Goal: Task Accomplishment & Management: Complete application form

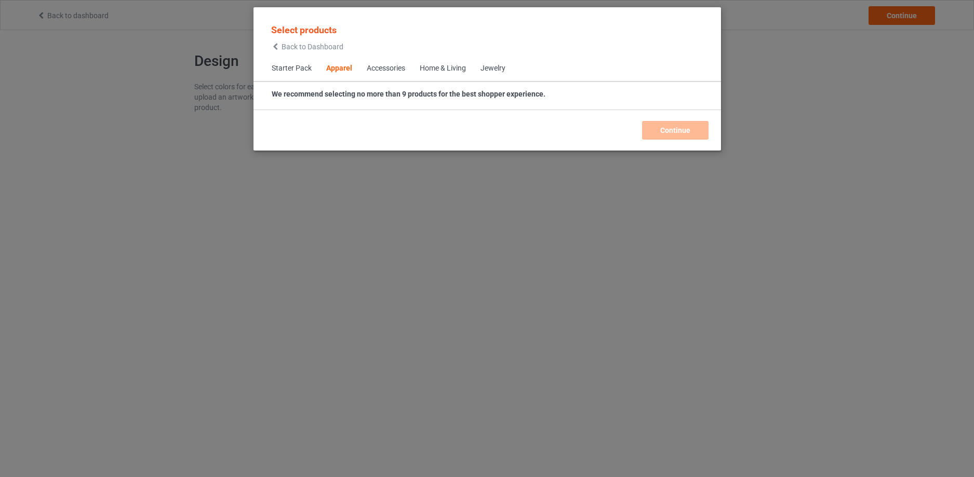
click at [388, 62] on span "Accessories" at bounding box center [386, 68] width 53 height 25
click at [387, 67] on div "Accessories" at bounding box center [386, 68] width 38 height 10
click at [302, 73] on span "Starter Pack" at bounding box center [291, 68] width 55 height 25
click at [380, 68] on div "Accessories" at bounding box center [386, 68] width 38 height 10
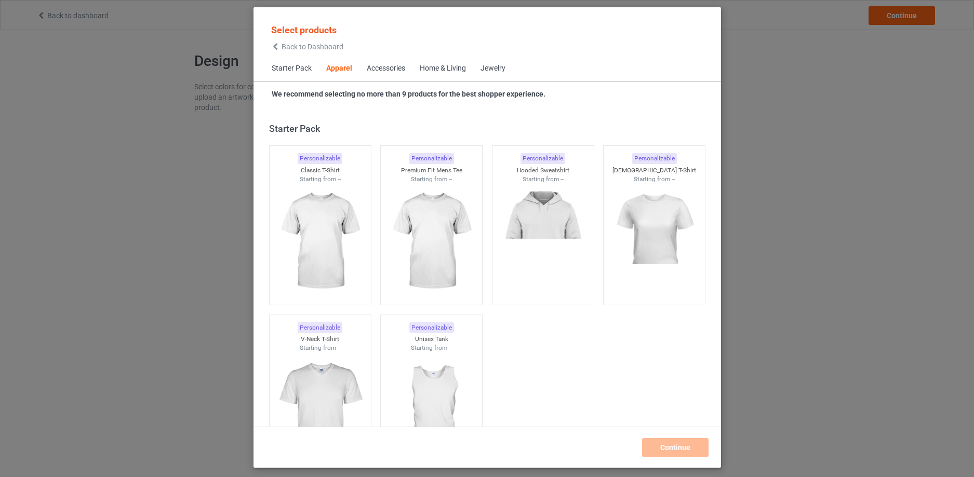
scroll to position [387, 0]
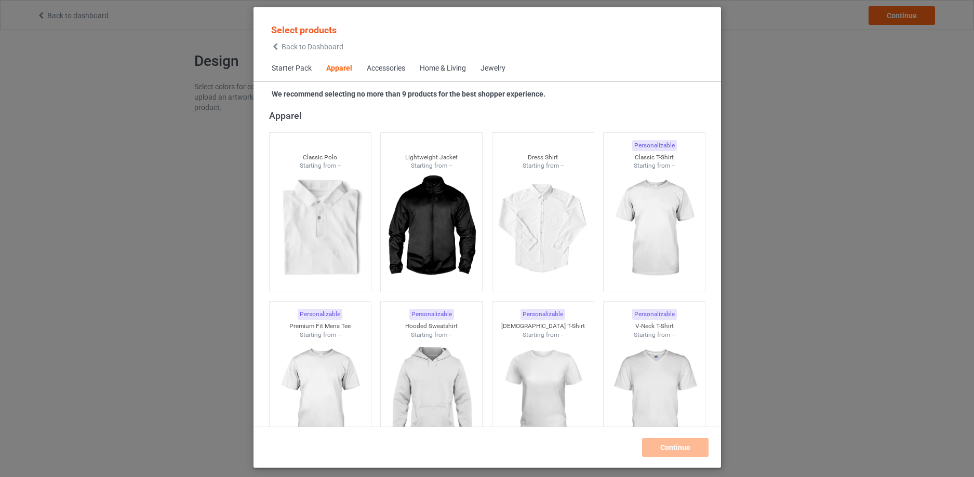
click at [377, 69] on div "Accessories" at bounding box center [386, 68] width 38 height 10
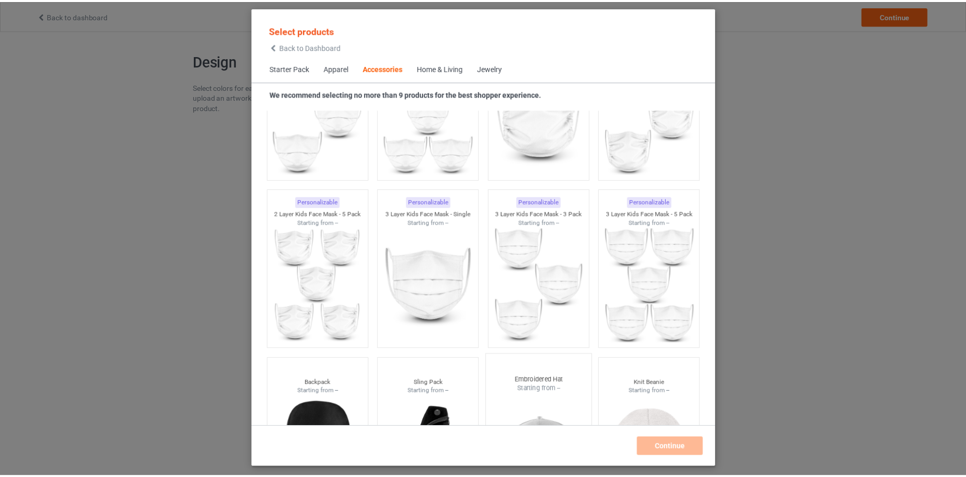
scroll to position [2958, 0]
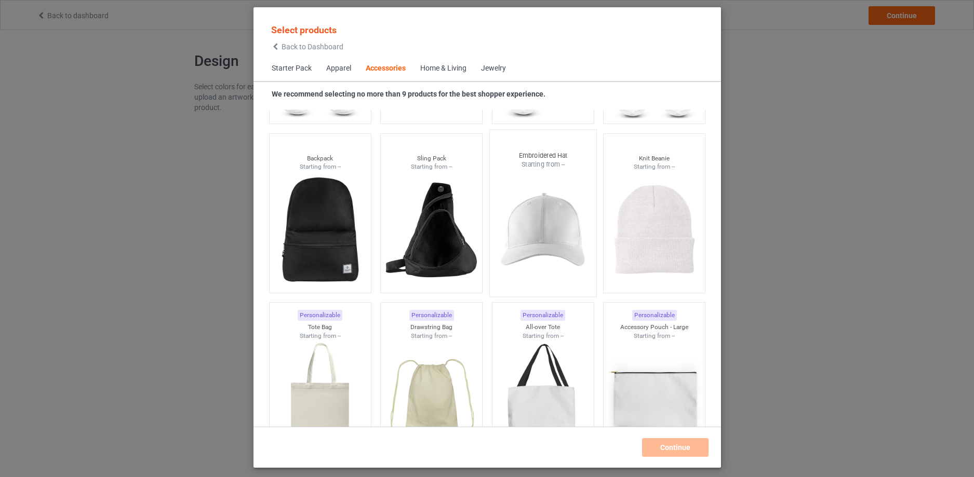
click at [541, 244] on img at bounding box center [543, 230] width 98 height 122
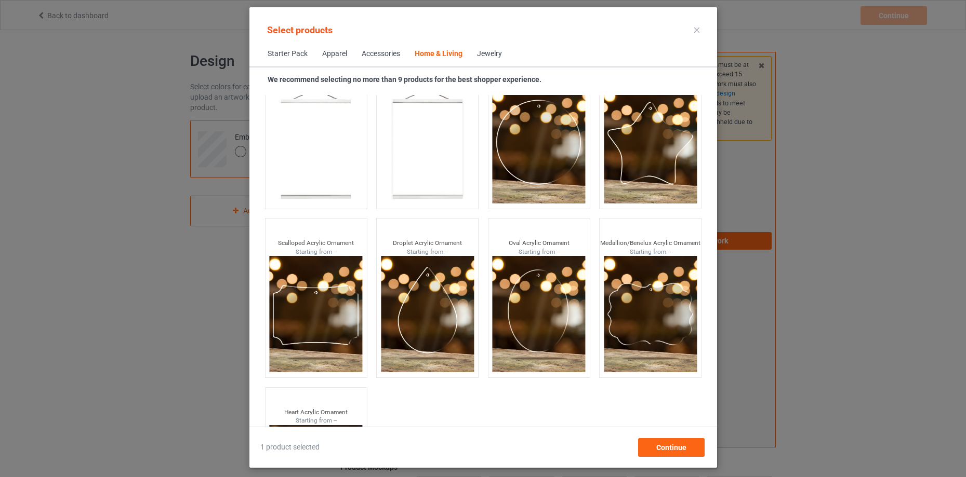
scroll to position [11138, 0]
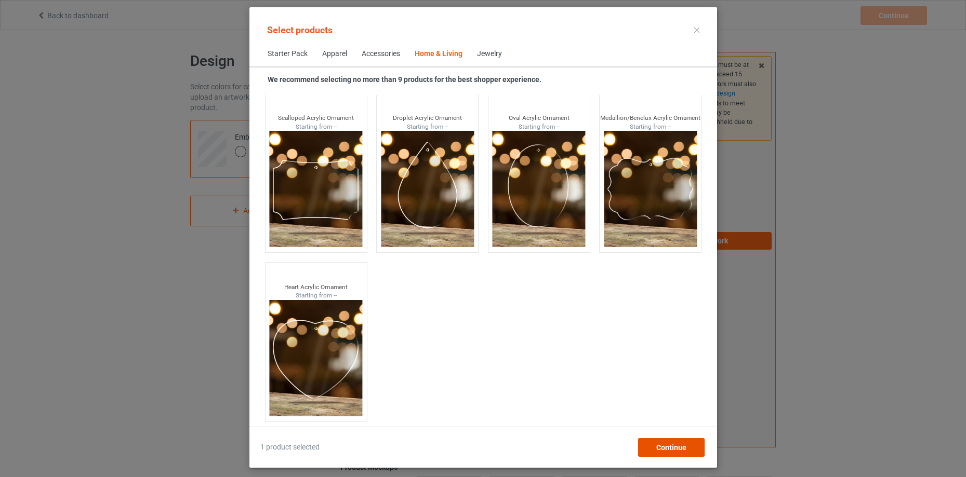
click at [680, 451] on span "Continue" at bounding box center [671, 448] width 30 height 8
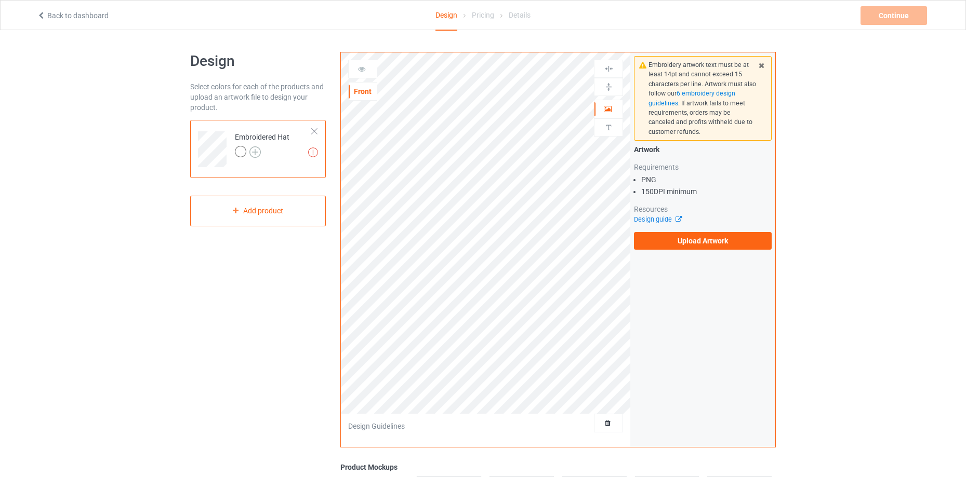
click at [257, 151] on img at bounding box center [254, 152] width 11 height 11
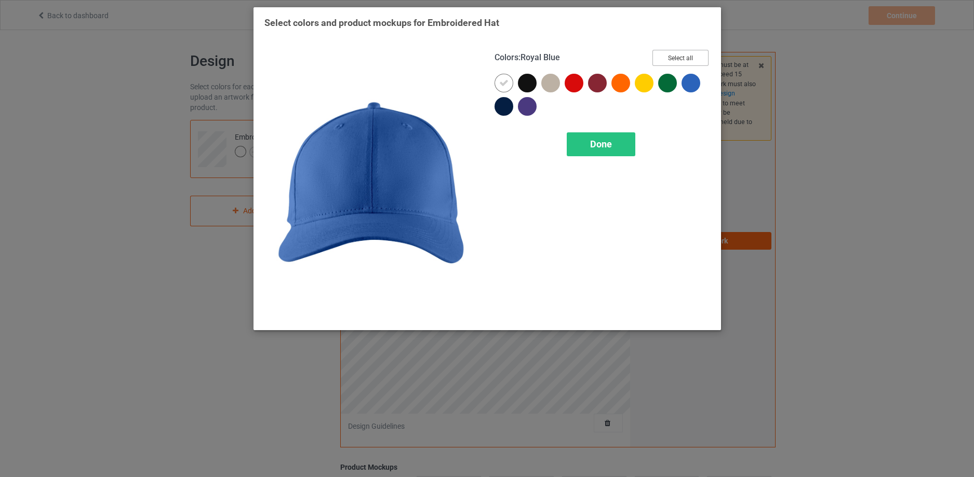
click at [692, 61] on button "Select all" at bounding box center [681, 58] width 56 height 16
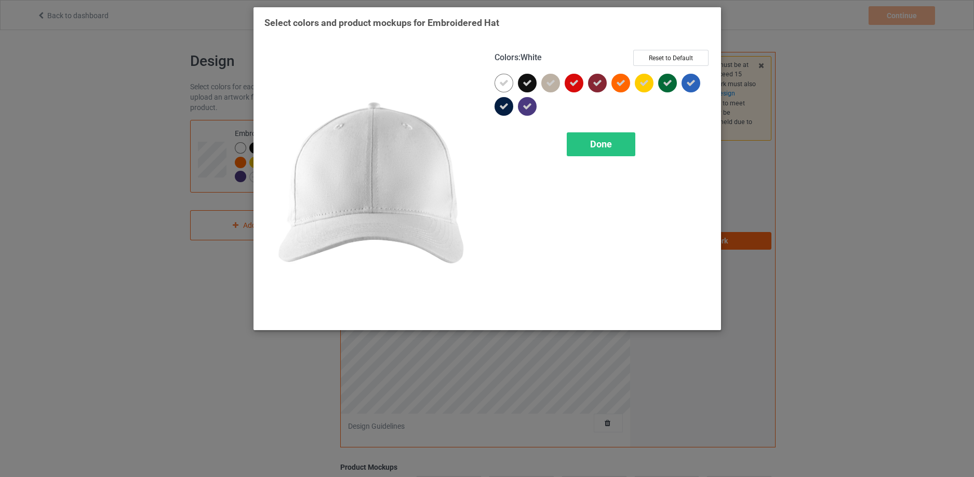
click at [504, 86] on icon at bounding box center [503, 82] width 9 height 9
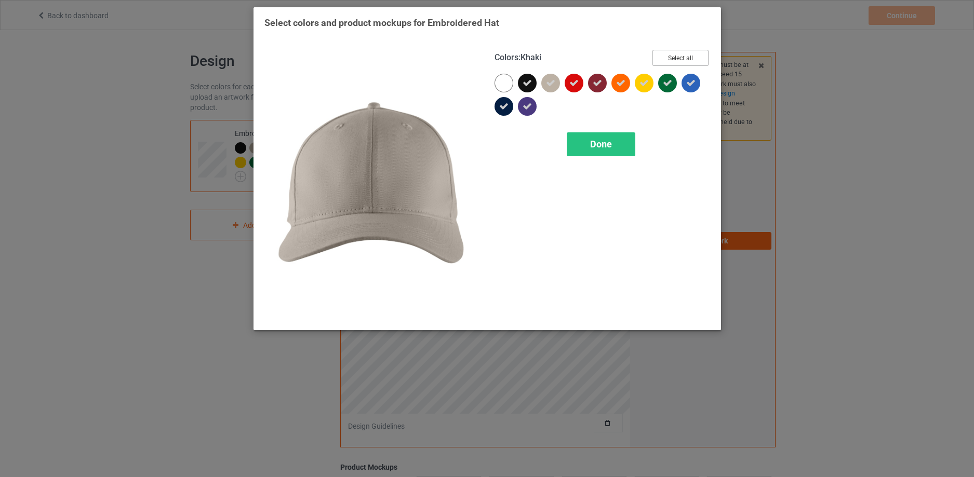
click at [682, 55] on button "Select all" at bounding box center [681, 58] width 56 height 16
click at [682, 55] on button "Reset to Default" at bounding box center [670, 58] width 75 height 16
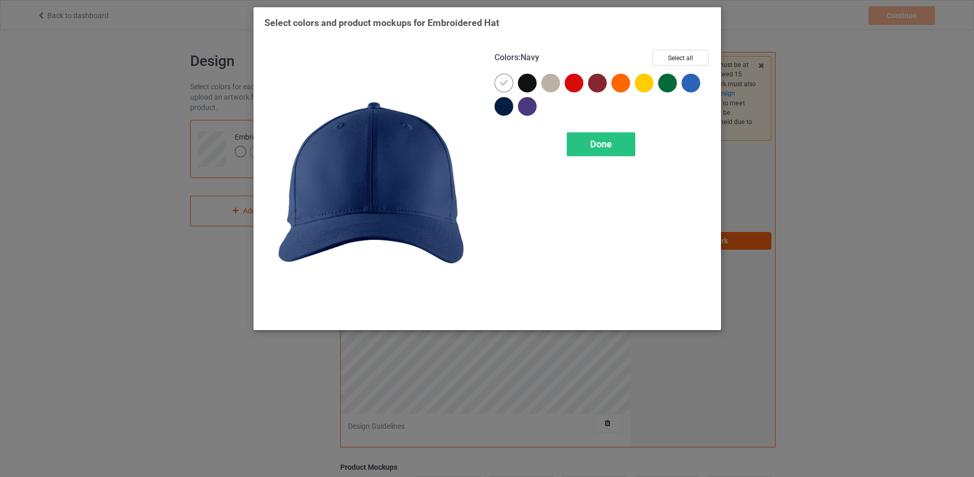
click at [501, 101] on div at bounding box center [504, 106] width 19 height 19
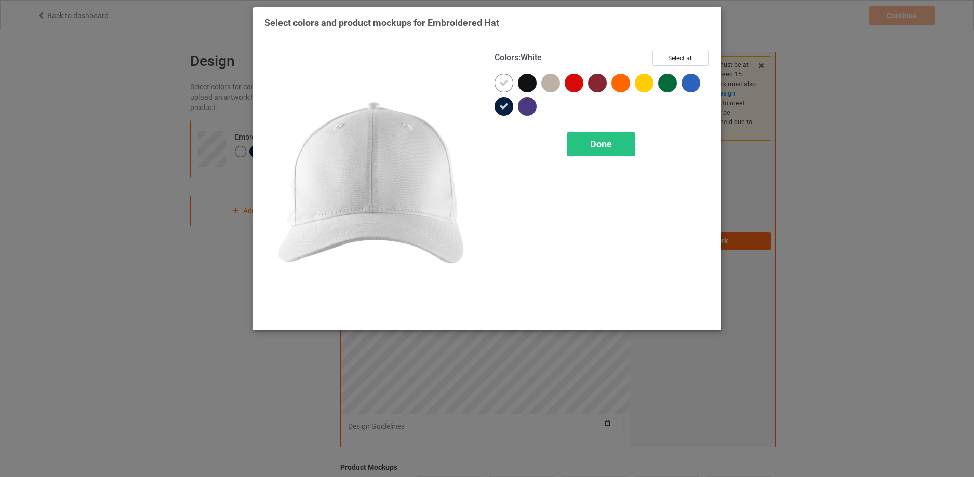
click at [506, 85] on icon at bounding box center [503, 82] width 9 height 9
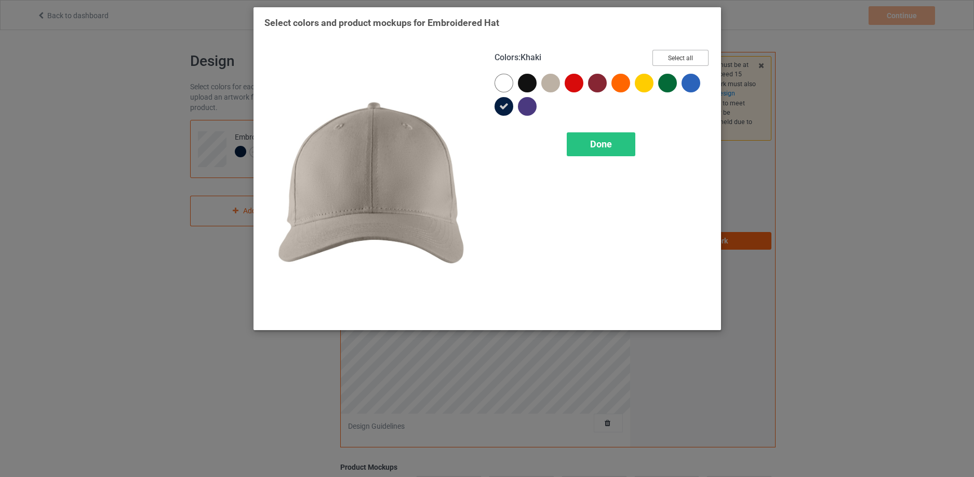
click at [689, 58] on button "Select all" at bounding box center [681, 58] width 56 height 16
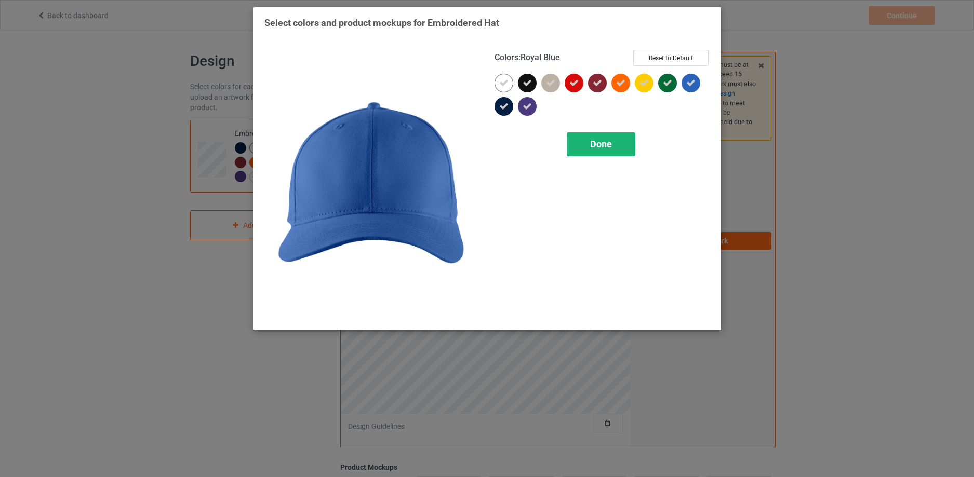
click at [600, 143] on span "Done" at bounding box center [601, 144] width 22 height 11
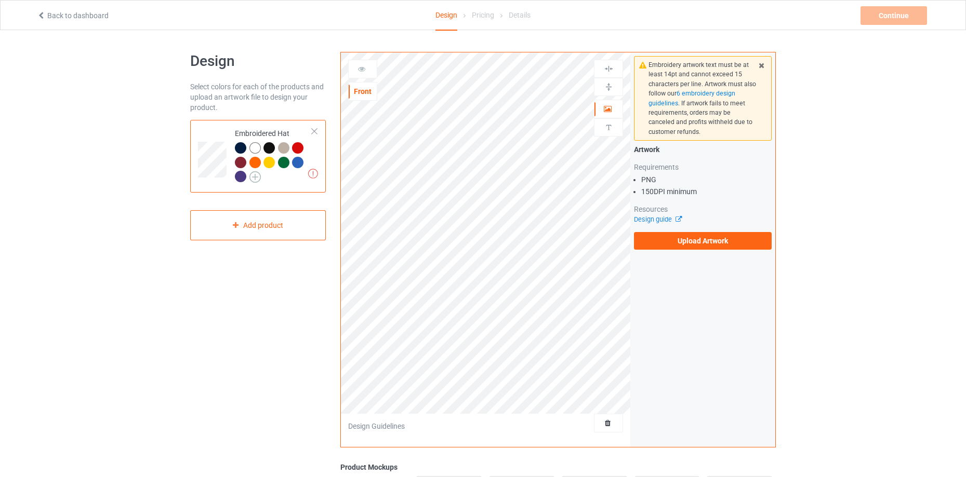
click at [260, 181] on img at bounding box center [254, 176] width 11 height 11
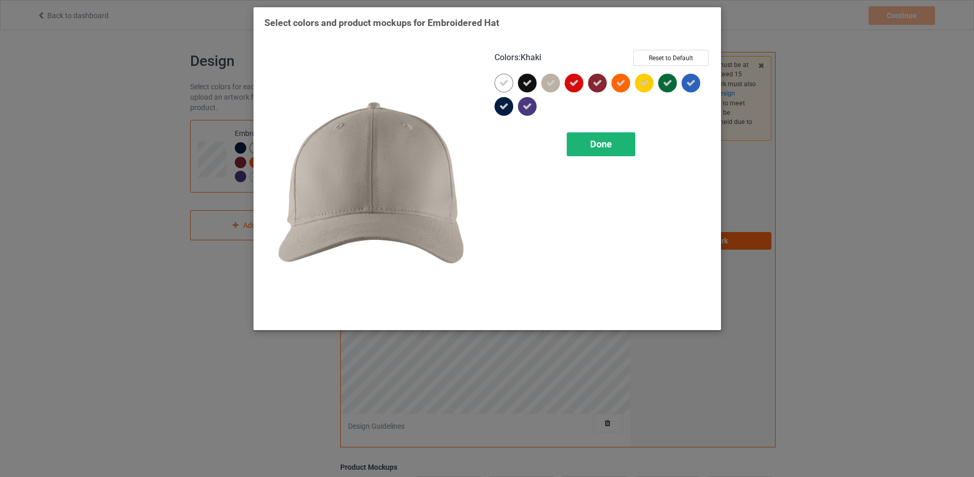
click at [603, 145] on span "Done" at bounding box center [601, 144] width 22 height 11
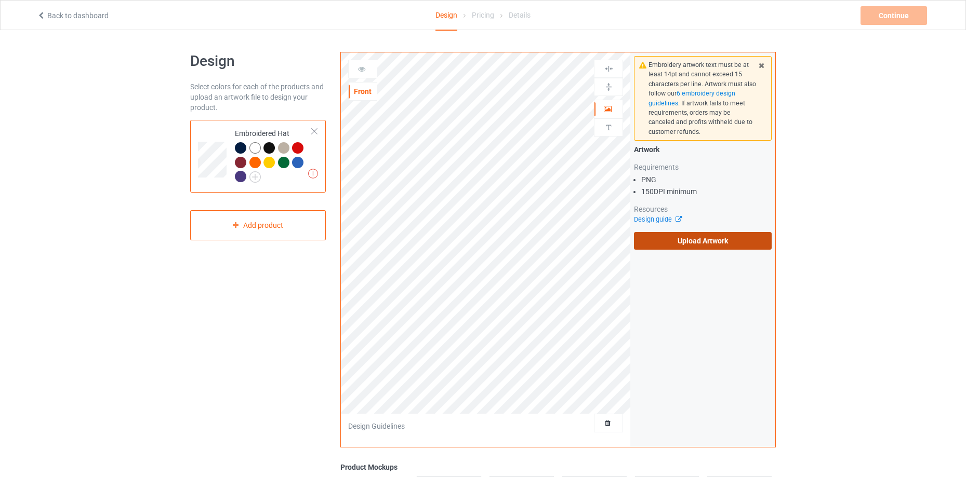
click at [708, 240] on label "Upload Artwork" at bounding box center [703, 241] width 138 height 18
click at [0, 0] on input "Upload Artwork" at bounding box center [0, 0] width 0 height 0
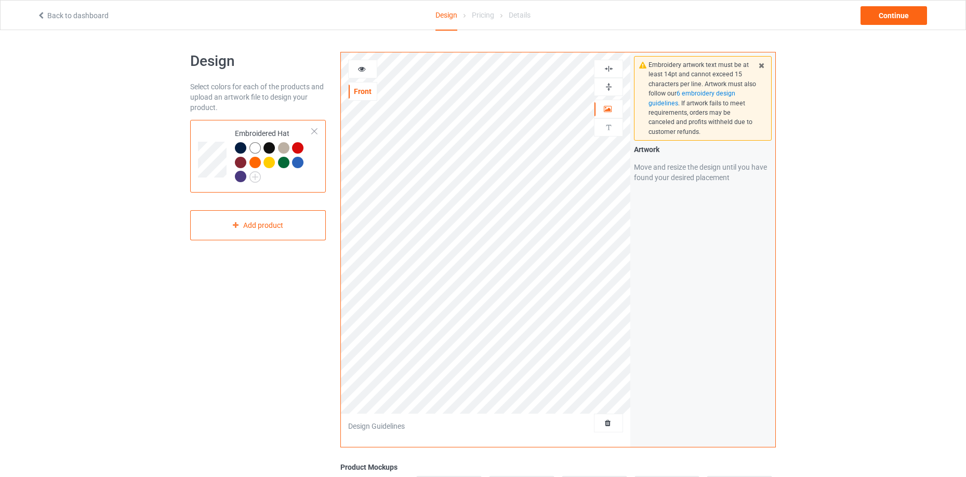
click at [359, 74] on div at bounding box center [363, 69] width 28 height 10
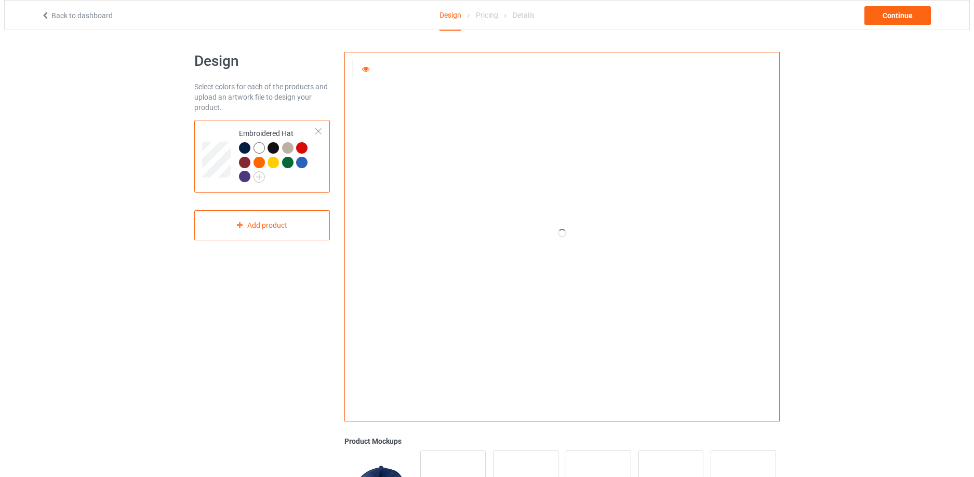
scroll to position [169, 0]
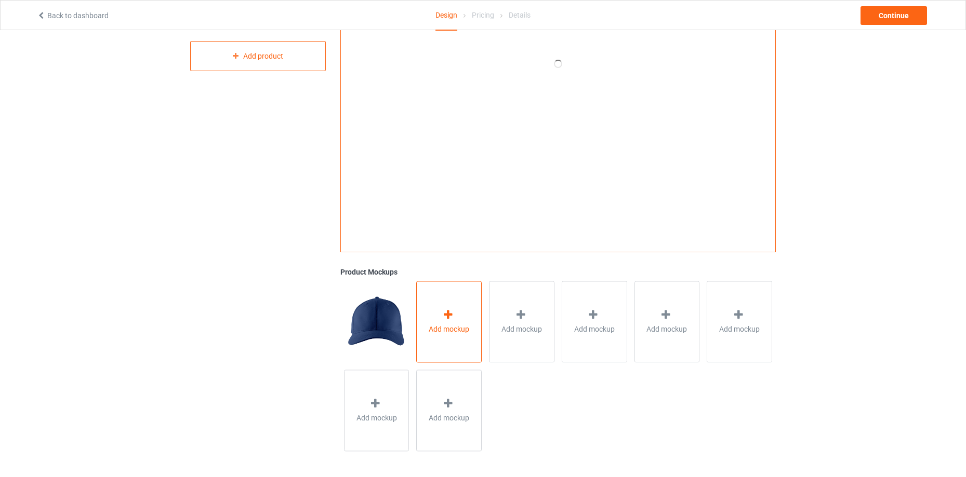
click at [459, 329] on span "Add mockup" at bounding box center [449, 329] width 41 height 10
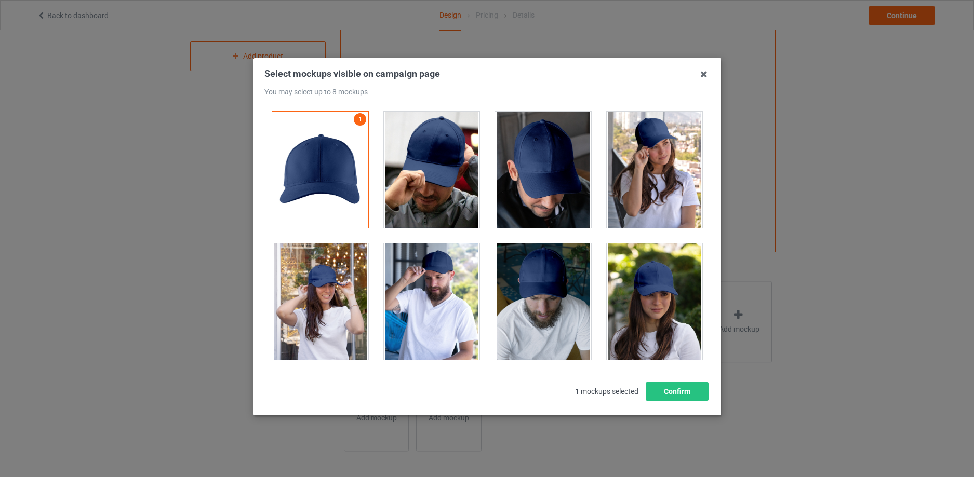
drag, startPoint x: 452, startPoint y: 171, endPoint x: 504, endPoint y: 175, distance: 52.6
click at [452, 171] on div at bounding box center [431, 170] width 96 height 116
drag, startPoint x: 542, startPoint y: 184, endPoint x: 567, endPoint y: 188, distance: 25.2
click at [546, 187] on div at bounding box center [543, 170] width 96 height 116
click at [652, 201] on div at bounding box center [654, 170] width 96 height 116
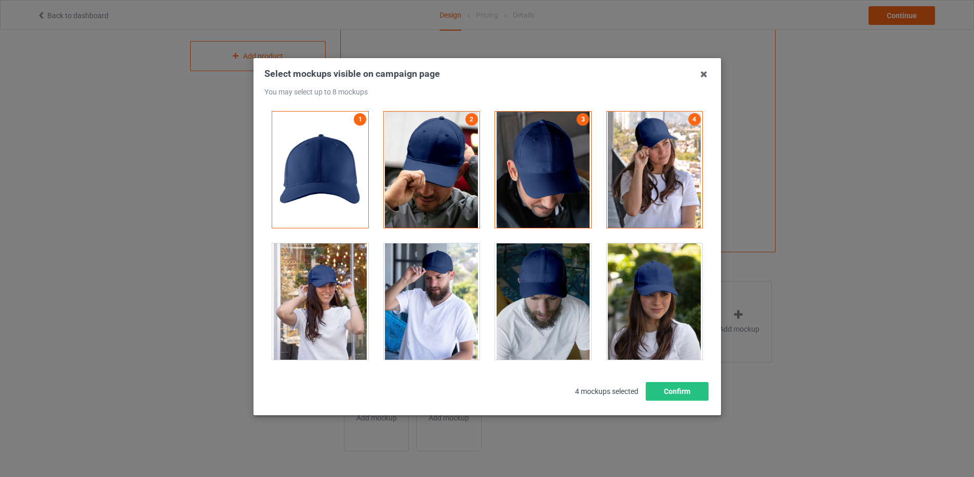
drag, startPoint x: 649, startPoint y: 290, endPoint x: 576, endPoint y: 298, distance: 73.7
click at [649, 293] on div at bounding box center [654, 302] width 96 height 116
click at [562, 297] on div at bounding box center [543, 302] width 96 height 116
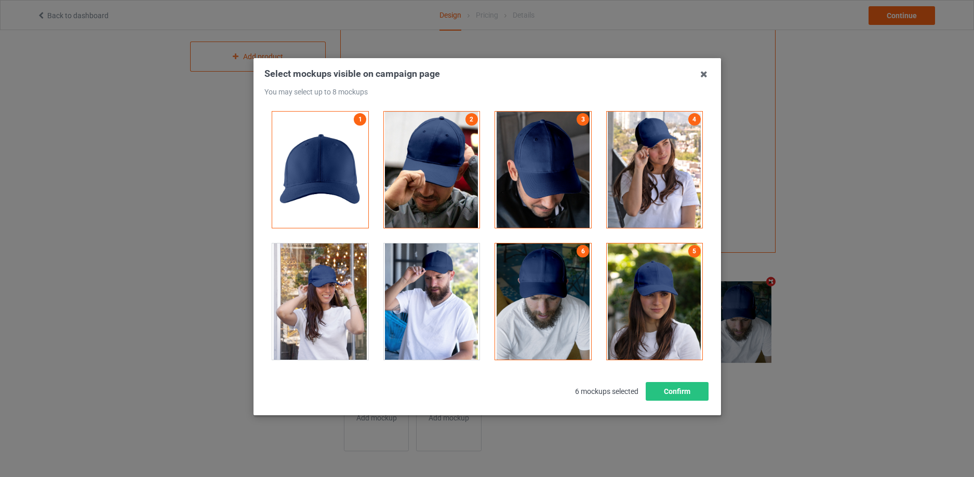
click at [453, 294] on div at bounding box center [431, 302] width 96 height 116
click at [348, 283] on div at bounding box center [320, 302] width 96 height 116
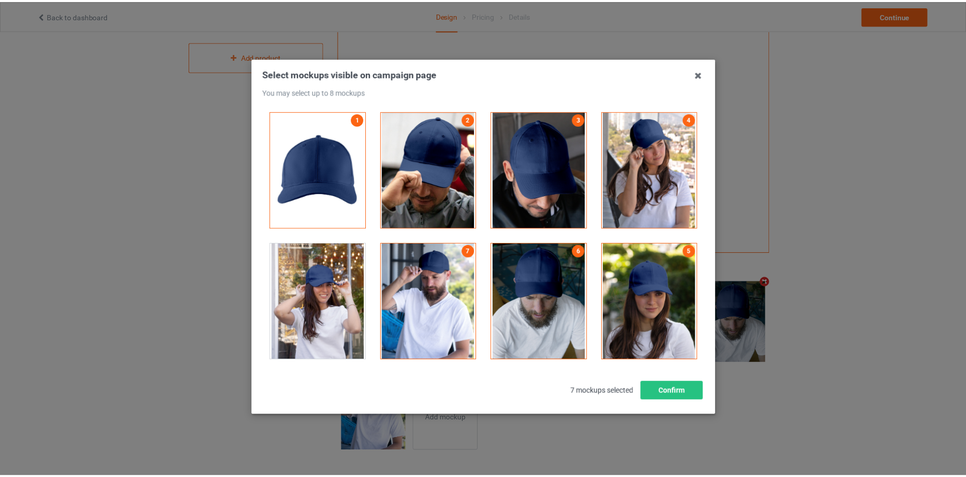
scroll to position [168, 0]
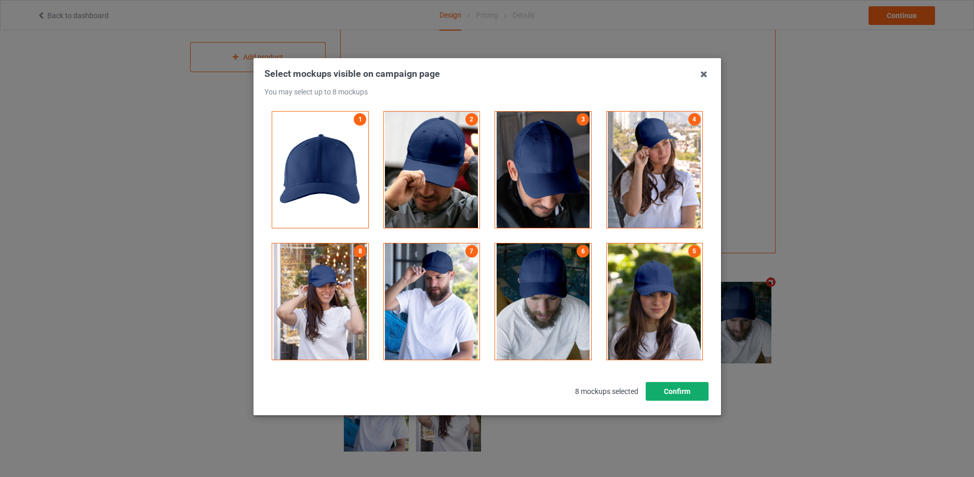
click at [689, 399] on button "Confirm" at bounding box center [676, 391] width 63 height 19
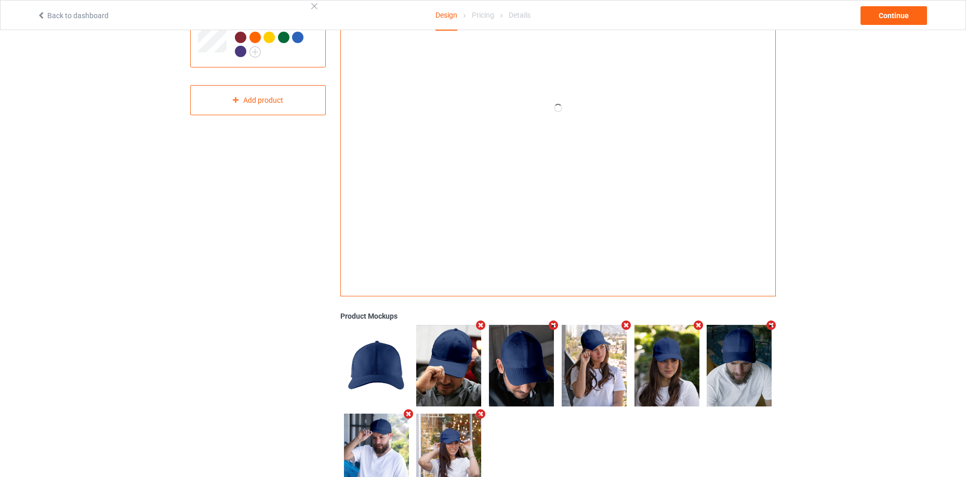
scroll to position [0, 0]
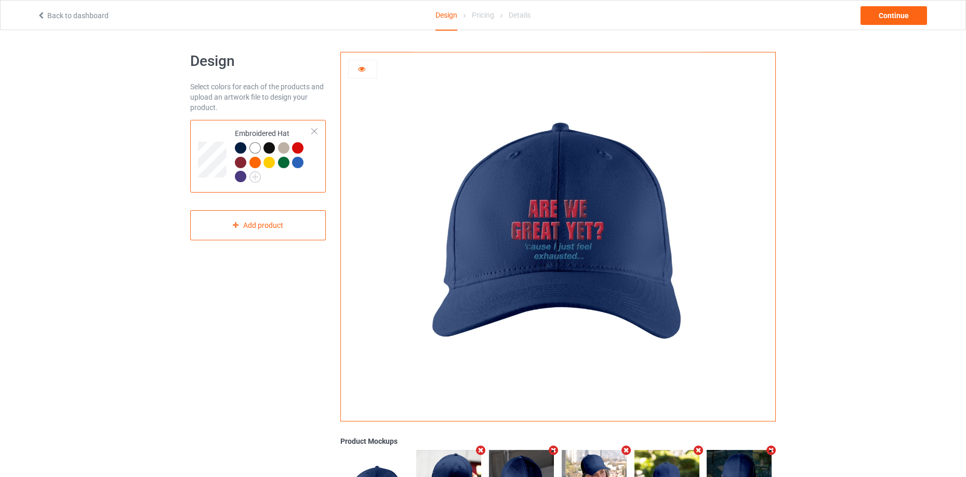
click at [255, 145] on div at bounding box center [254, 147] width 11 height 11
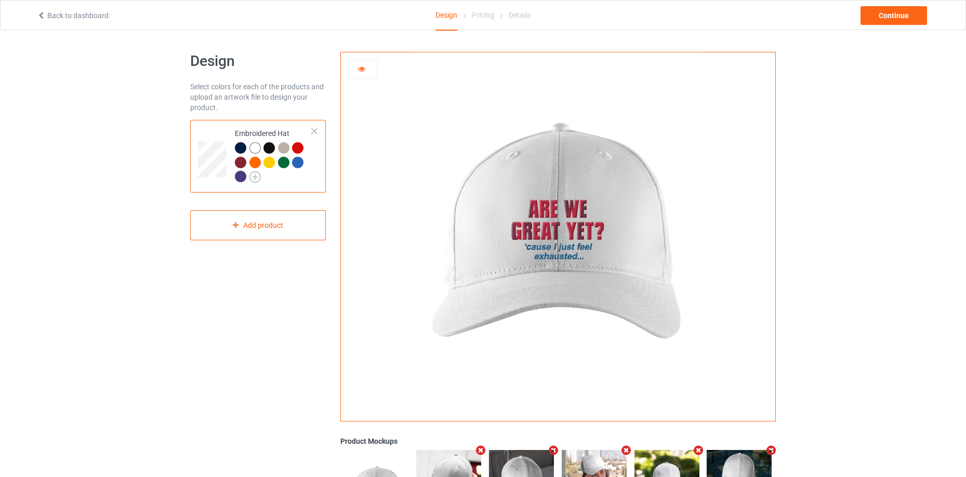
click at [255, 177] on img at bounding box center [254, 176] width 11 height 11
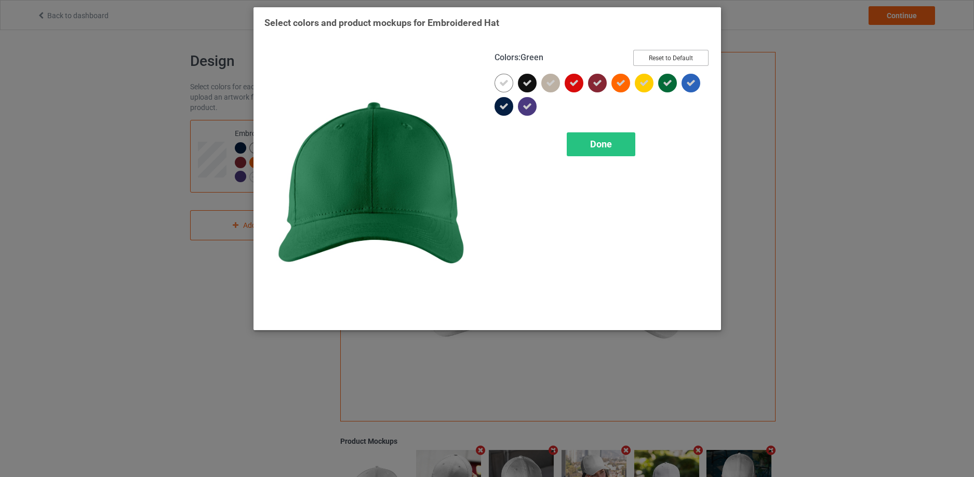
click at [669, 58] on button "Reset to Default" at bounding box center [670, 58] width 75 height 16
click at [669, 58] on button "Select all" at bounding box center [681, 58] width 56 height 16
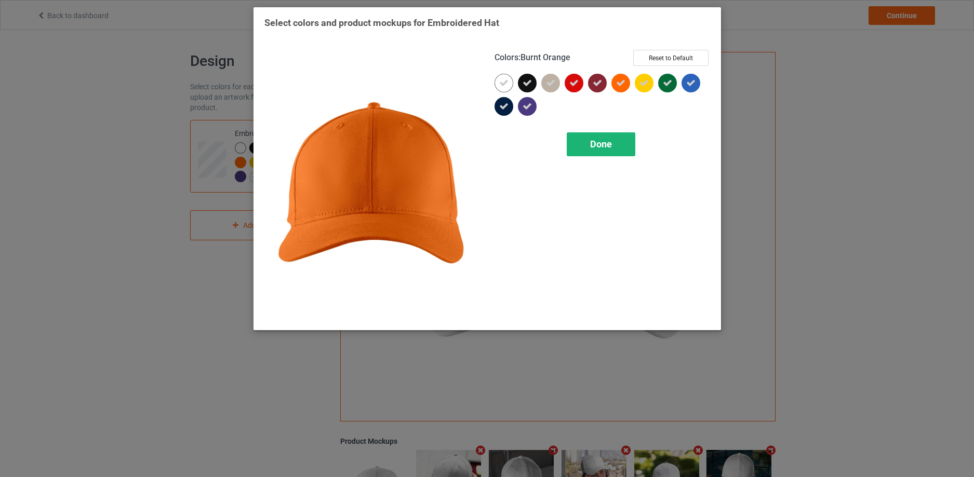
click at [595, 144] on span "Done" at bounding box center [601, 144] width 22 height 11
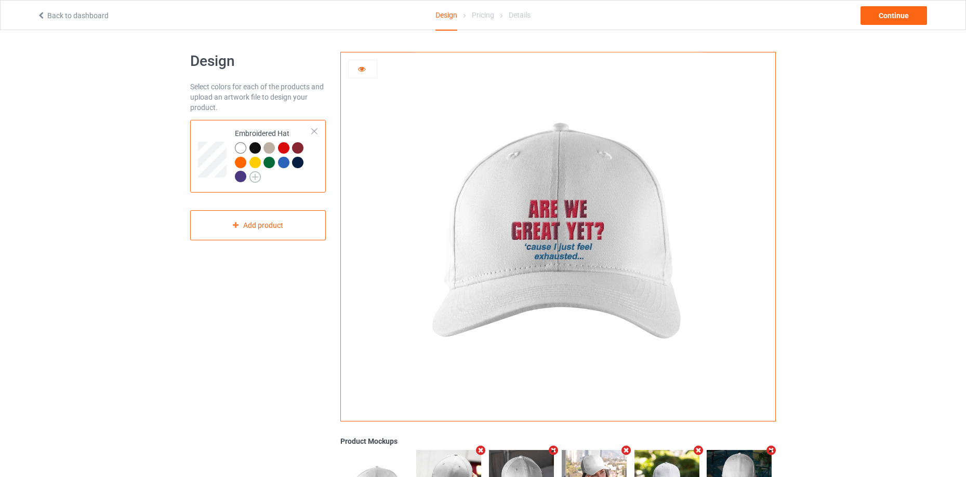
click at [256, 179] on img at bounding box center [254, 176] width 11 height 11
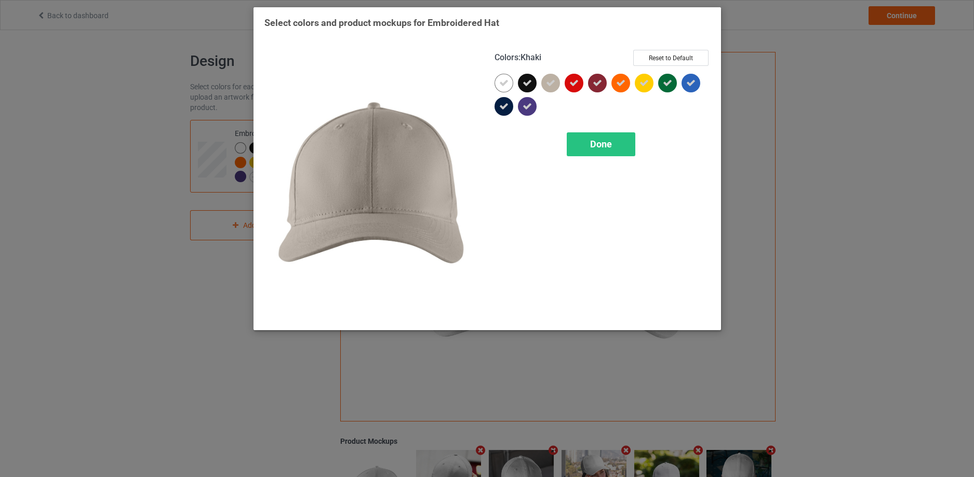
drag, startPoint x: 532, startPoint y: 84, endPoint x: 622, endPoint y: 127, distance: 100.4
click at [619, 125] on div "Colors : Khaki Reset to Default Done" at bounding box center [602, 185] width 230 height 284
click at [622, 142] on div "Done" at bounding box center [601, 144] width 69 height 24
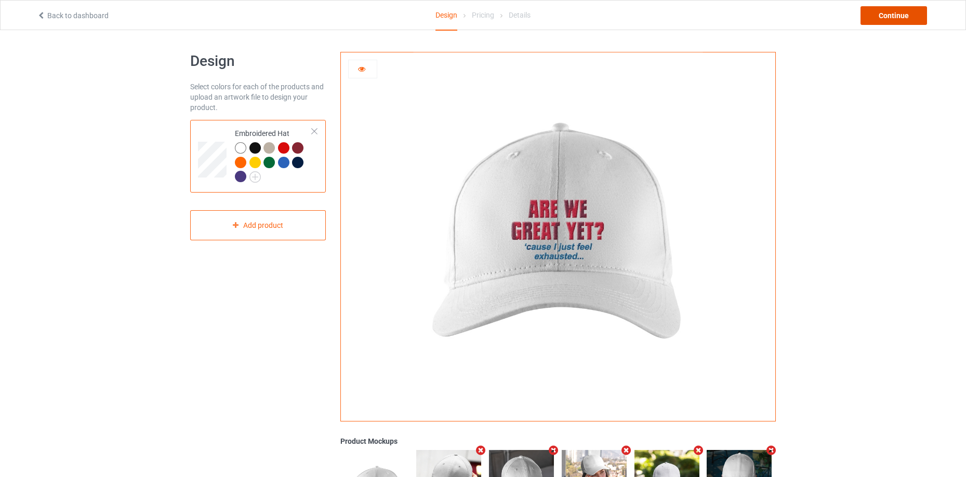
click at [891, 15] on div "Continue" at bounding box center [893, 15] width 67 height 19
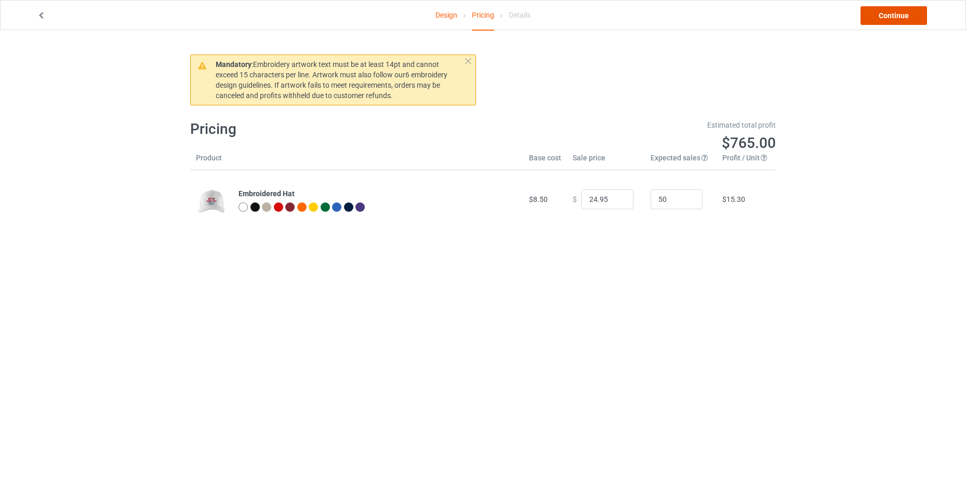
click at [899, 14] on link "Continue" at bounding box center [893, 15] width 67 height 19
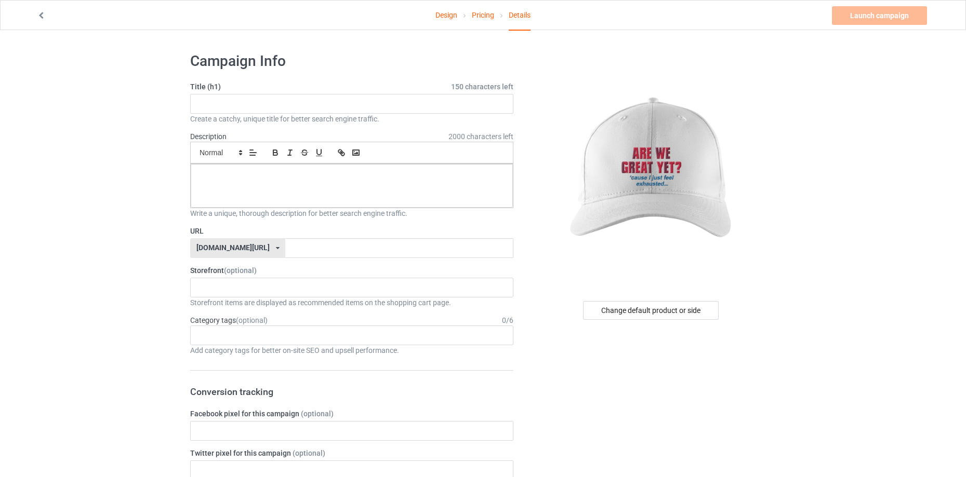
click at [246, 251] on div "[DOMAIN_NAME][URL]" at bounding box center [232, 247] width 73 height 7
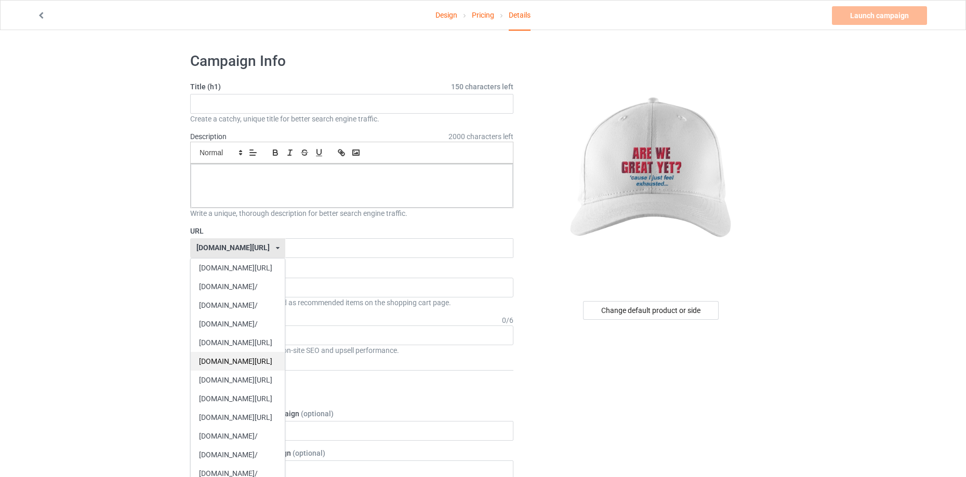
click at [264, 362] on div "[DOMAIN_NAME][URL]" at bounding box center [238, 361] width 94 height 19
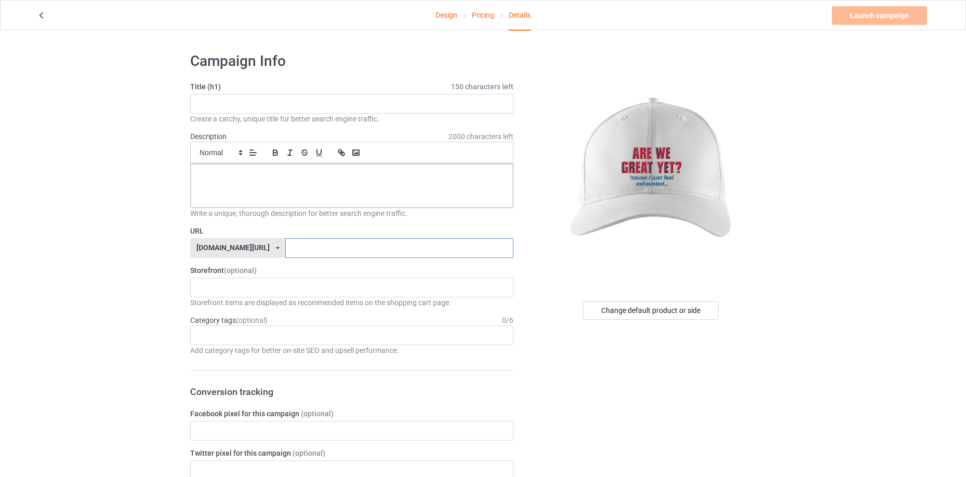
click at [351, 242] on input "text" at bounding box center [399, 248] width 228 height 20
type input "hat1"
click at [294, 293] on div "Loading..." at bounding box center [351, 288] width 323 height 20
type input "hat"
click at [279, 108] on input "text" at bounding box center [351, 104] width 323 height 20
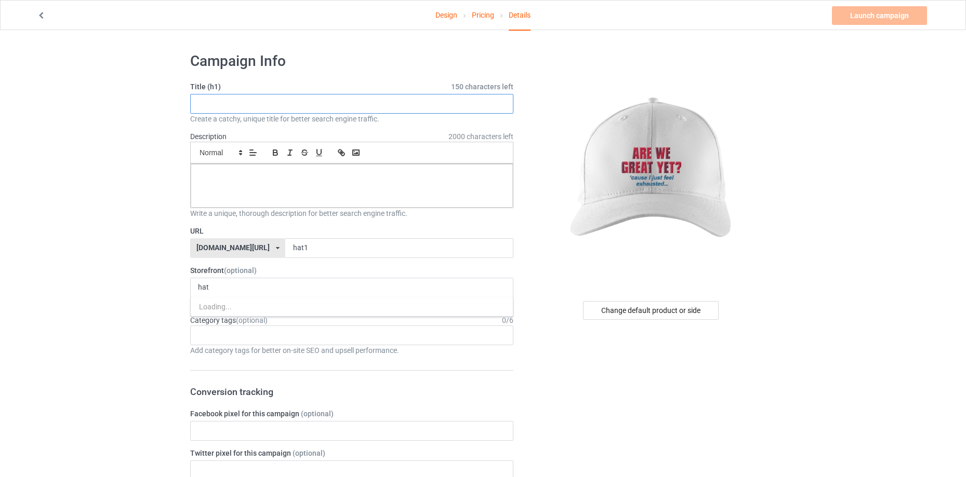
paste input "Are We Great Yet Because WTF! Funny Anti"
type input "Are We Great Yet Because WTF! Funny Anti"
click at [244, 285] on div "hat Loading..." at bounding box center [351, 288] width 323 height 20
click at [260, 159] on div "Small Normal Large Big Huge" at bounding box center [351, 153] width 323 height 22
click at [258, 174] on p at bounding box center [352, 176] width 306 height 10
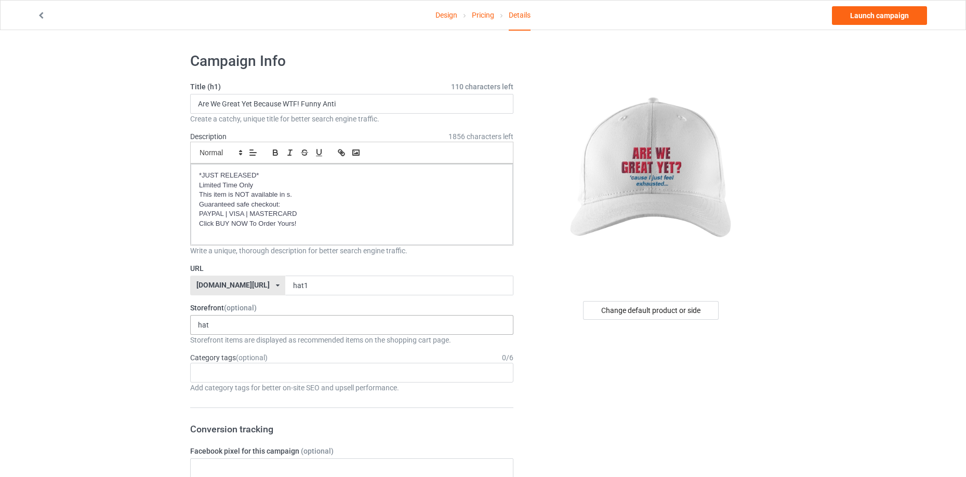
click at [271, 334] on div "hat No result found" at bounding box center [351, 325] width 323 height 20
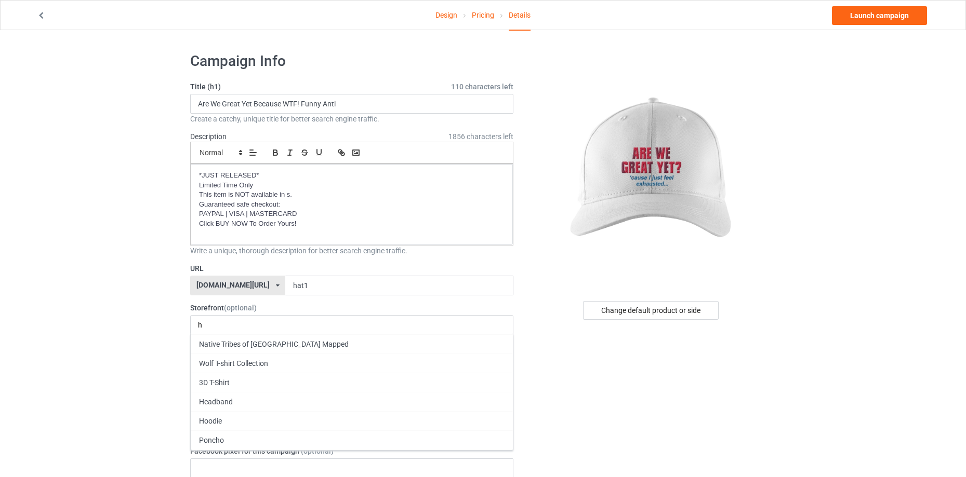
type input "h"
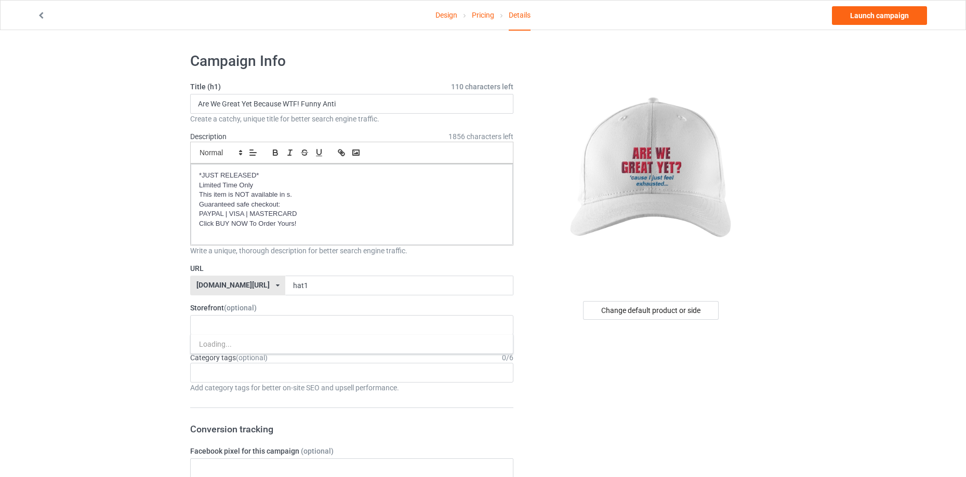
click at [272, 373] on div "Age > 1-19 > 1 Age > 1-12 Months > 1 Month Age > 1-12 Months Age > 1-19 Age > 1…" at bounding box center [351, 373] width 323 height 20
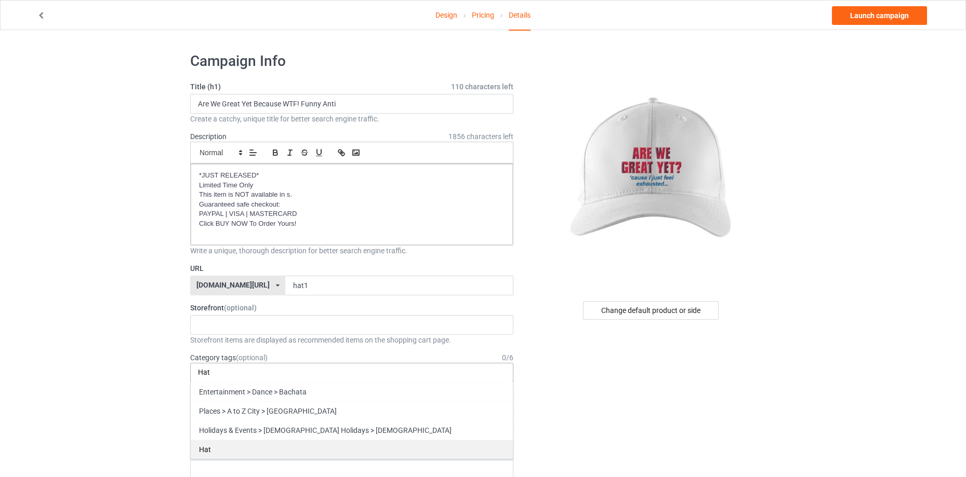
type input "Hat"
click at [233, 452] on div "Hat" at bounding box center [352, 449] width 322 height 19
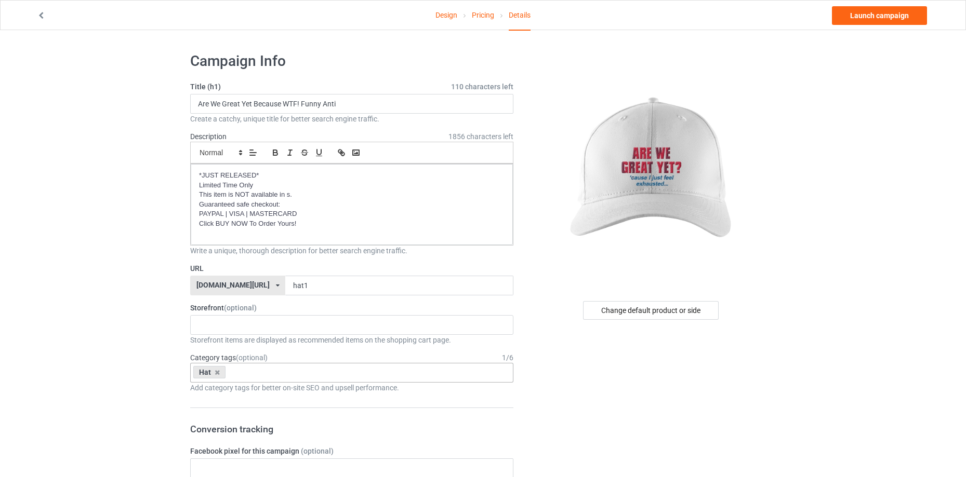
scroll to position [225, 0]
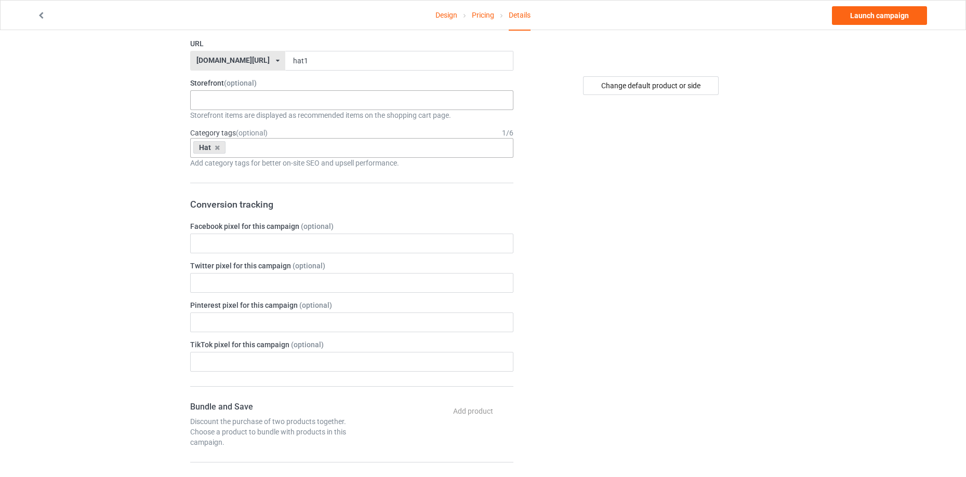
click at [316, 96] on div "Native Tribes of North America Mapped Welcome to Native American store Wolf T-s…" at bounding box center [351, 100] width 323 height 20
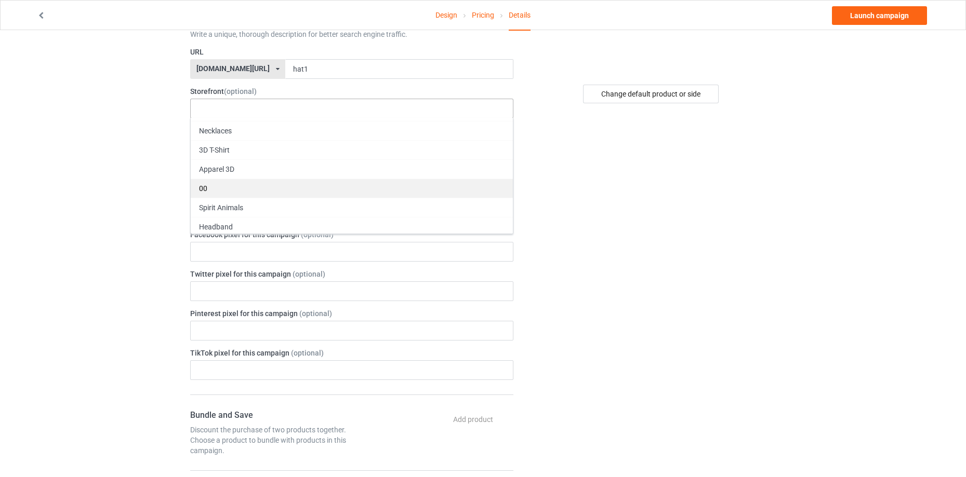
scroll to position [0, 0]
click at [603, 206] on div "Change default product or side" at bounding box center [652, 370] width 262 height 1085
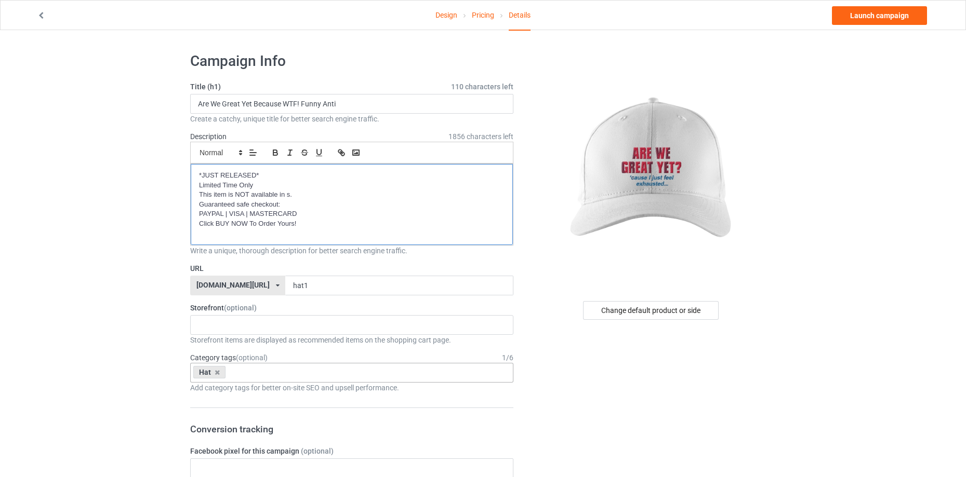
click at [271, 240] on div "*JUST RELEASED* Limited Time Only This item is NOT available in s. Guaranteed s…" at bounding box center [352, 204] width 322 height 81
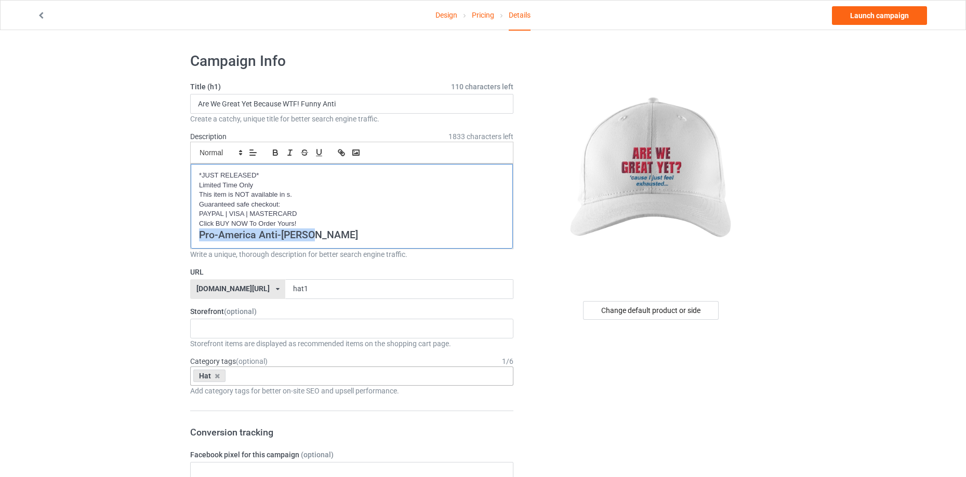
drag, startPoint x: 331, startPoint y: 234, endPoint x: 189, endPoint y: 246, distance: 142.3
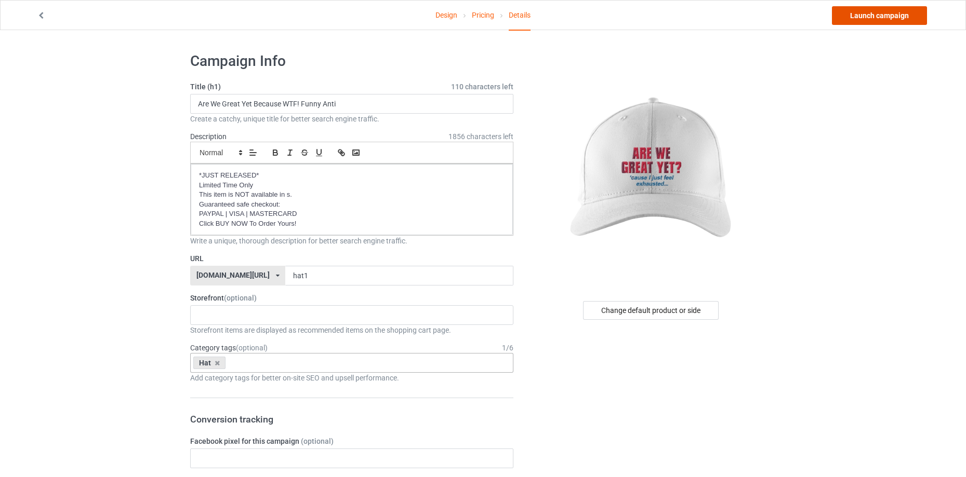
click at [898, 14] on link "Launch campaign" at bounding box center [879, 15] width 95 height 19
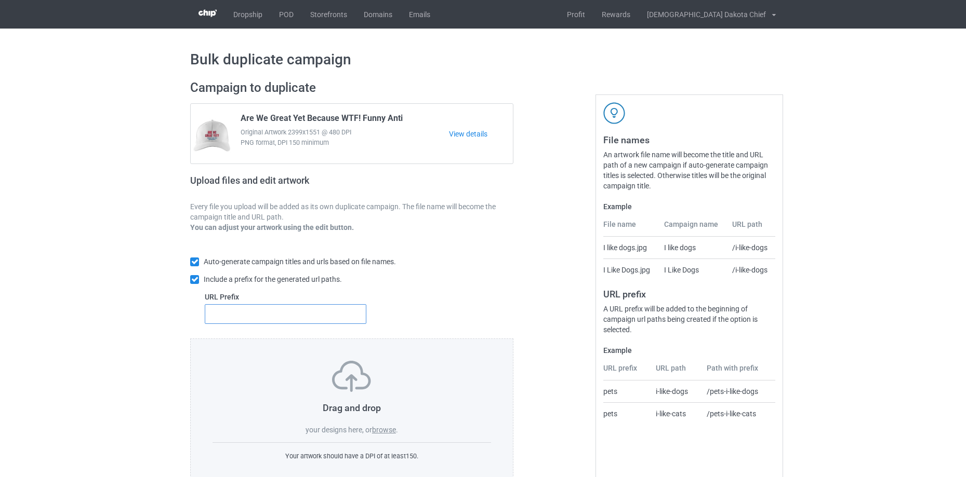
click at [293, 317] on input "text" at bounding box center [286, 314] width 162 height 20
paste input "hat"
type input "hat"
click at [392, 434] on label "browse" at bounding box center [384, 430] width 24 height 8
click at [0, 0] on input "browse" at bounding box center [0, 0] width 0 height 0
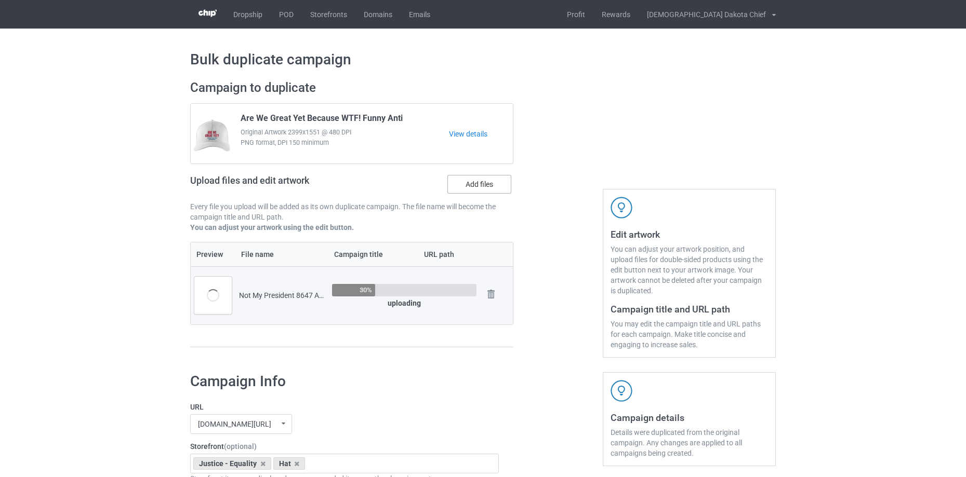
click at [475, 180] on label "Add files" at bounding box center [479, 184] width 64 height 19
click at [0, 0] on input "Add files" at bounding box center [0, 0] width 0 height 0
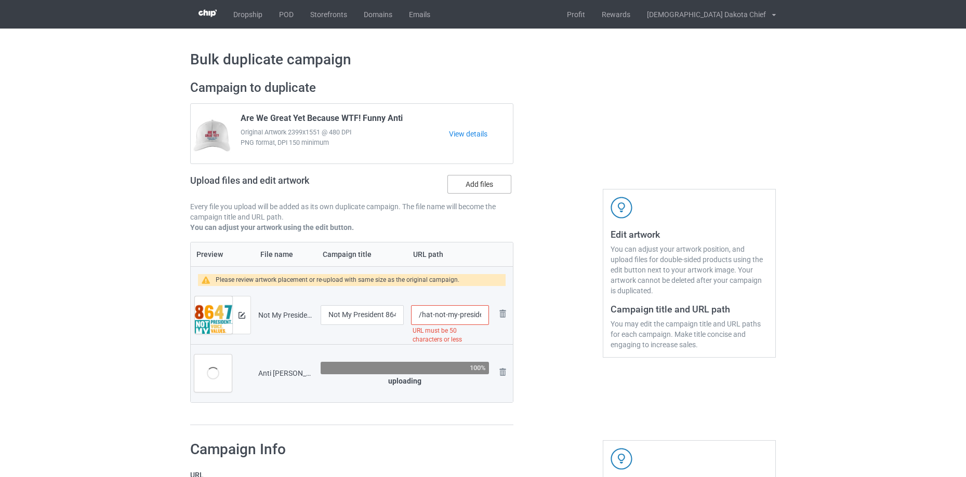
click at [477, 189] on label "Add files" at bounding box center [479, 184] width 64 height 19
click at [0, 0] on input "Add files" at bounding box center [0, 0] width 0 height 0
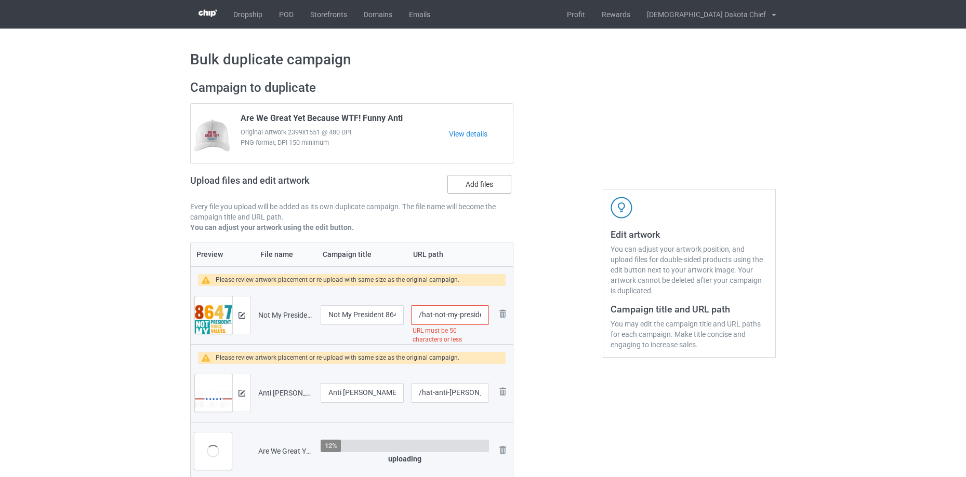
click at [494, 183] on label "Add files" at bounding box center [479, 184] width 64 height 19
click at [0, 0] on input "Add files" at bounding box center [0, 0] width 0 height 0
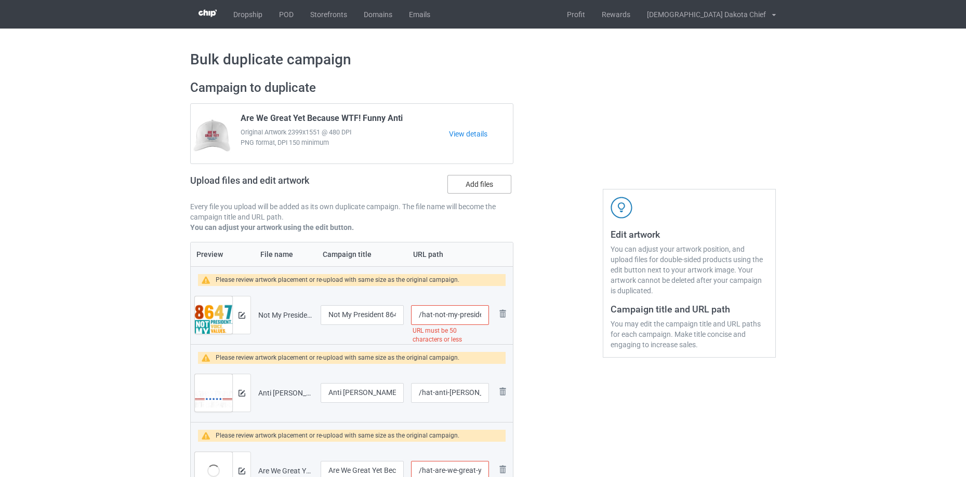
click at [477, 183] on label "Add files" at bounding box center [479, 184] width 64 height 19
click at [0, 0] on input "Add files" at bounding box center [0, 0] width 0 height 0
click at [483, 181] on label "Add files" at bounding box center [479, 184] width 64 height 19
click at [0, 0] on input "Add files" at bounding box center [0, 0] width 0 height 0
click at [474, 182] on label "Add files" at bounding box center [479, 184] width 64 height 19
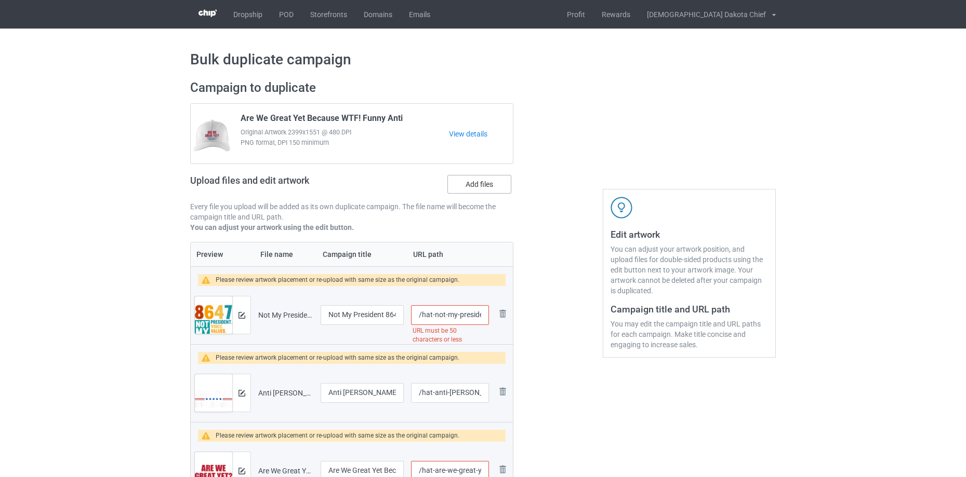
click at [0, 0] on input "Add files" at bounding box center [0, 0] width 0 height 0
click at [245, 314] on div at bounding box center [241, 315] width 18 height 37
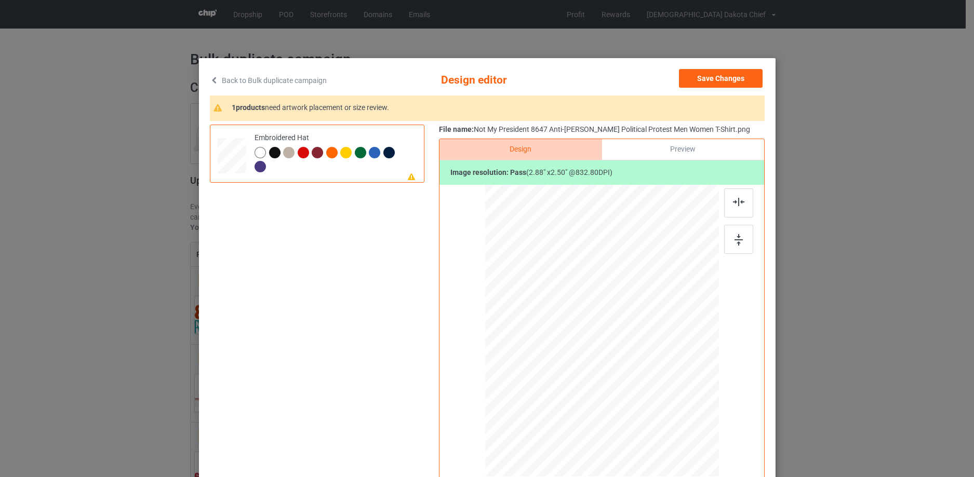
click at [314, 153] on div at bounding box center [317, 152] width 11 height 11
click at [617, 337] on div at bounding box center [602, 328] width 56 height 48
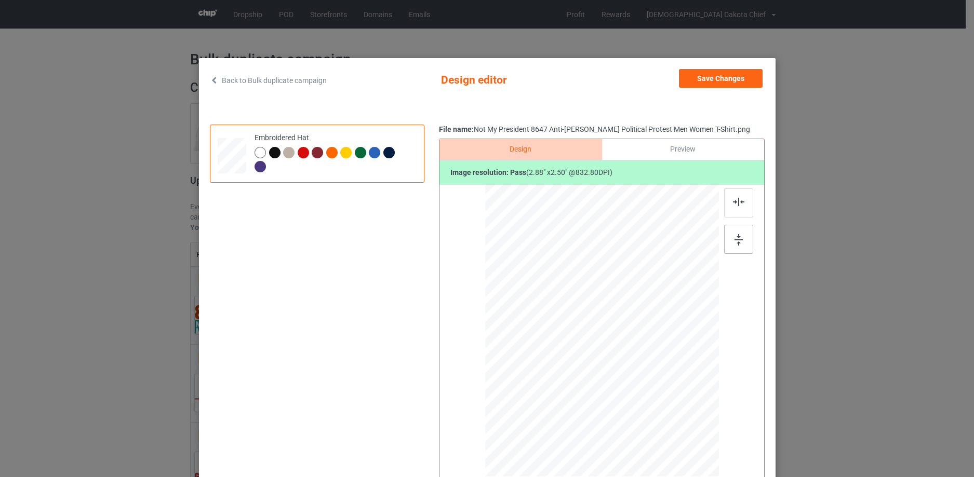
click at [738, 238] on img at bounding box center [739, 239] width 8 height 11
click at [742, 202] on div at bounding box center [738, 203] width 29 height 29
click at [608, 330] on div at bounding box center [602, 328] width 56 height 48
click at [258, 153] on div at bounding box center [260, 152] width 11 height 11
click at [275, 154] on div at bounding box center [274, 152] width 11 height 11
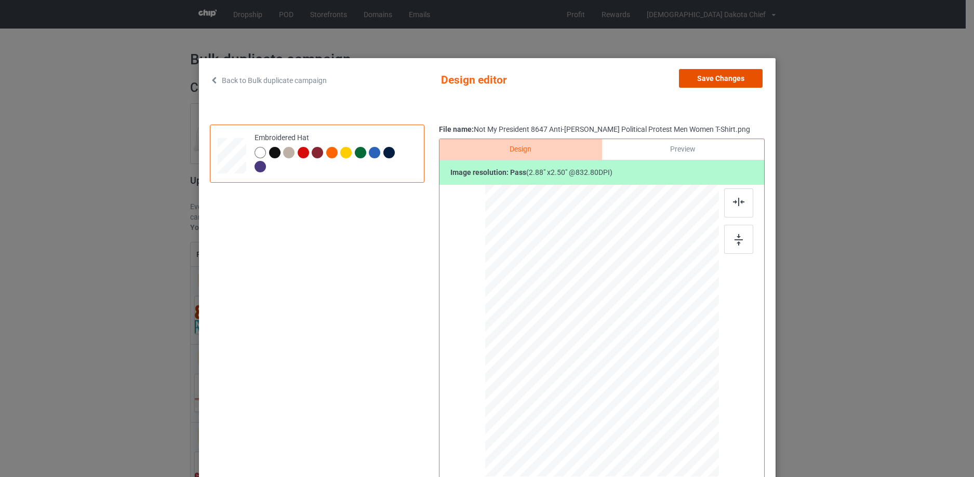
click at [722, 78] on button "Save Changes" at bounding box center [721, 78] width 84 height 19
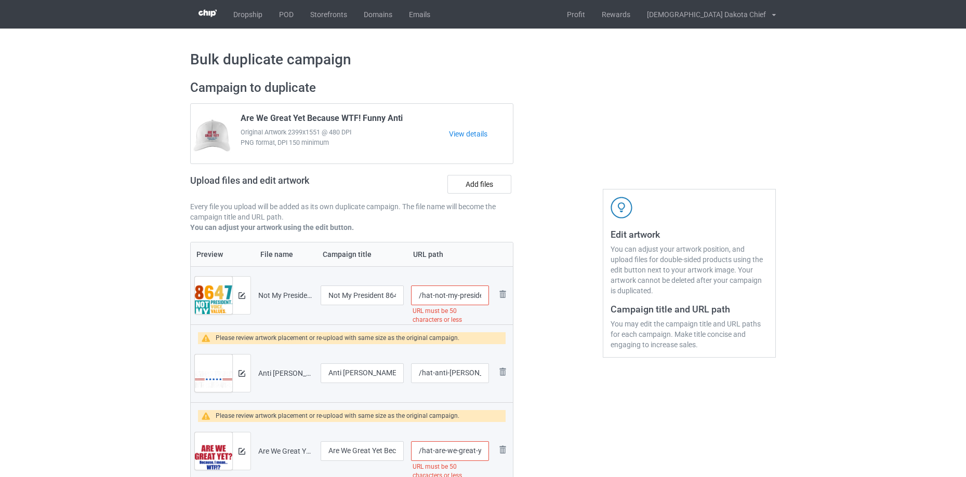
scroll to position [0, 177]
drag, startPoint x: 431, startPoint y: 295, endPoint x: 797, endPoint y: 289, distance: 365.8
type input "/hat2"
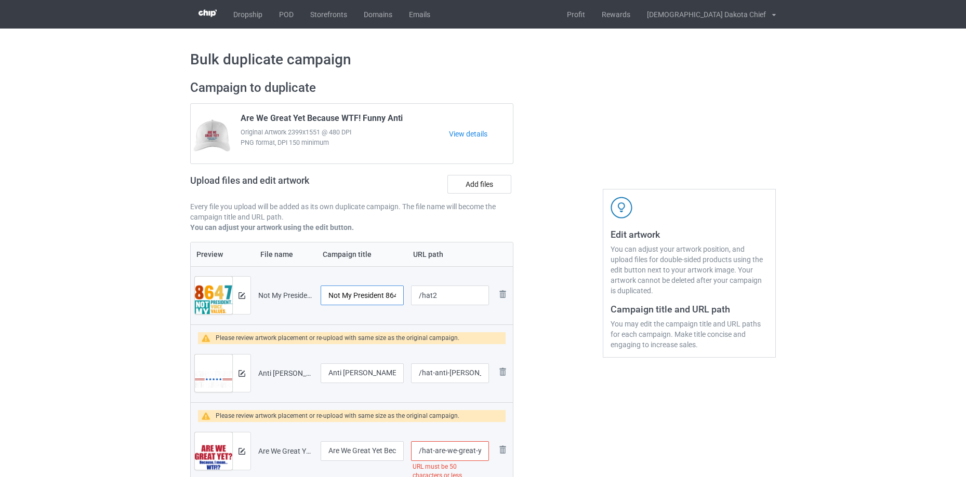
click at [355, 288] on input "Not My President 8647 Anti-Trump Political Protest Men Women T-Shirt" at bounding box center [362, 296] width 83 height 20
drag, startPoint x: 348, startPoint y: 291, endPoint x: 520, endPoint y: 291, distance: 172.0
click at [335, 298] on input "Not My President 8647 Anti-Trump Political Protest Men Women T-Shirt" at bounding box center [362, 296] width 83 height 20
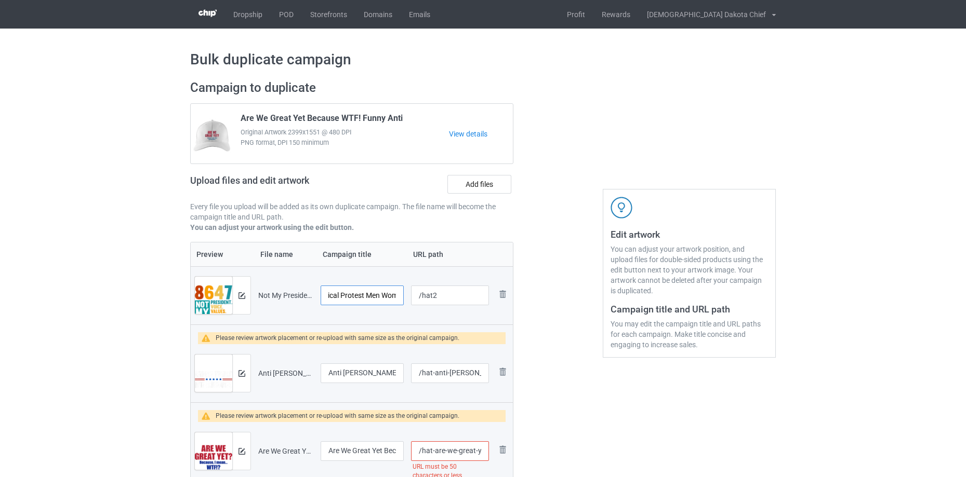
drag, startPoint x: 330, startPoint y: 296, endPoint x: 488, endPoint y: 290, distance: 158.6
click at [488, 290] on tr "Preview and edit artwork Not My President 8647 Anti-Trump Political Protest Men…" at bounding box center [352, 296] width 322 height 58
drag, startPoint x: 369, startPoint y: 293, endPoint x: 459, endPoint y: 287, distance: 89.5
click at [463, 289] on tr "Preview and edit artwork Not My President 8647 Anti-Trump Political Protest Men…" at bounding box center [352, 296] width 322 height 58
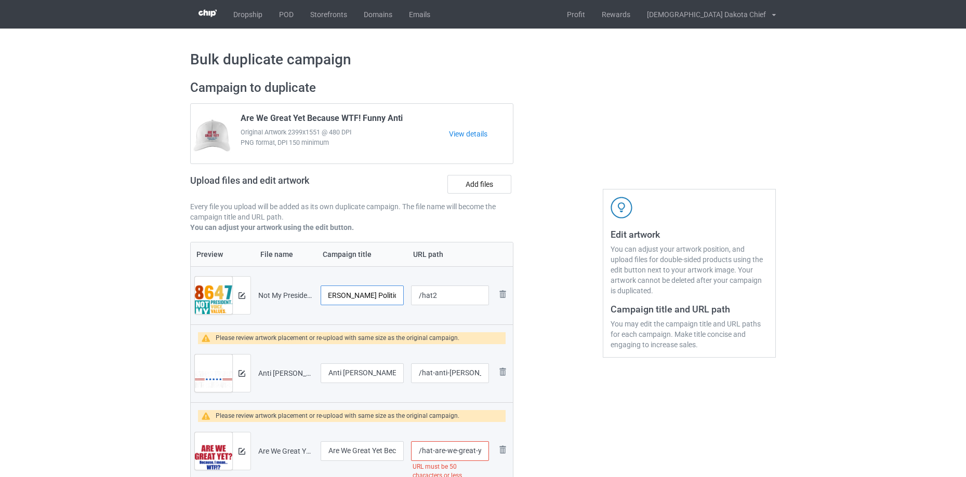
scroll to position [0, 72]
type input "Not My President 8647 Anti-Trump Political"
drag, startPoint x: 432, startPoint y: 375, endPoint x: 707, endPoint y: 369, distance: 275.4
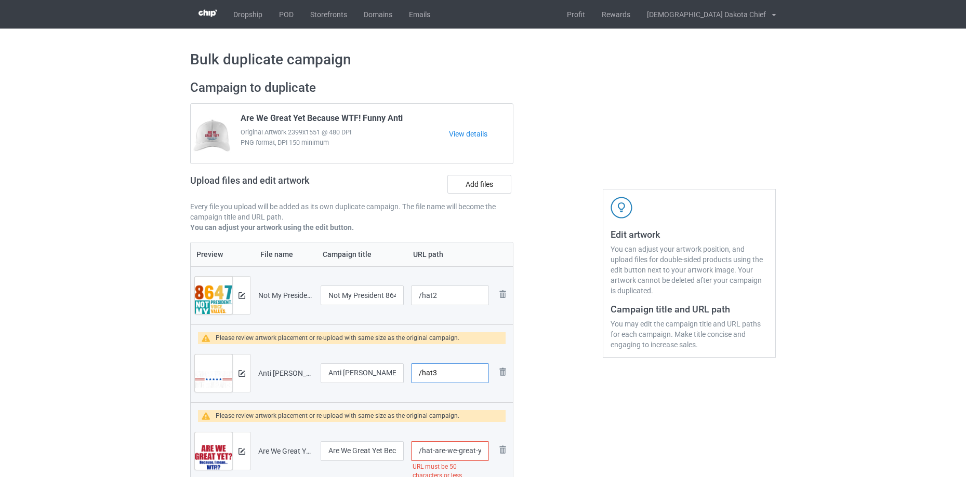
scroll to position [0, 0]
type input "/hat3"
click at [238, 370] on img at bounding box center [241, 373] width 7 height 7
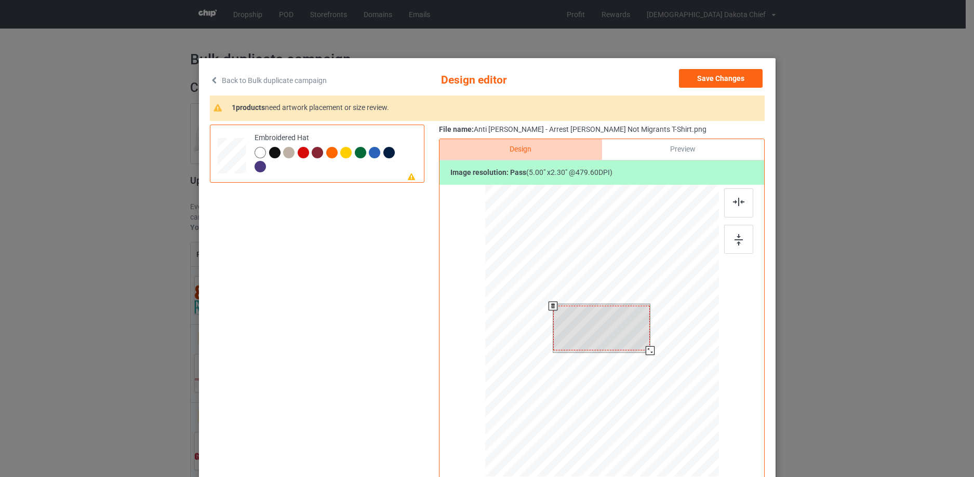
click at [611, 329] on div at bounding box center [601, 328] width 97 height 45
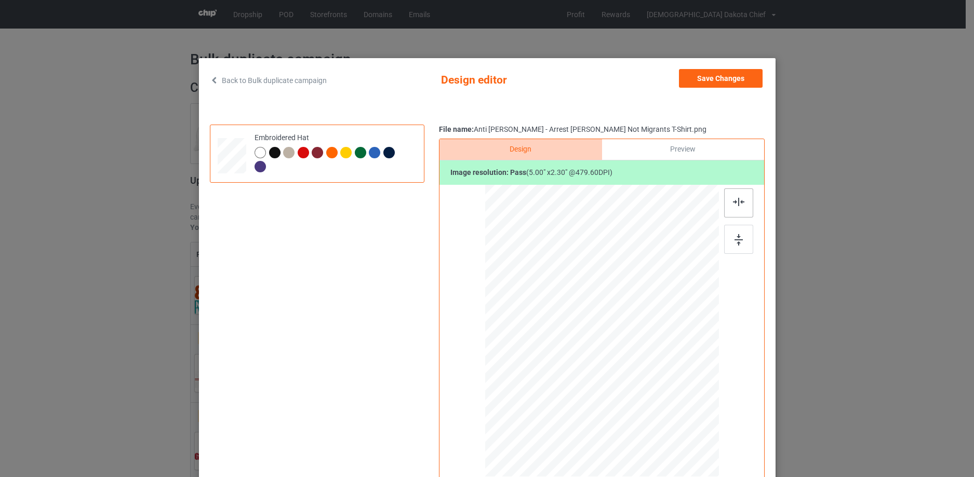
click at [729, 213] on div at bounding box center [738, 203] width 29 height 29
click at [739, 249] on div at bounding box center [738, 239] width 29 height 29
click at [273, 155] on div at bounding box center [274, 152] width 11 height 11
click at [609, 331] on div at bounding box center [601, 328] width 97 height 45
click at [748, 79] on button "Save Changes" at bounding box center [721, 78] width 84 height 19
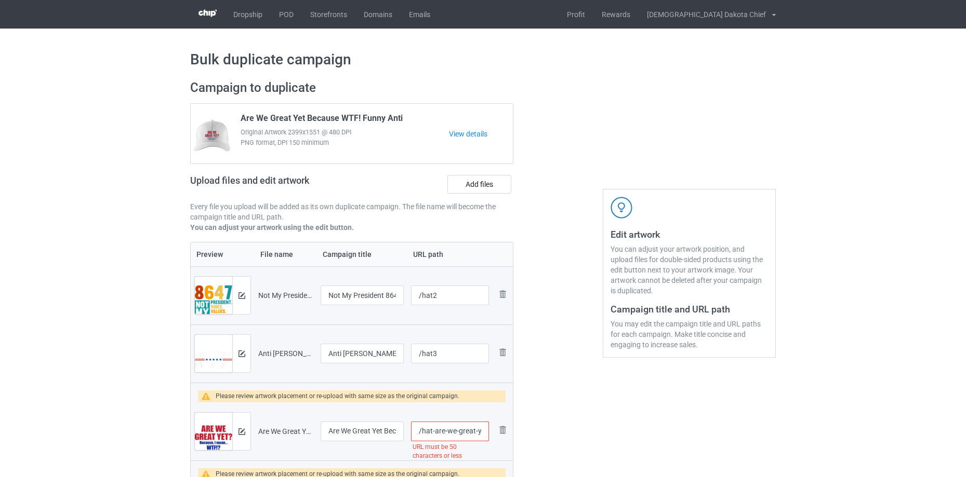
scroll to position [0, 123]
drag, startPoint x: 431, startPoint y: 424, endPoint x: 770, endPoint y: 418, distance: 338.8
type input "/hat4"
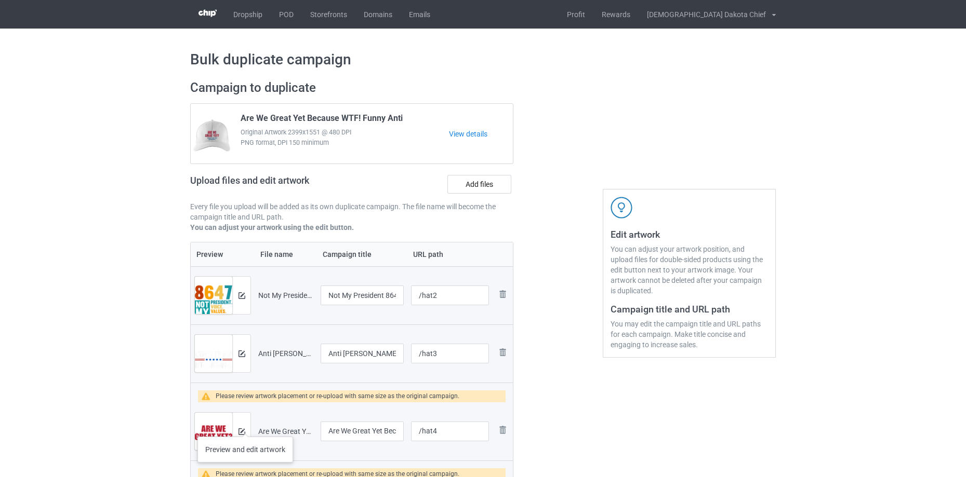
click at [245, 427] on div at bounding box center [241, 431] width 18 height 37
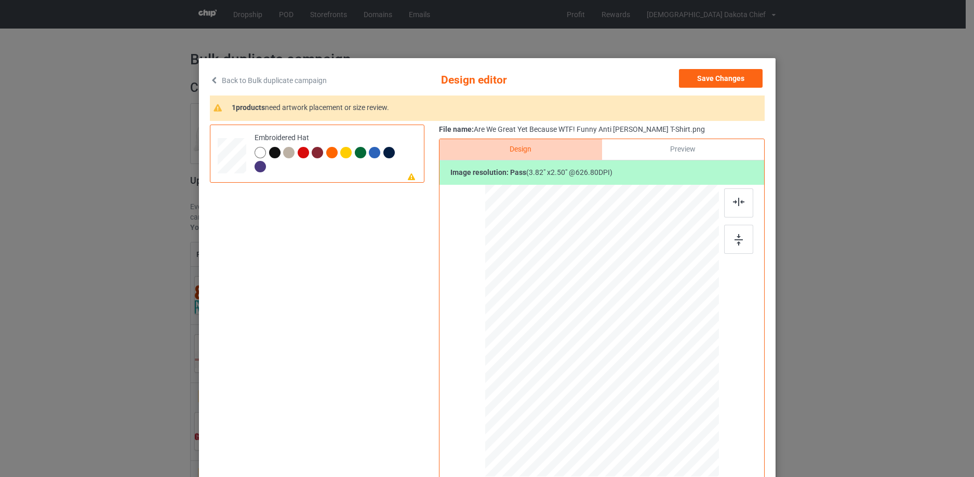
click at [731, 188] on div at bounding box center [602, 332] width 270 height 295
click at [733, 201] on img at bounding box center [738, 202] width 11 height 8
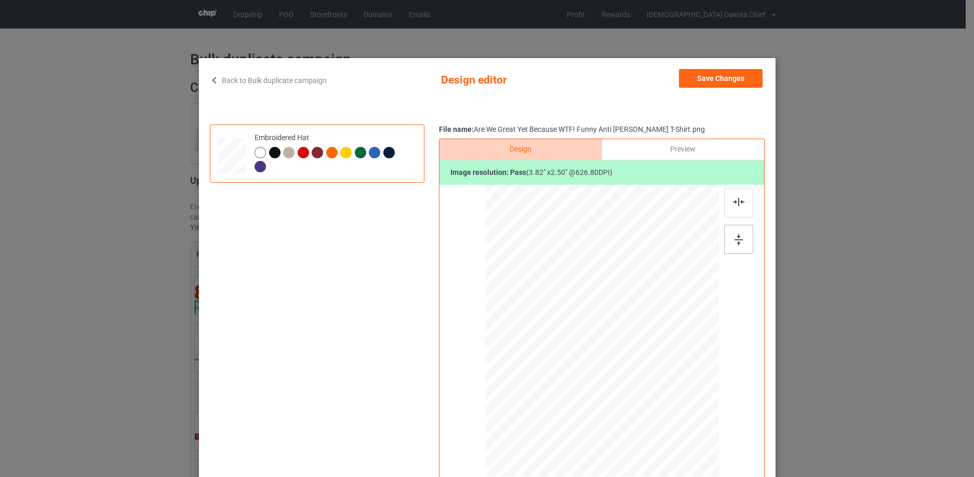
click at [739, 245] on img at bounding box center [739, 239] width 8 height 11
click at [604, 335] on div at bounding box center [601, 328] width 74 height 48
click at [271, 147] on div "Embroidered Hat" at bounding box center [333, 152] width 156 height 39
click at [271, 156] on div at bounding box center [274, 152] width 11 height 11
click at [741, 84] on button "Save Changes" at bounding box center [721, 78] width 84 height 19
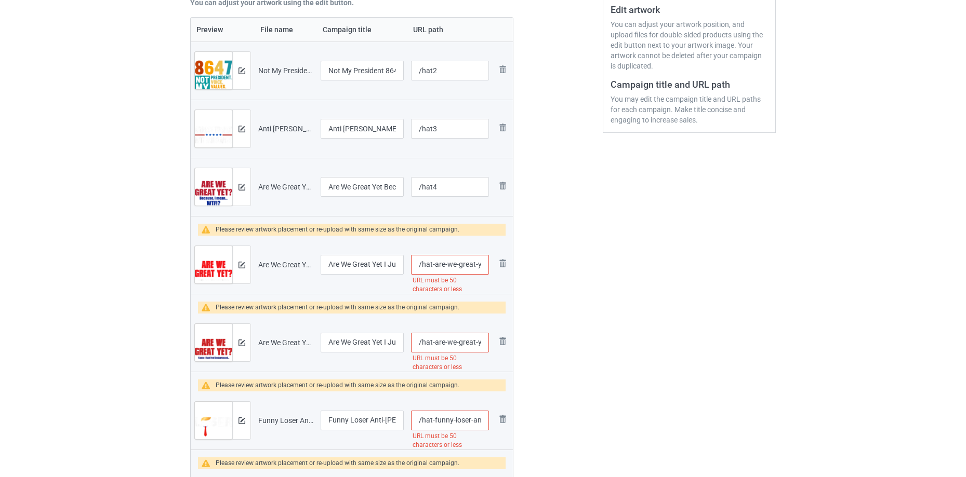
scroll to position [0, 175]
drag, startPoint x: 431, startPoint y: 262, endPoint x: 766, endPoint y: 216, distance: 338.7
type input "/hat5"
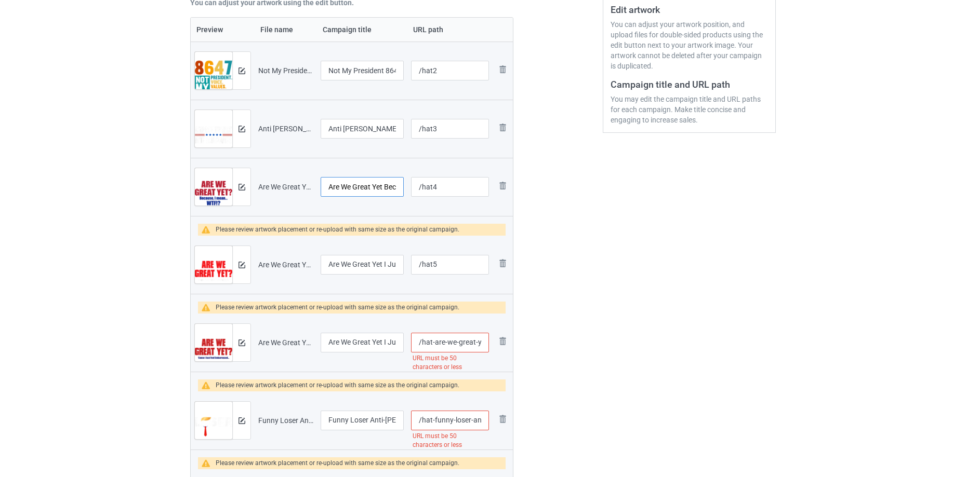
drag, startPoint x: 357, startPoint y: 183, endPoint x: 316, endPoint y: 180, distance: 40.7
click at [349, 185] on input "Are We Great Yet Because WTF! Funny Anti Trump T-Shirt" at bounding box center [362, 187] width 83 height 20
drag, startPoint x: 349, startPoint y: 185, endPoint x: 540, endPoint y: 164, distance: 192.4
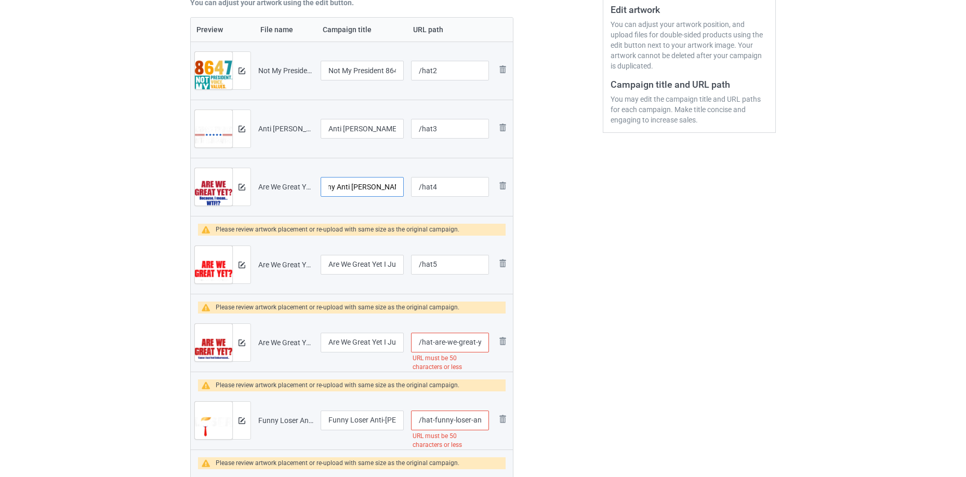
click at [382, 183] on input "Are We Great Yet Because WTF! Funny Anti Trump T-Shirt" at bounding box center [362, 187] width 83 height 20
drag, startPoint x: 337, startPoint y: 188, endPoint x: 501, endPoint y: 168, distance: 165.9
click at [508, 187] on tr "Preview and edit artwork Are We Great Yet Because WTF! Funny Anti Trump T-Shirt…" at bounding box center [352, 187] width 322 height 58
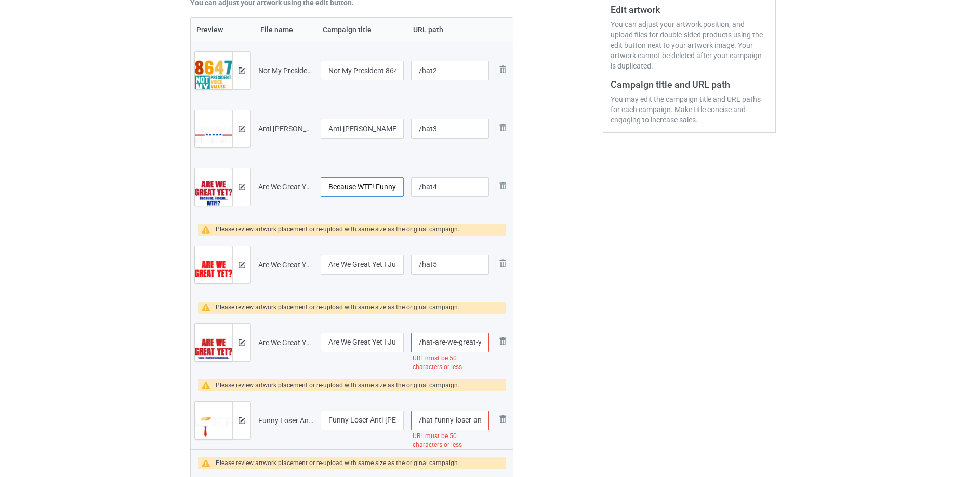
type input "Are We Great Yet Because WTF! Funny"
drag, startPoint x: 370, startPoint y: 125, endPoint x: 180, endPoint y: 185, distance: 199.5
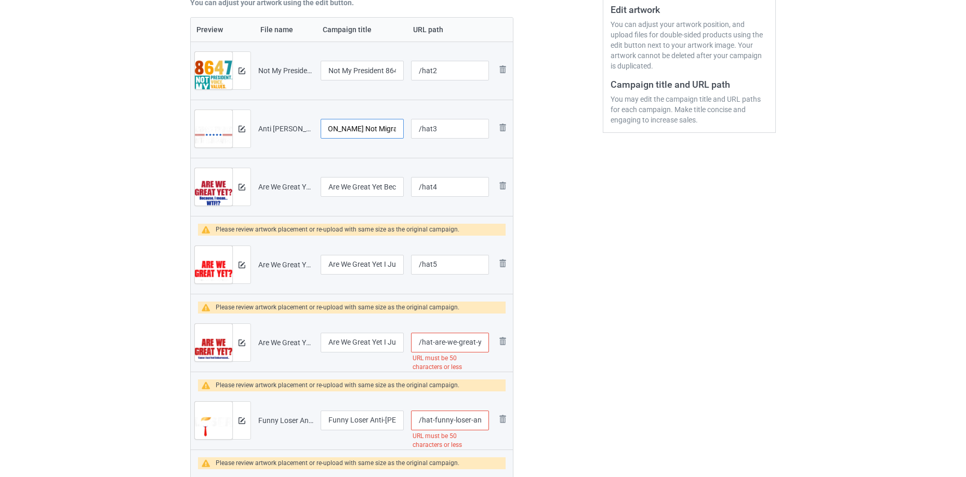
drag, startPoint x: 371, startPoint y: 128, endPoint x: 416, endPoint y: 130, distance: 44.7
click at [480, 126] on tr "Preview and edit artwork Anti Trump - Arrest Trump Not Migrants T-Shirt.png Arr…" at bounding box center [352, 129] width 322 height 58
click at [380, 128] on input "Arrest Trump Not Migrants T-Shirt" at bounding box center [362, 129] width 83 height 20
drag, startPoint x: 374, startPoint y: 127, endPoint x: 458, endPoint y: 123, distance: 83.8
click at [458, 123] on tr "Preview and edit artwork Anti Trump - Arrest Trump Not Migrants T-Shirt.png Arr…" at bounding box center [352, 129] width 322 height 58
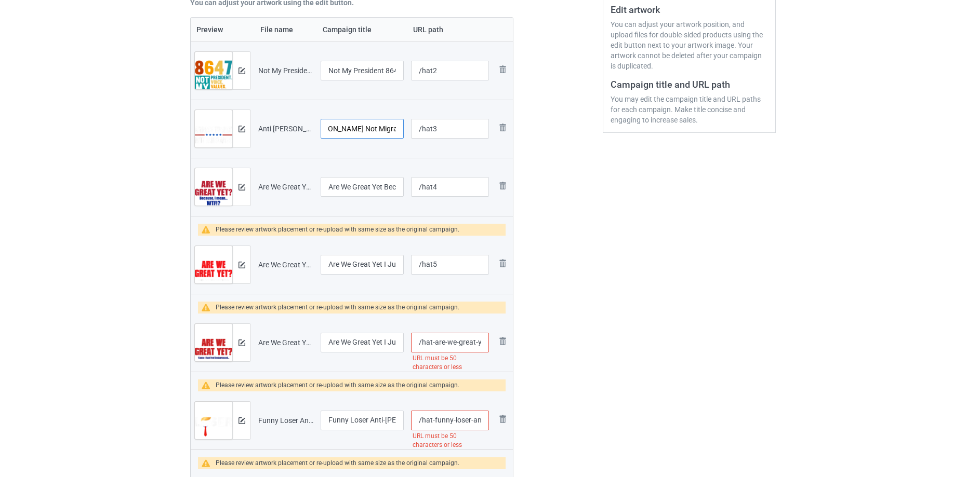
scroll to position [0, 21]
type input "Arrest Trump Not Migrants"
drag, startPoint x: 349, startPoint y: 74, endPoint x: 518, endPoint y: 63, distance: 169.7
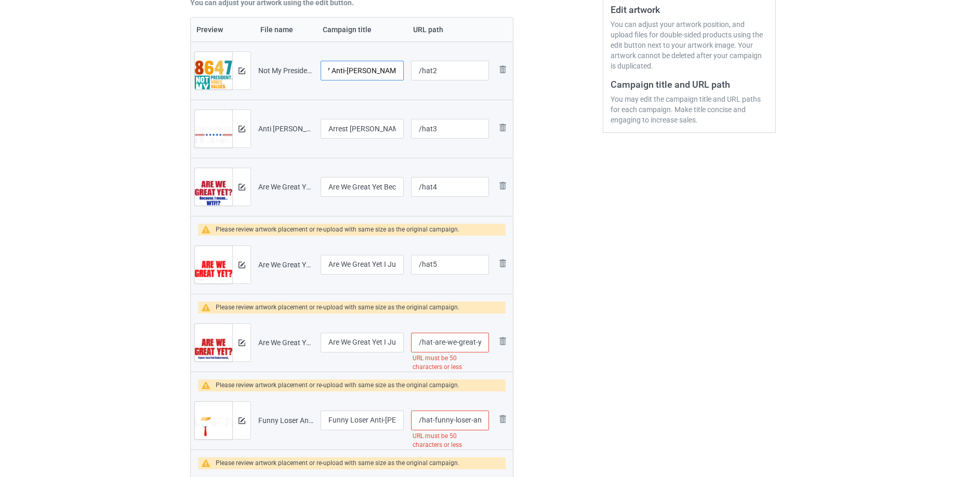
click at [331, 68] on input "Not My President 8647 Anti-Trump Political" at bounding box center [362, 71] width 83 height 20
drag, startPoint x: 331, startPoint y: 68, endPoint x: 486, endPoint y: 71, distance: 155.4
click at [486, 71] on tr "Preview and edit artwork Not My President 8647 Anti-Trump Political Protest Men…" at bounding box center [352, 71] width 322 height 58
type input "Not My President 8647"
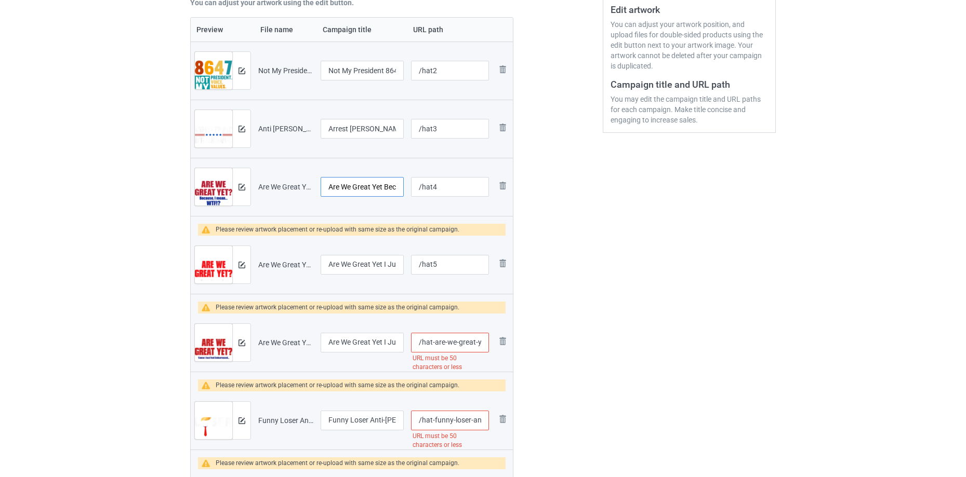
scroll to position [0, 57]
drag, startPoint x: 363, startPoint y: 189, endPoint x: 618, endPoint y: 188, distance: 254.6
click at [360, 188] on input "Are We Great Yet Because WTF! Funny" at bounding box center [362, 187] width 83 height 20
click at [376, 183] on input "Are We Great Yet Because WTF! Funny" at bounding box center [362, 187] width 83 height 20
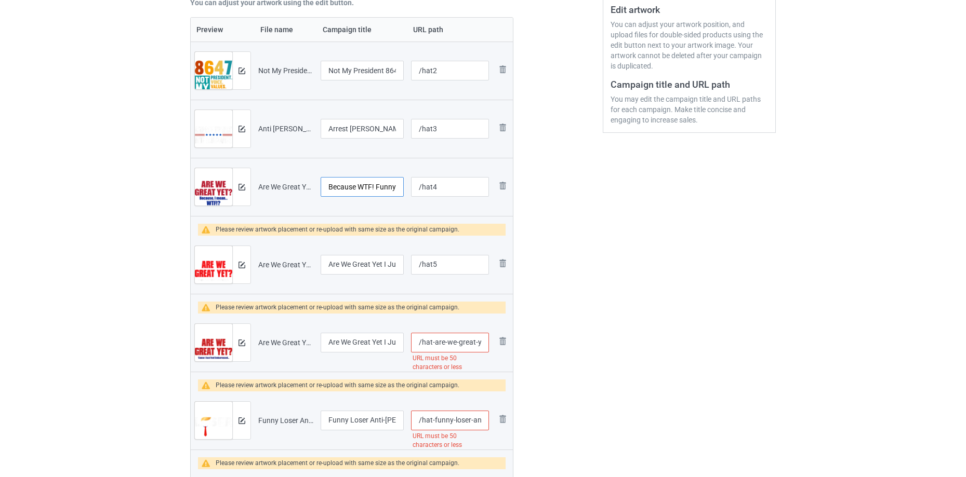
drag, startPoint x: 357, startPoint y: 184, endPoint x: 487, endPoint y: 184, distance: 129.9
click at [486, 184] on tr "Preview and edit artwork Are We Great Yet Because WTF! Funny Anti Trump T-Shirt…" at bounding box center [352, 187] width 322 height 58
type input "Are We Great Yet Because"
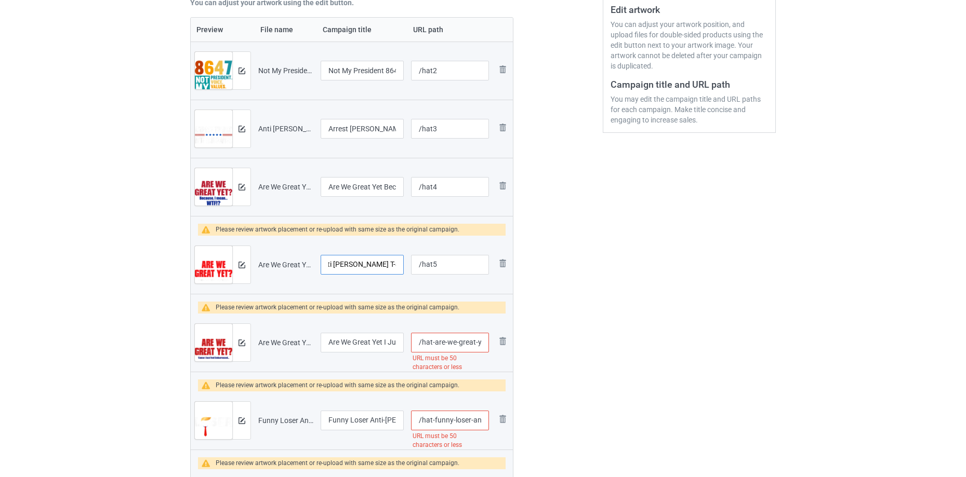
drag, startPoint x: 343, startPoint y: 270, endPoint x: 578, endPoint y: 234, distance: 237.5
click at [335, 264] on input "Are We Great Yet I Just Feel Embarrassed Funny Anti Trump T-Shirt Copy" at bounding box center [362, 265] width 83 height 20
drag, startPoint x: 335, startPoint y: 264, endPoint x: 530, endPoint y: 236, distance: 197.4
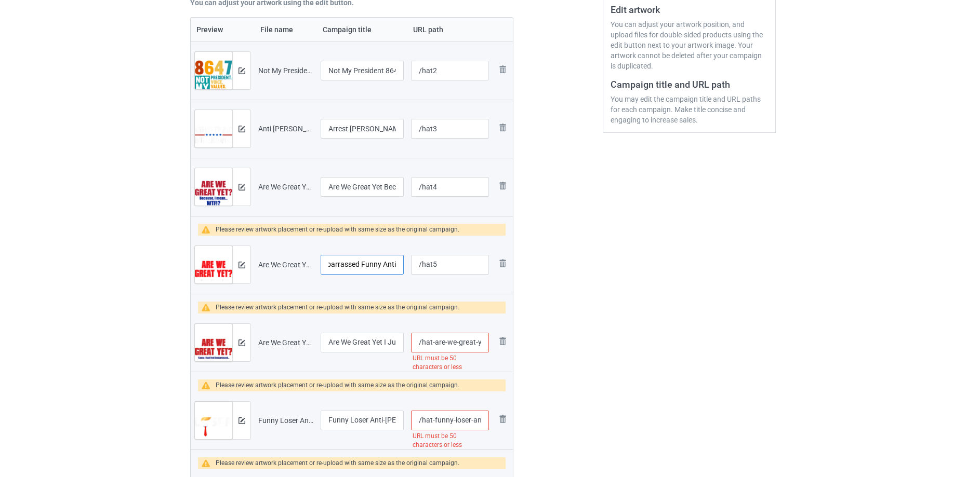
scroll to position [0, 105]
type input "Are We Great Yet I Just Feel Embarrassed Funny Anti"
click at [243, 262] on img at bounding box center [241, 265] width 7 height 7
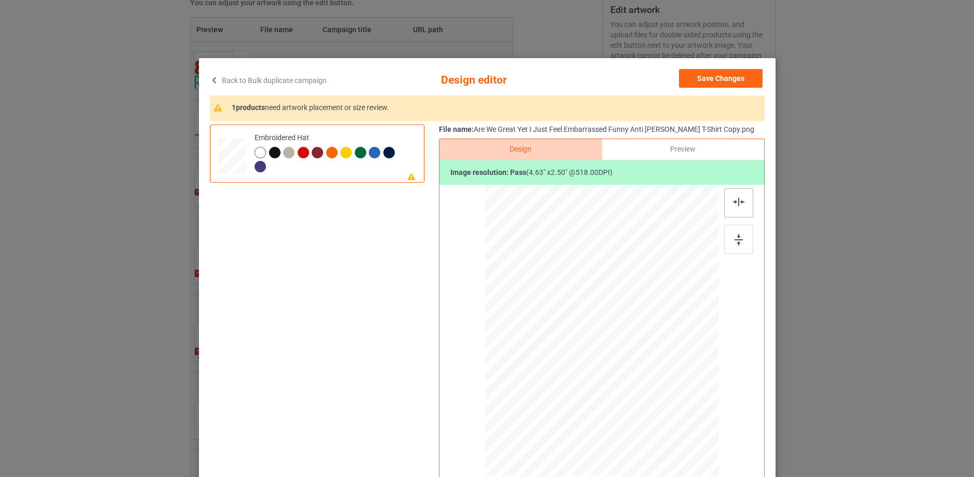
click at [735, 203] on img at bounding box center [738, 202] width 11 height 8
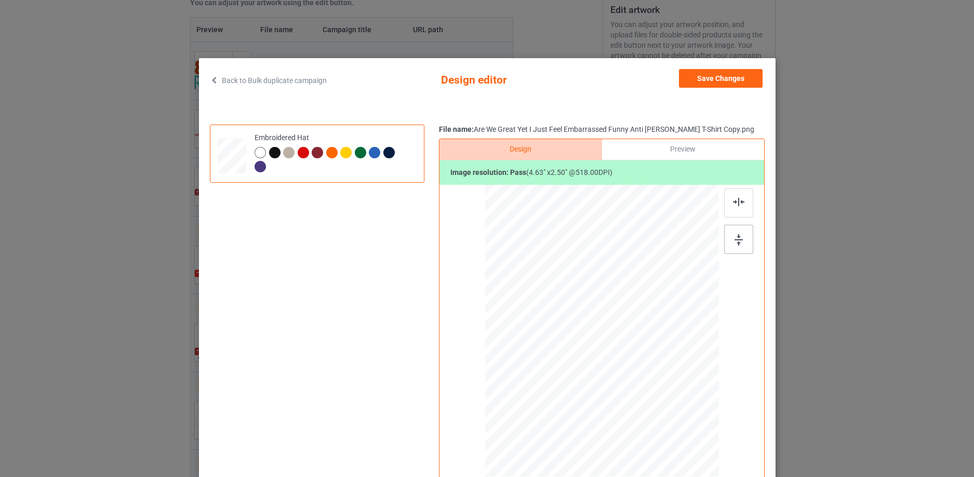
click at [735, 238] on img at bounding box center [739, 239] width 8 height 11
click at [603, 329] on div at bounding box center [601, 328] width 90 height 48
click at [269, 150] on div at bounding box center [274, 152] width 11 height 11
click at [738, 79] on button "Save Changes" at bounding box center [721, 78] width 84 height 19
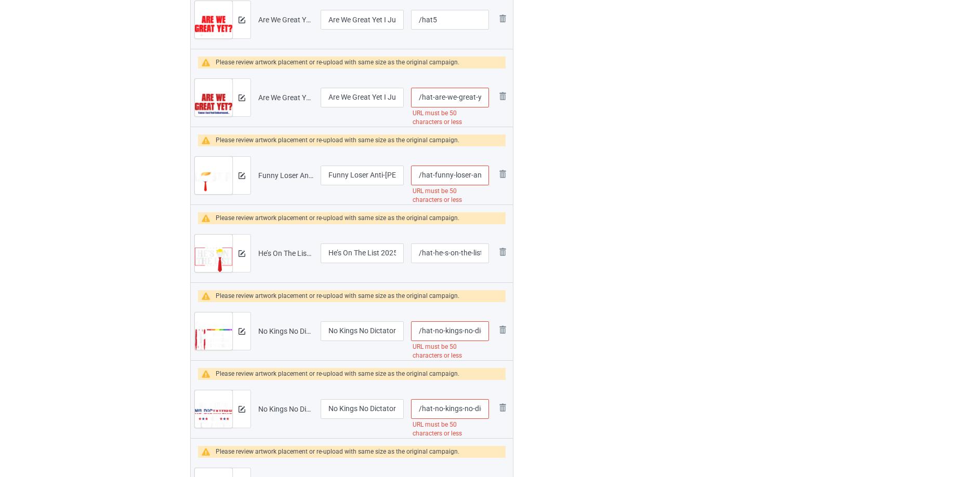
scroll to position [0, 157]
drag, startPoint x: 431, startPoint y: 98, endPoint x: 993, endPoint y: 64, distance: 563.2
type input "/hat6"
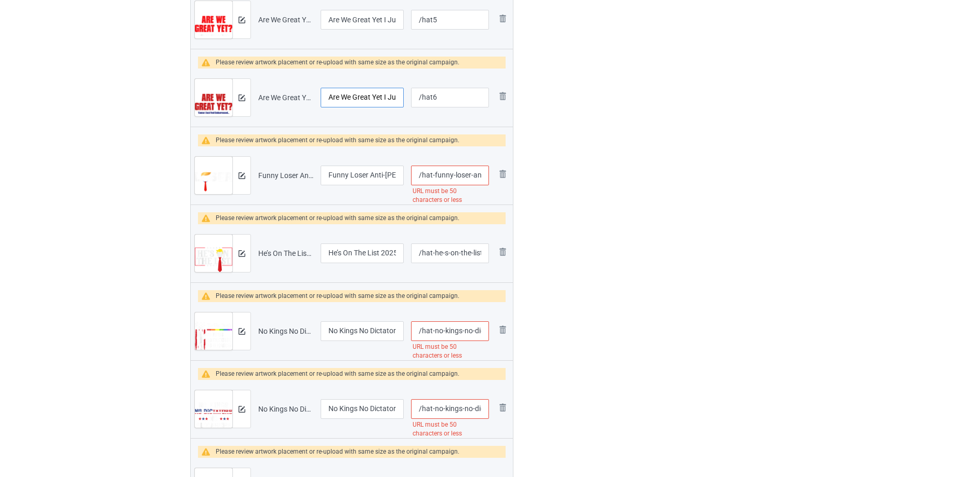
scroll to position [0, 148]
drag, startPoint x: 383, startPoint y: 94, endPoint x: 346, endPoint y: 103, distance: 38.6
click at [350, 95] on input "Are We Great Yet I Just Feel Embarrassed Funny Anti Trump T-Shirt" at bounding box center [362, 98] width 83 height 20
click at [338, 95] on input "Are We Great Yet I Just Feel Embarrassed Funny Anti Trump T-Shirt" at bounding box center [362, 98] width 83 height 20
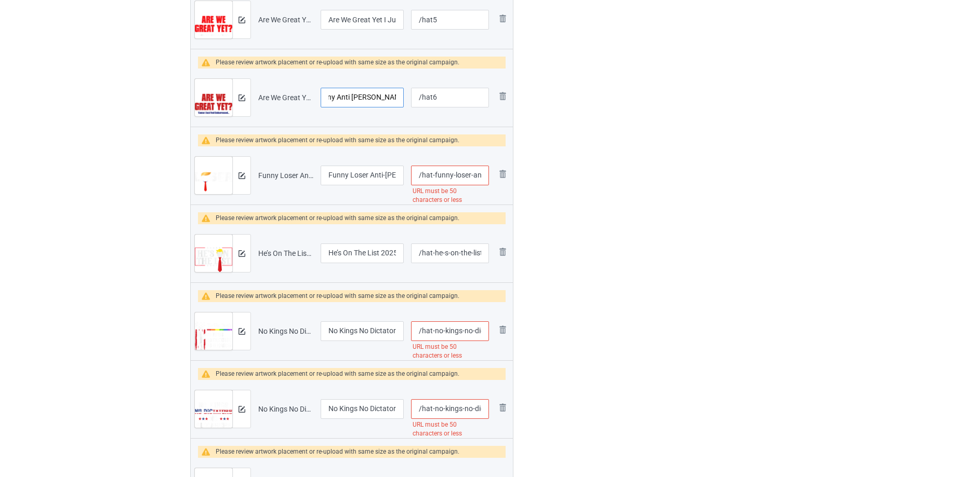
drag, startPoint x: 337, startPoint y: 95, endPoint x: 467, endPoint y: 81, distance: 131.2
click at [467, 81] on tr "Preview and edit artwork Are We Great Yet I Just Feel Embarrassed Funny Anti Tr…" at bounding box center [352, 98] width 322 height 58
type input "Are We Great Yet I Just Feel Embarrassed Funny"
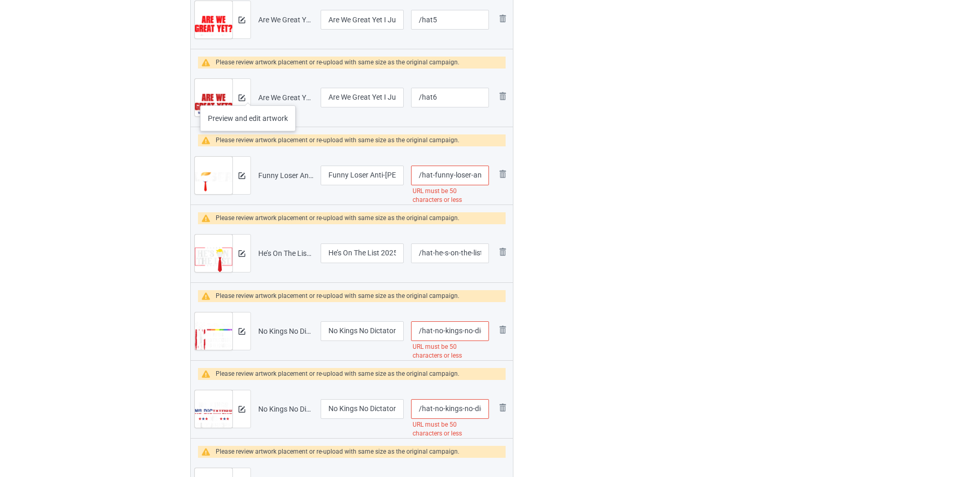
click at [248, 95] on div at bounding box center [241, 97] width 18 height 37
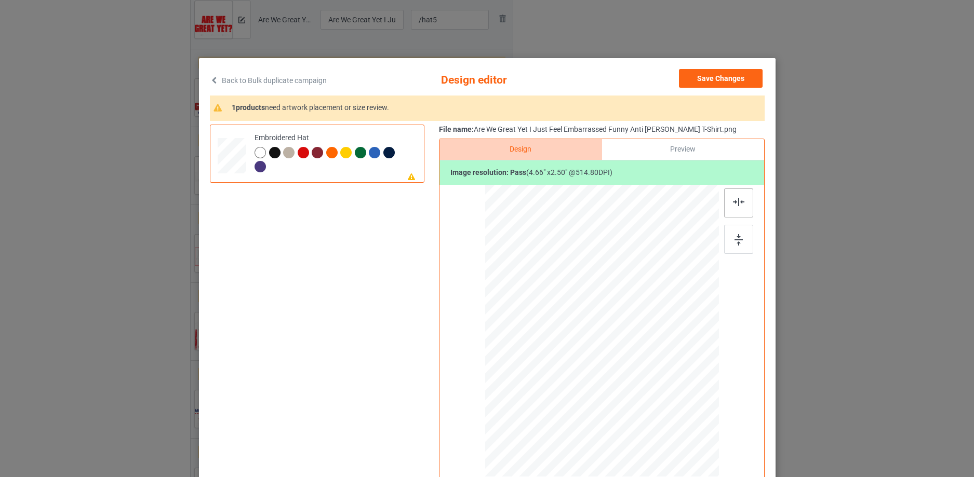
click at [732, 207] on div at bounding box center [738, 203] width 29 height 29
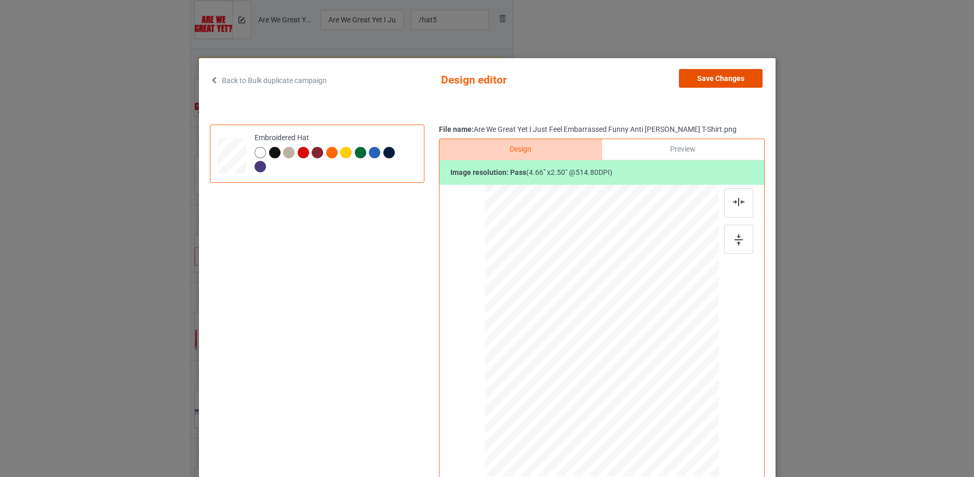
click at [739, 74] on button "Save Changes" at bounding box center [721, 78] width 84 height 19
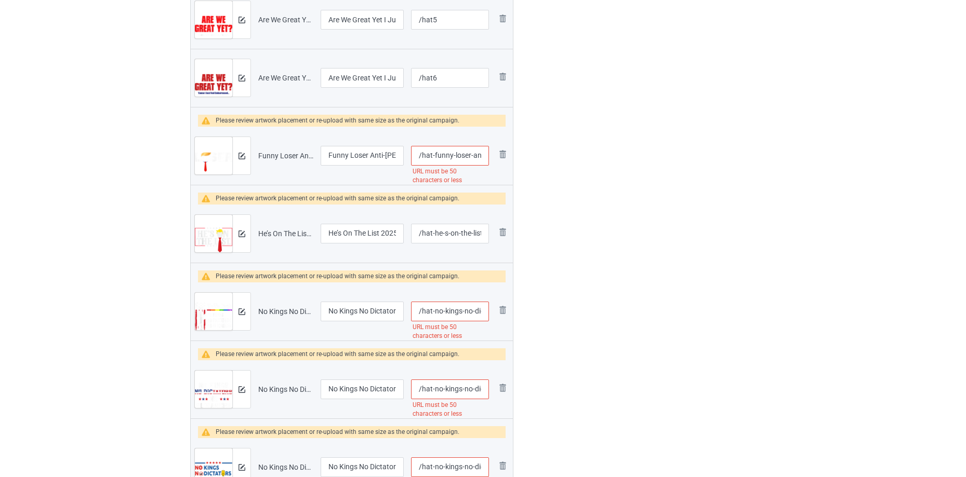
scroll to position [0, 160]
drag, startPoint x: 431, startPoint y: 152, endPoint x: 693, endPoint y: 99, distance: 267.8
type input "/hat7"
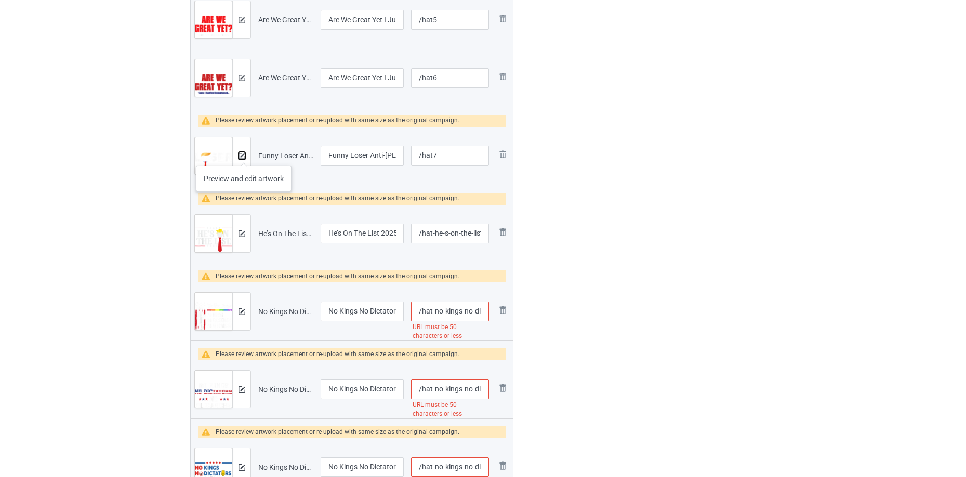
click at [244, 155] on img at bounding box center [241, 156] width 7 height 7
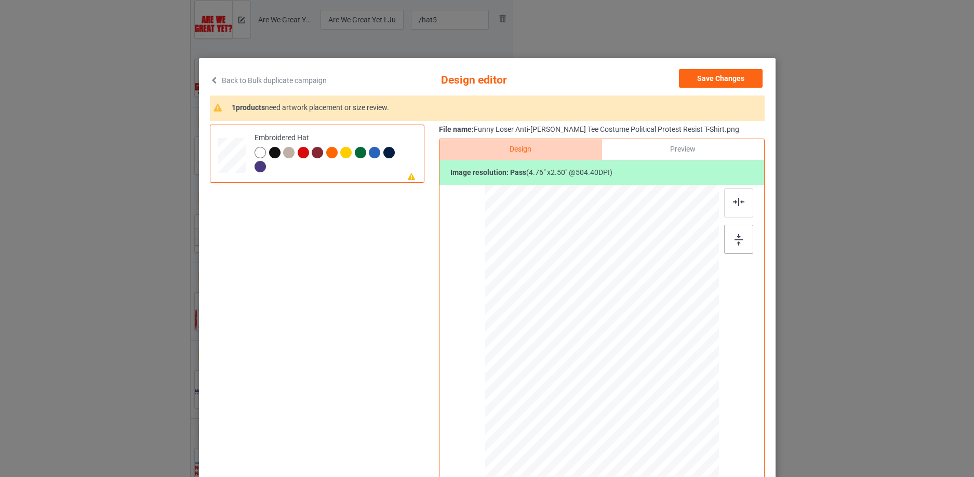
click at [738, 242] on img at bounding box center [739, 239] width 8 height 11
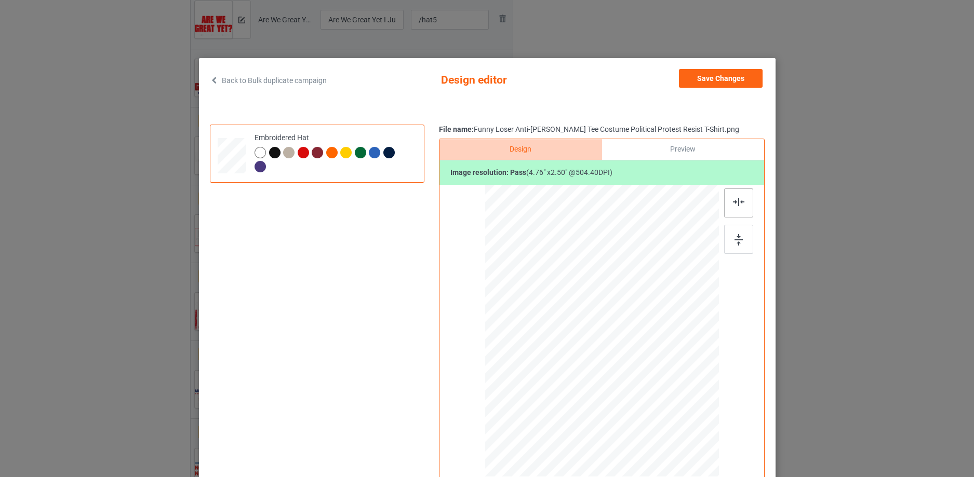
click at [738, 207] on div at bounding box center [738, 203] width 29 height 29
click at [270, 156] on div at bounding box center [274, 152] width 11 height 11
click at [715, 79] on button "Save Changes" at bounding box center [721, 78] width 84 height 19
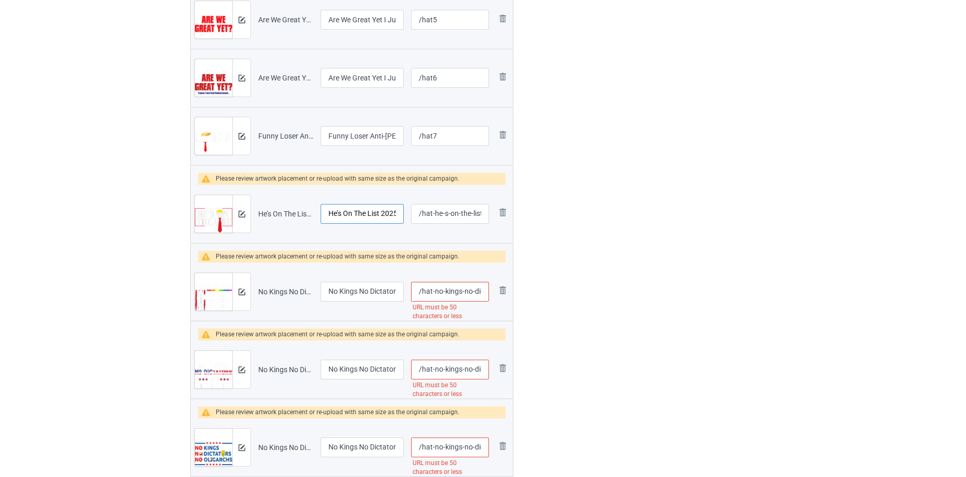
scroll to position [0, 51]
drag, startPoint x: 379, startPoint y: 211, endPoint x: 646, endPoint y: 145, distance: 275.0
type input "He’s On The List"
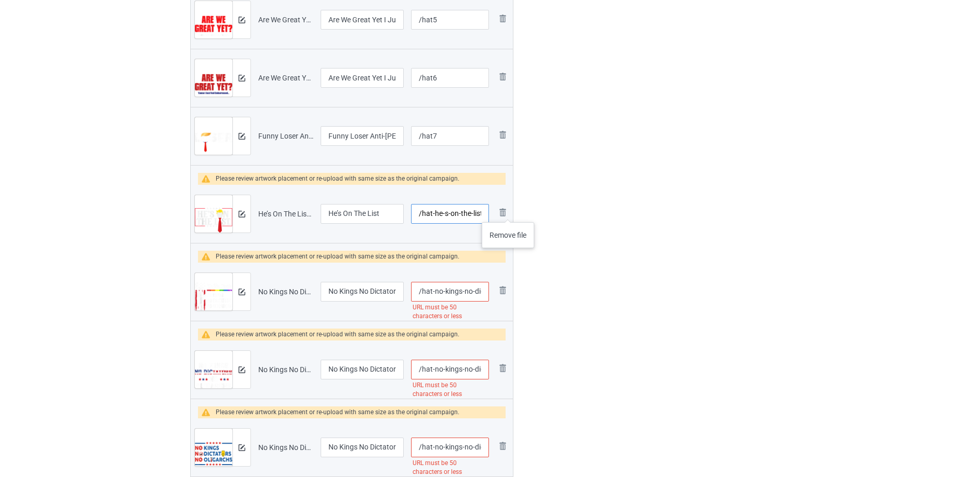
scroll to position [0, 64]
drag, startPoint x: 432, startPoint y: 212, endPoint x: 788, endPoint y: 189, distance: 357.2
type input "/hat8"
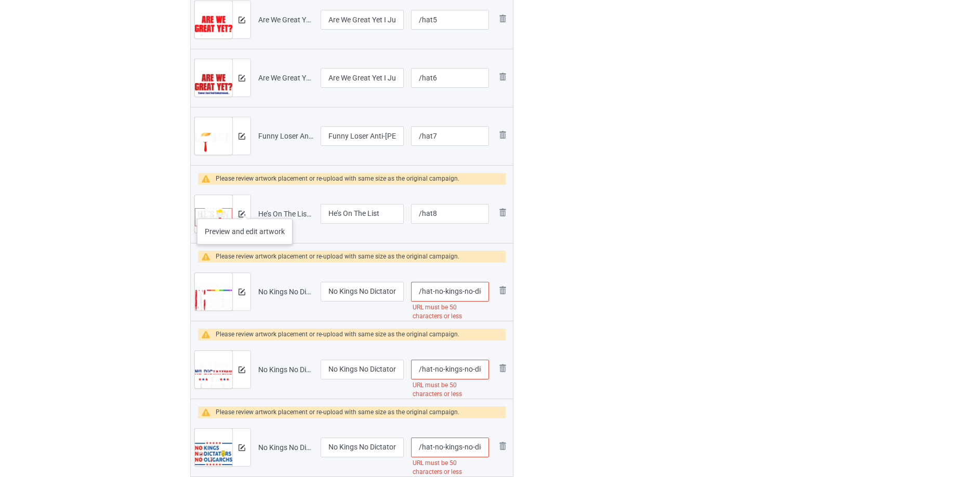
click at [245, 208] on div at bounding box center [241, 213] width 18 height 37
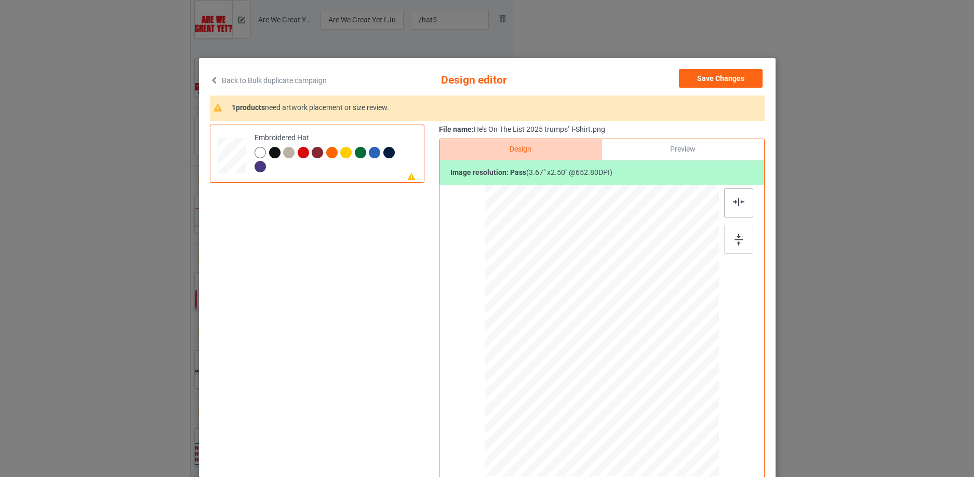
click at [733, 203] on img at bounding box center [738, 202] width 11 height 8
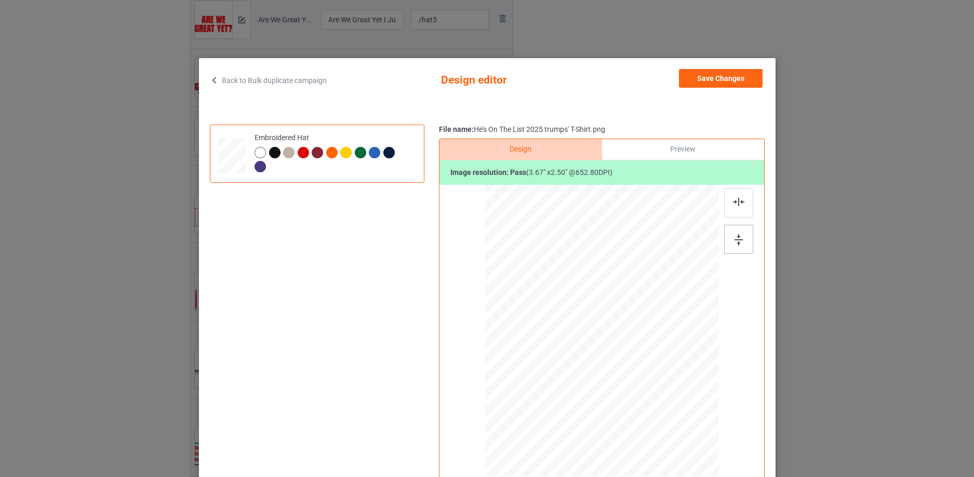
click at [739, 241] on div at bounding box center [738, 239] width 29 height 29
click at [275, 155] on div at bounding box center [274, 152] width 11 height 11
click at [615, 328] on div at bounding box center [601, 328] width 71 height 48
click at [659, 374] on div at bounding box center [602, 332] width 234 height 295
click at [594, 328] on div at bounding box center [601, 328] width 71 height 48
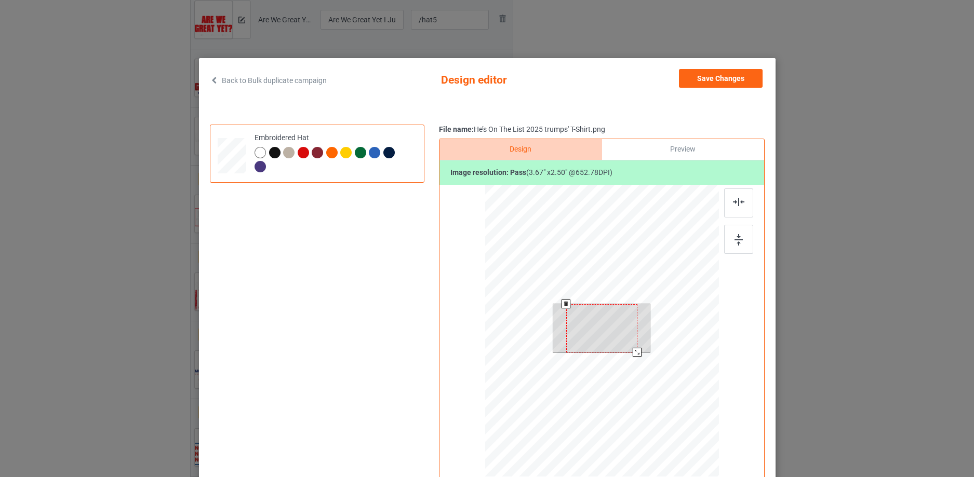
click at [680, 418] on div at bounding box center [602, 332] width 234 height 295
click at [617, 332] on div at bounding box center [601, 328] width 71 height 48
click at [660, 395] on div at bounding box center [602, 332] width 234 height 295
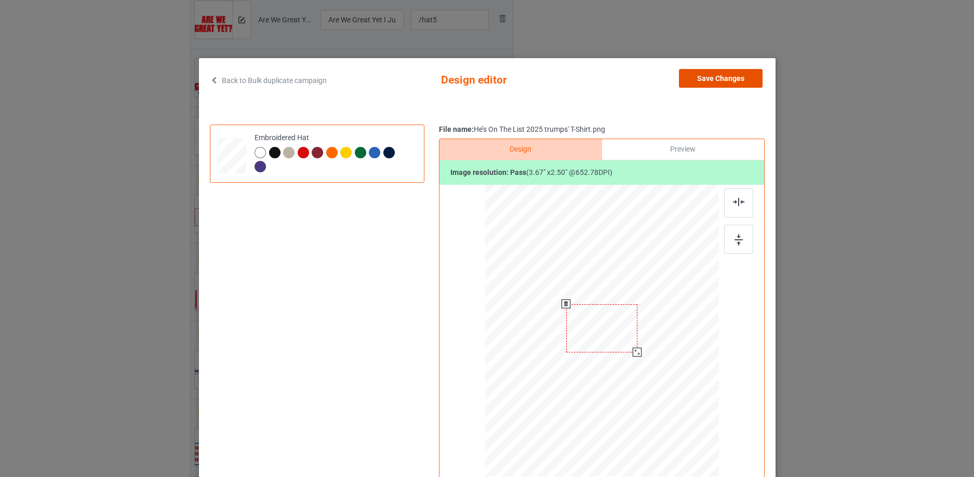
drag, startPoint x: 727, startPoint y: 75, endPoint x: 721, endPoint y: 107, distance: 31.9
click at [726, 75] on button "Save Changes" at bounding box center [721, 78] width 84 height 19
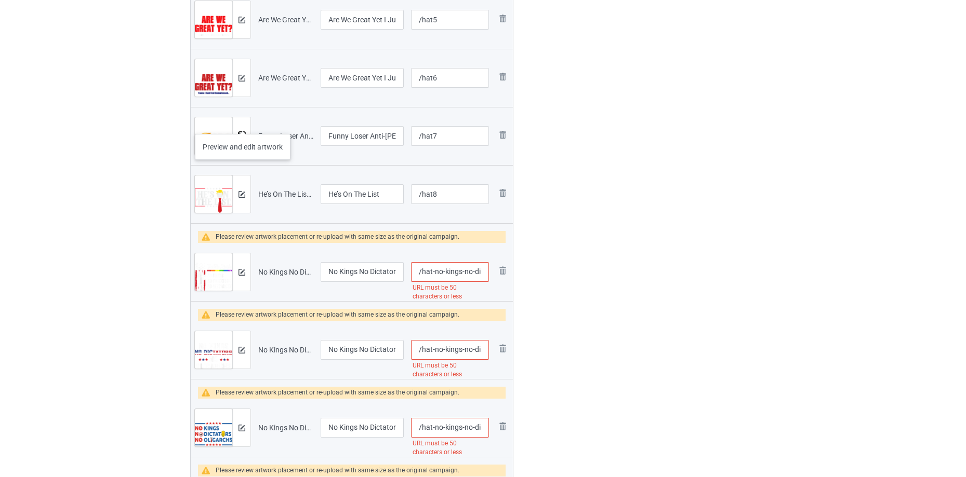
click at [242, 134] on img at bounding box center [241, 136] width 7 height 7
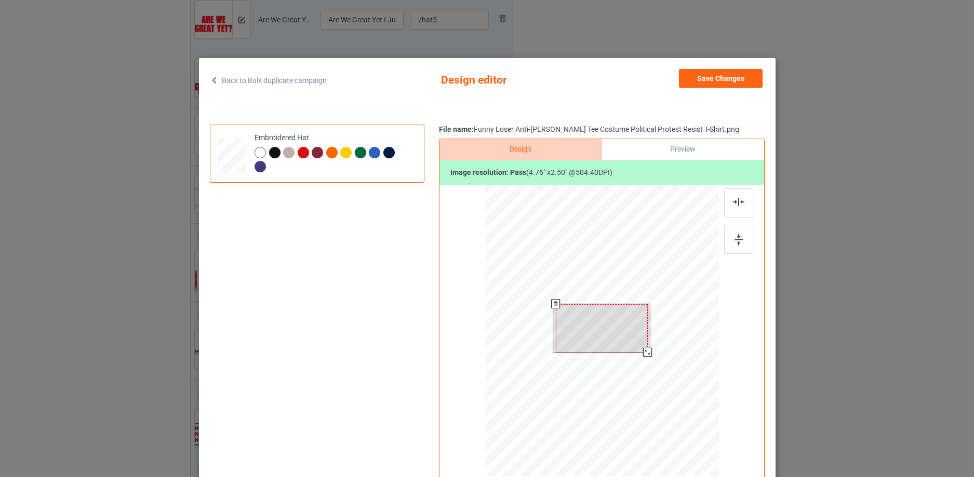
click at [620, 323] on div at bounding box center [601, 328] width 92 height 48
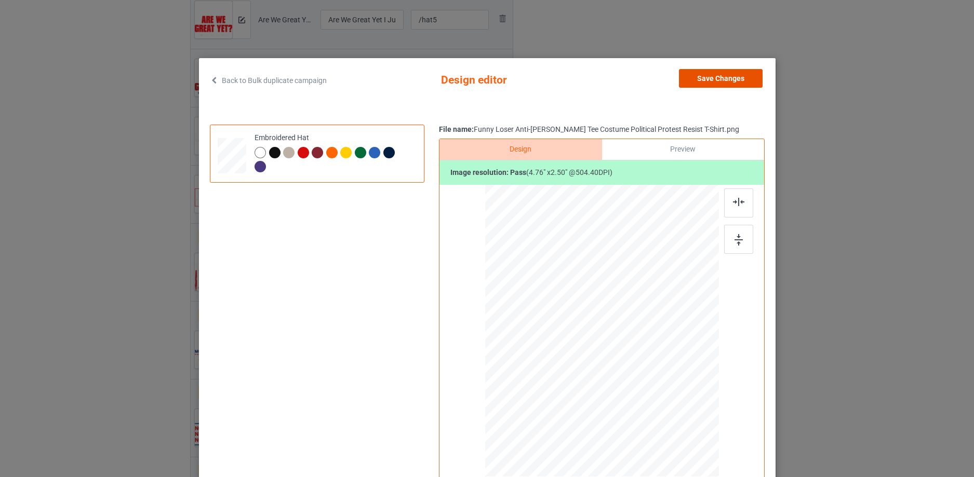
click at [734, 79] on button "Save Changes" at bounding box center [721, 78] width 84 height 19
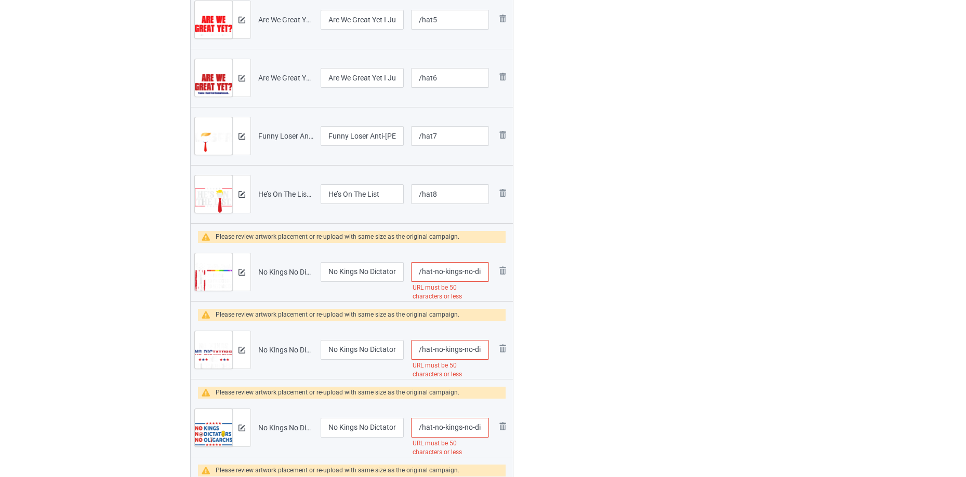
click at [430, 268] on input "/hat-no-kings-no-dictators-no-oligarchs-anti-oligarchy-4-th-july-t-shirt-copy-c…" at bounding box center [450, 272] width 78 height 20
drag, startPoint x: 431, startPoint y: 274, endPoint x: 967, endPoint y: 257, distance: 536.5
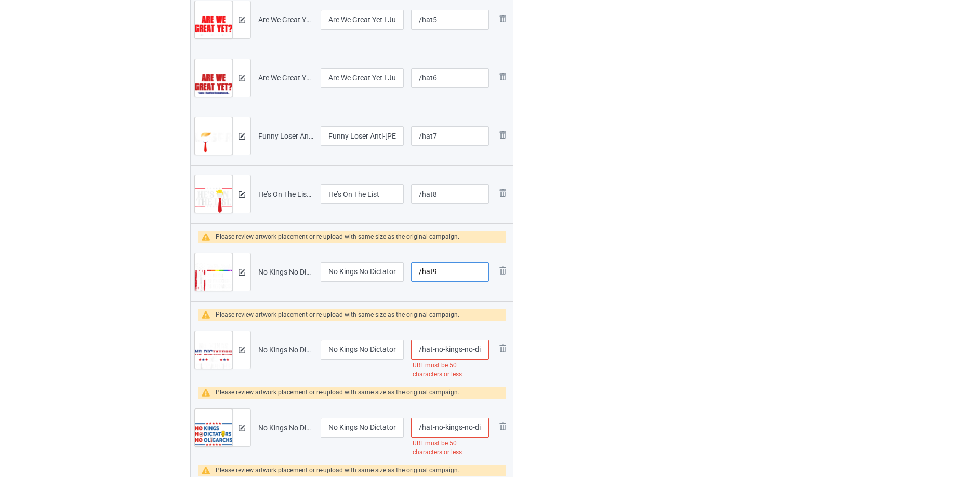
type input "/hat9"
drag, startPoint x: 368, startPoint y: 275, endPoint x: 448, endPoint y: 272, distance: 79.6
click at [460, 272] on tr "Preview and edit artwork No Kings No Dictators No Oligarchs Anti Oligarchy 4th …" at bounding box center [352, 272] width 322 height 58
click at [340, 272] on input "No Kings No Dictators No Oligarchs Anti Oligarchy 4th July T-Shirt Copy Copy Co…" at bounding box center [362, 272] width 83 height 20
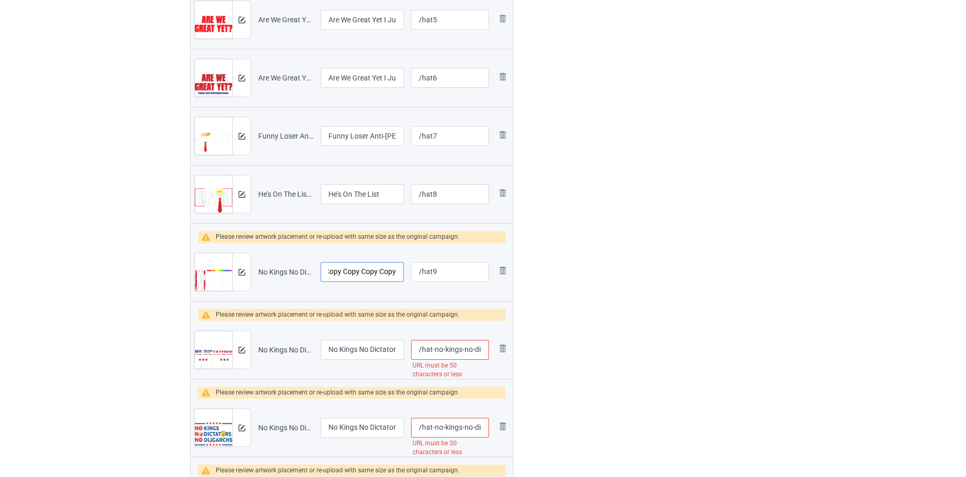
drag, startPoint x: 328, startPoint y: 272, endPoint x: 487, endPoint y: 260, distance: 160.0
click at [487, 262] on tr "Preview and edit artwork No Kings No Dictators No Oligarchs Anti Oligarchy 4th …" at bounding box center [352, 272] width 322 height 58
drag, startPoint x: 334, startPoint y: 273, endPoint x: 510, endPoint y: 257, distance: 176.9
click at [509, 257] on tr "Preview and edit artwork No Kings No Dictators No Oligarchs Anti Oligarchy 4th …" at bounding box center [352, 272] width 322 height 58
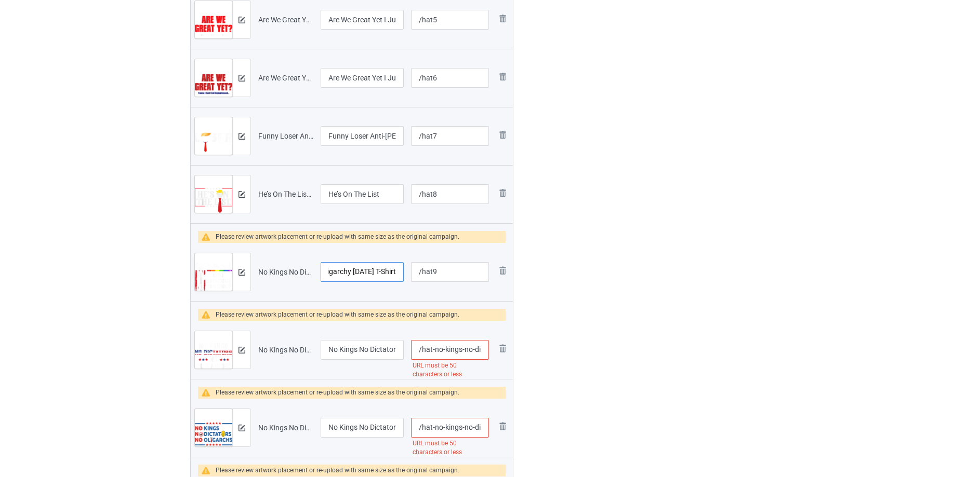
drag, startPoint x: 346, startPoint y: 267, endPoint x: 497, endPoint y: 253, distance: 152.4
click at [497, 253] on tr "Preview and edit artwork No Kings No Dictators No Oligarchs Anti Oligarchy 4th …" at bounding box center [352, 272] width 322 height 58
type input "No Kings No Dictators No Oligarchs Anti Oligarchy"
click at [236, 274] on div at bounding box center [241, 272] width 18 height 37
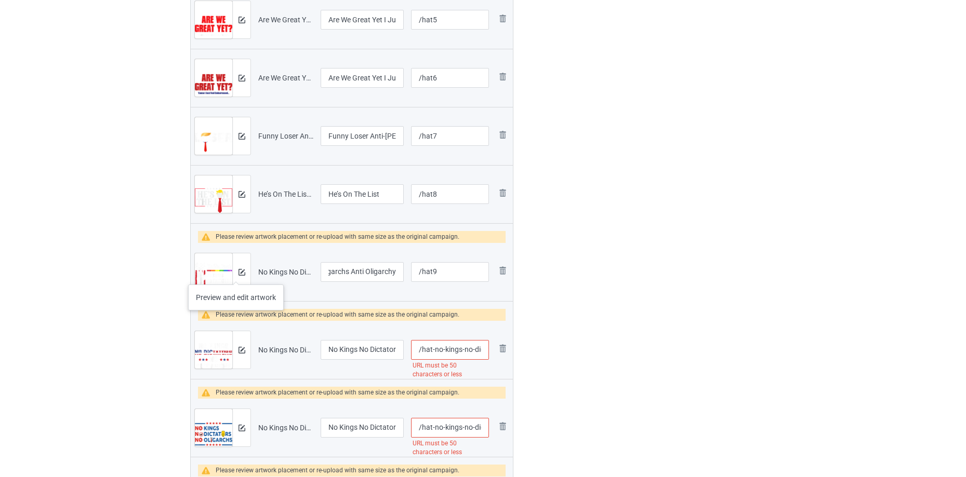
scroll to position [0, 0]
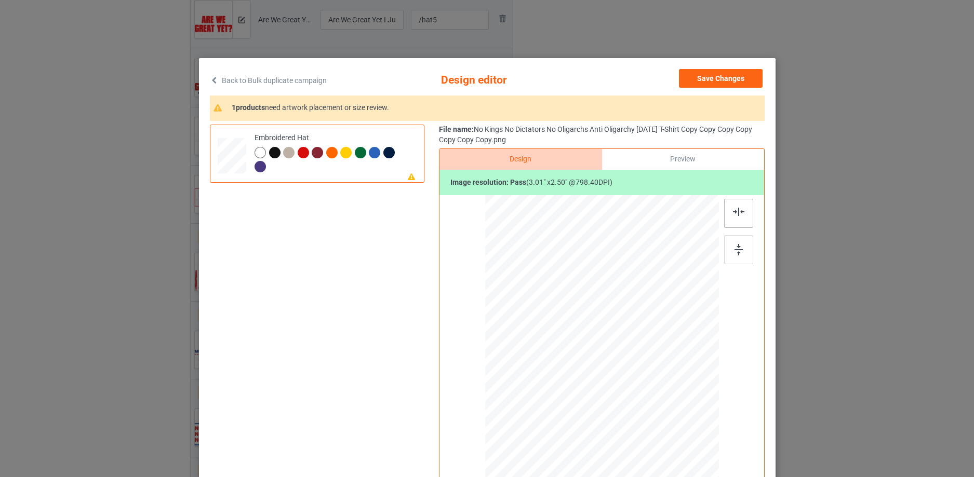
click at [735, 216] on img at bounding box center [738, 212] width 11 height 8
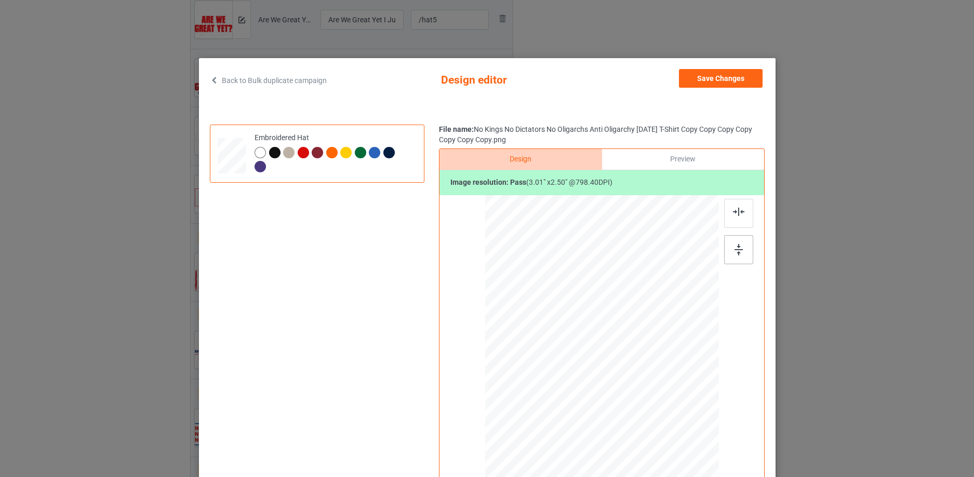
click at [741, 260] on div at bounding box center [738, 249] width 29 height 29
click at [734, 208] on div at bounding box center [738, 213] width 29 height 29
click at [612, 339] on div at bounding box center [602, 338] width 58 height 48
click at [273, 149] on div at bounding box center [274, 152] width 11 height 11
click at [594, 316] on div at bounding box center [602, 338] width 58 height 48
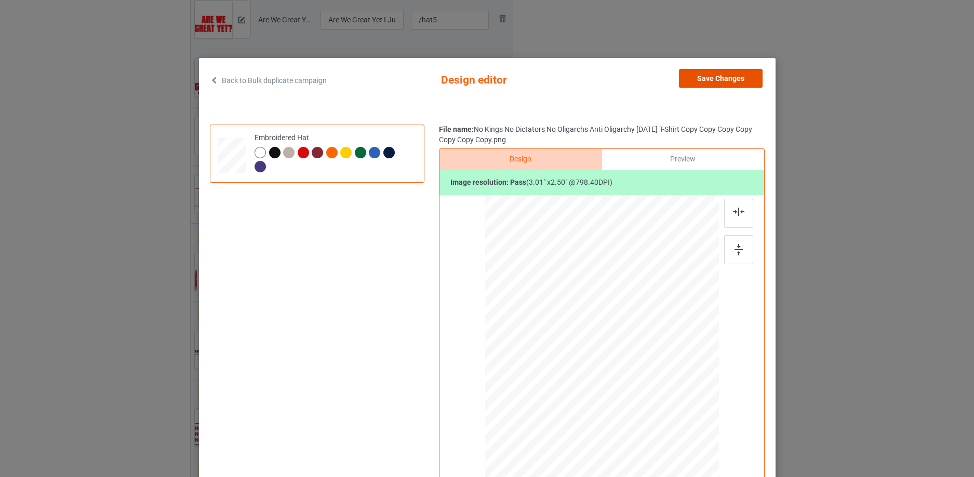
click at [728, 75] on button "Save Changes" at bounding box center [721, 78] width 84 height 19
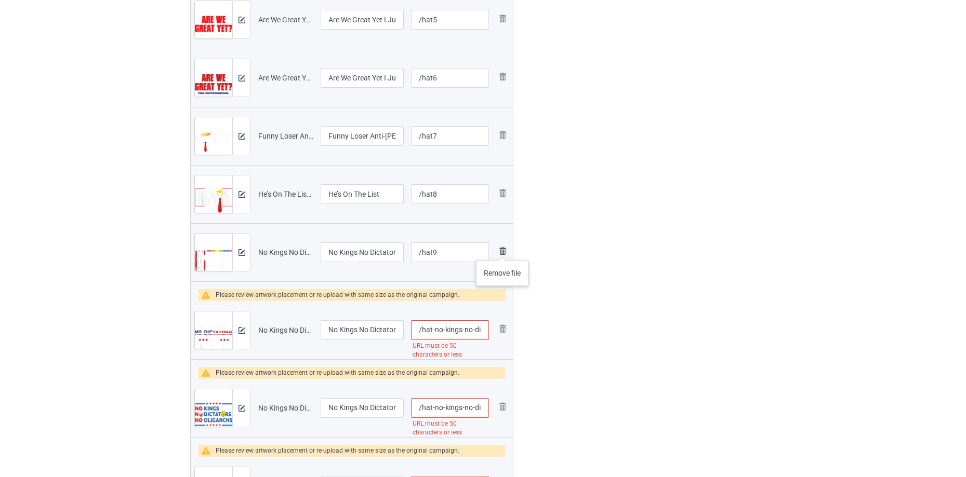
click at [502, 250] on img at bounding box center [502, 251] width 12 height 12
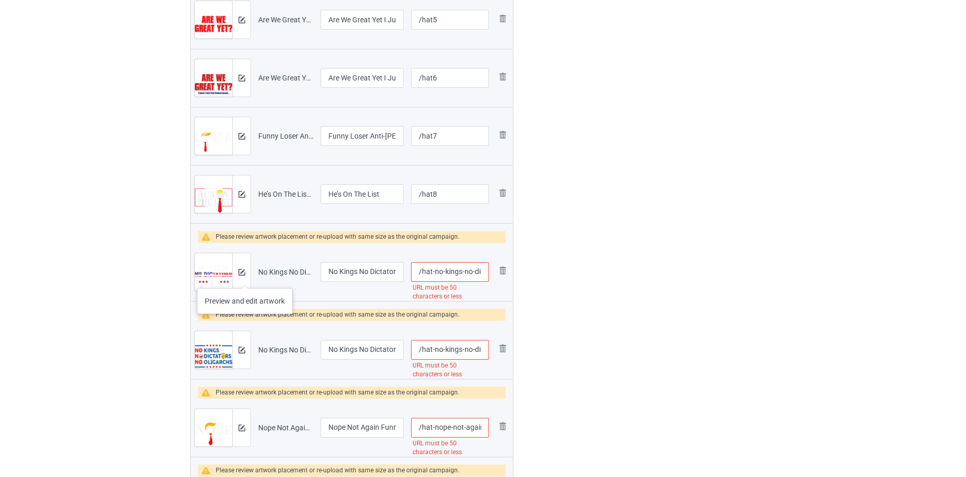
click at [245, 278] on div at bounding box center [241, 272] width 18 height 37
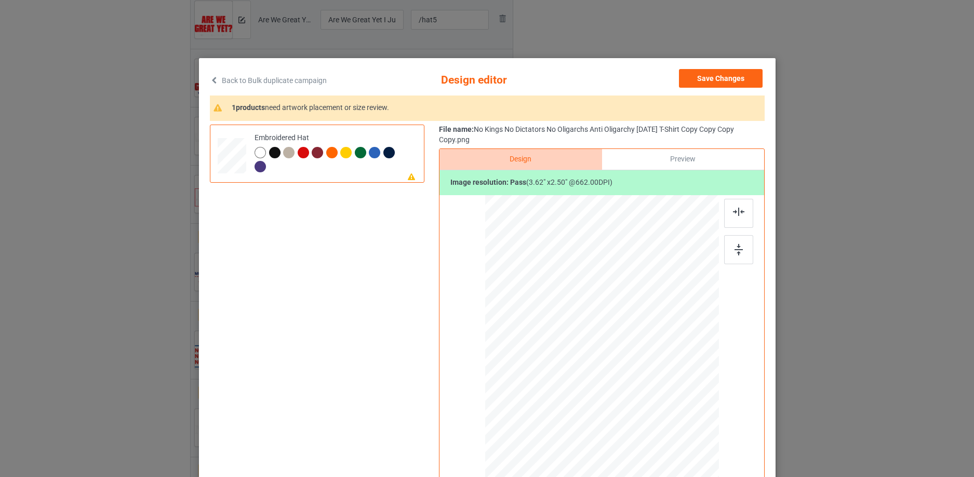
click at [272, 154] on div at bounding box center [274, 152] width 11 height 11
click at [622, 338] on div at bounding box center [601, 338] width 70 height 48
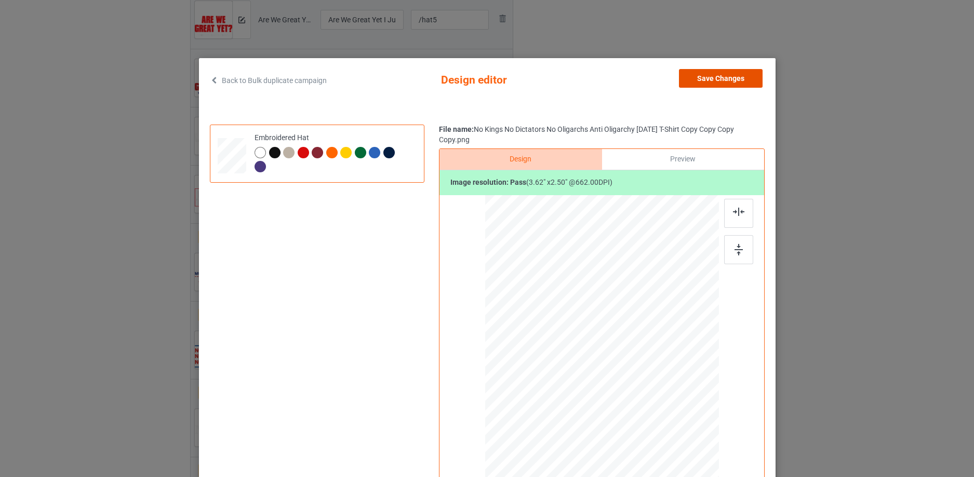
click at [728, 78] on button "Save Changes" at bounding box center [721, 78] width 84 height 19
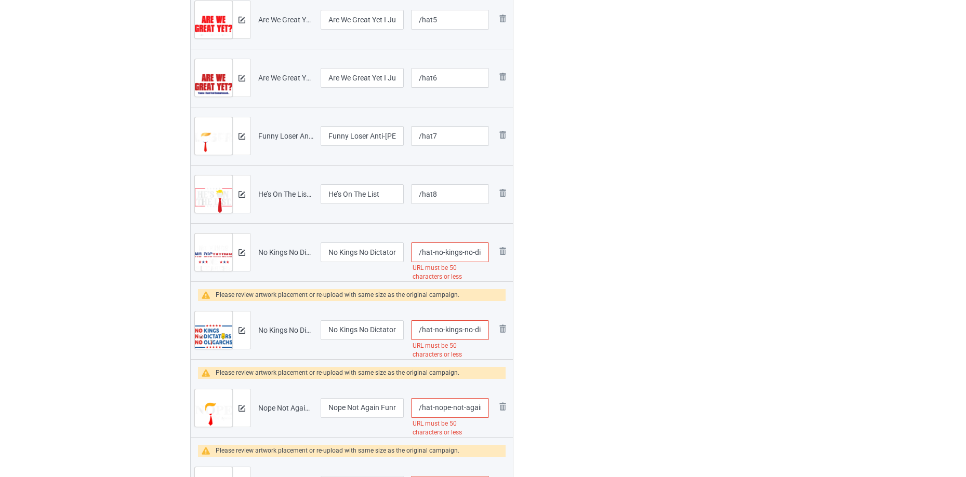
scroll to position [0, 227]
drag, startPoint x: 432, startPoint y: 251, endPoint x: 774, endPoint y: 195, distance: 346.5
click at [774, 195] on div "Campaign to duplicate Are We Great Yet Because WTF! Funny Anti Original Artwork…" at bounding box center [483, 434] width 600 height 1625
type input "/hat9"
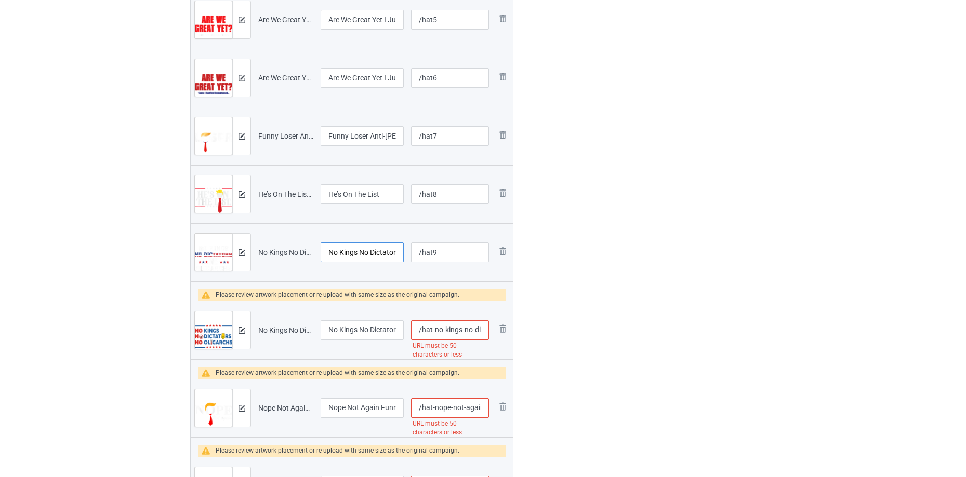
drag, startPoint x: 372, startPoint y: 252, endPoint x: 409, endPoint y: 251, distance: 37.4
click at [409, 251] on tr "Preview and edit artwork No Kings No Dictators No Oligarchs Anti Oligarchy 4th …" at bounding box center [352, 252] width 322 height 58
click at [344, 251] on input "No Kings No Dictators No Oligarchs Anti Oligarchy 4th July T-Shirt Copy Copy Co…" at bounding box center [362, 253] width 83 height 20
drag, startPoint x: 347, startPoint y: 250, endPoint x: 781, endPoint y: 200, distance: 436.8
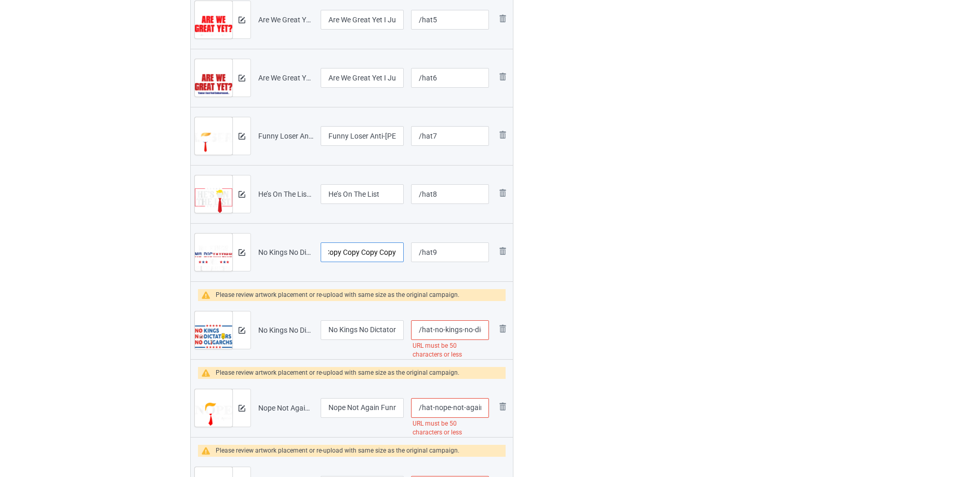
click at [781, 200] on div "Campaign to duplicate Are We Great Yet Because WTF! Funny Anti Original Artwork…" at bounding box center [483, 434] width 600 height 1625
type input "No Kings No Dictators No Oligarchs"
click at [243, 251] on img at bounding box center [241, 252] width 7 height 7
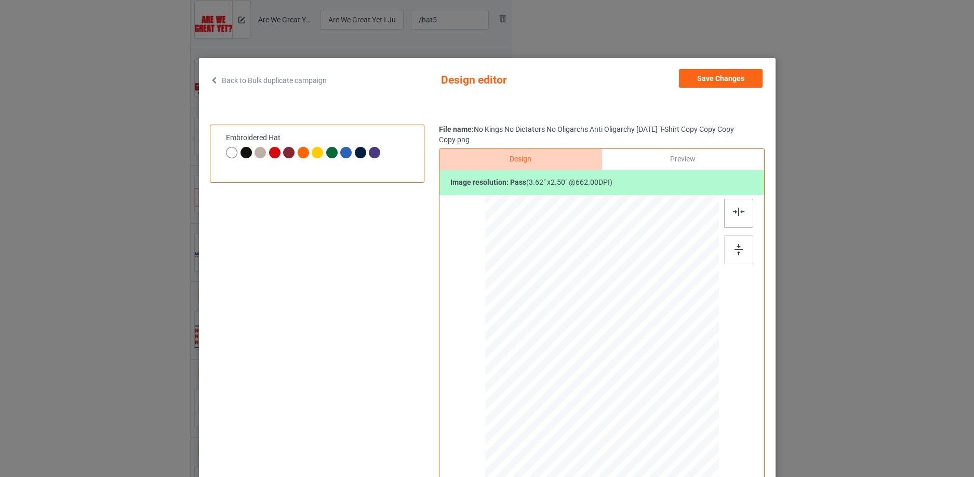
click at [728, 214] on div at bounding box center [738, 213] width 29 height 29
click at [735, 248] on img at bounding box center [739, 249] width 8 height 11
click at [719, 84] on button "Save Changes" at bounding box center [721, 78] width 84 height 19
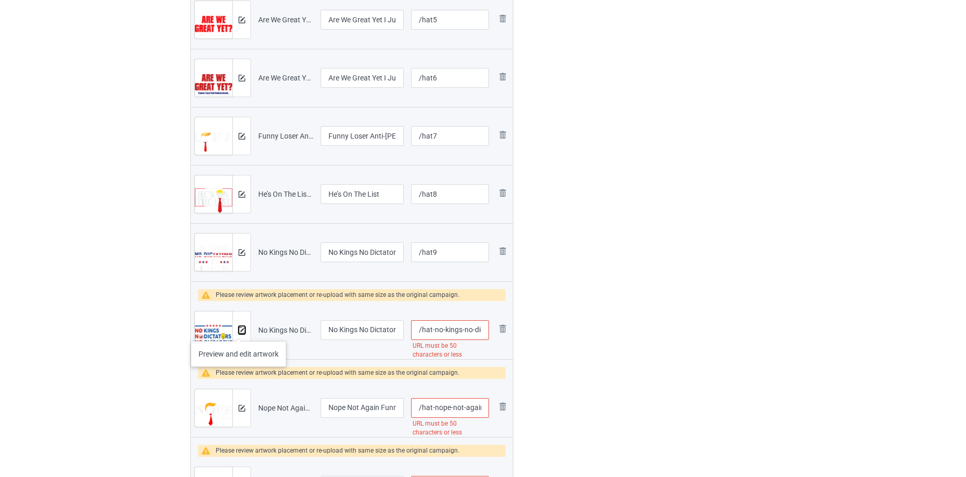
click at [238, 331] on img at bounding box center [241, 330] width 7 height 7
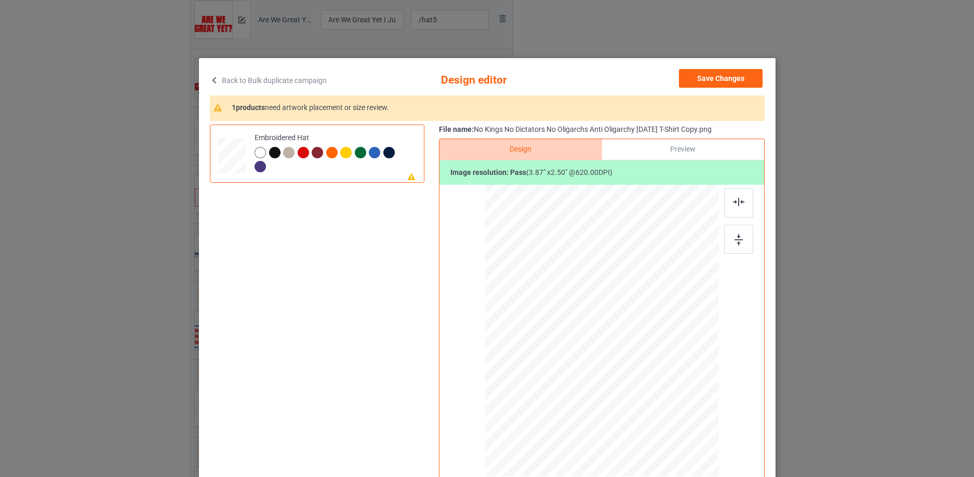
click at [269, 152] on div at bounding box center [274, 152] width 11 height 11
click at [601, 327] on div at bounding box center [601, 328] width 75 height 48
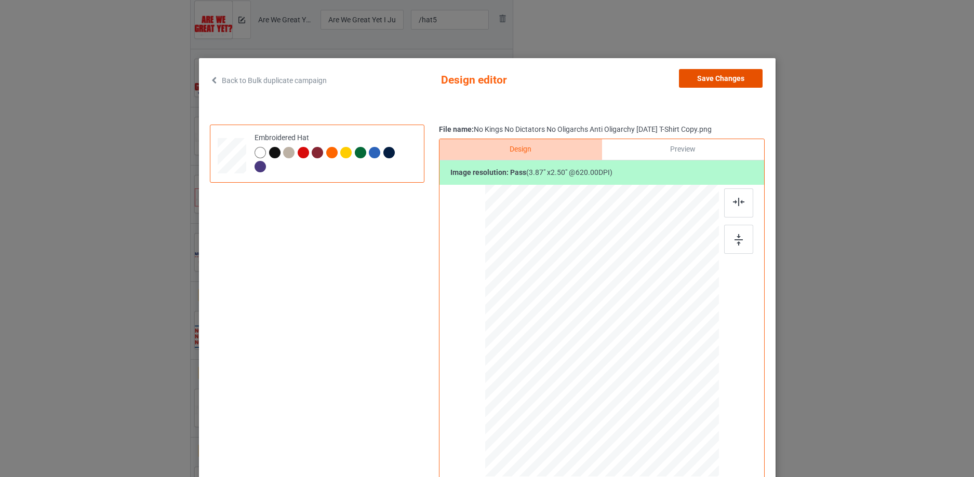
click at [727, 76] on button "Save Changes" at bounding box center [721, 78] width 84 height 19
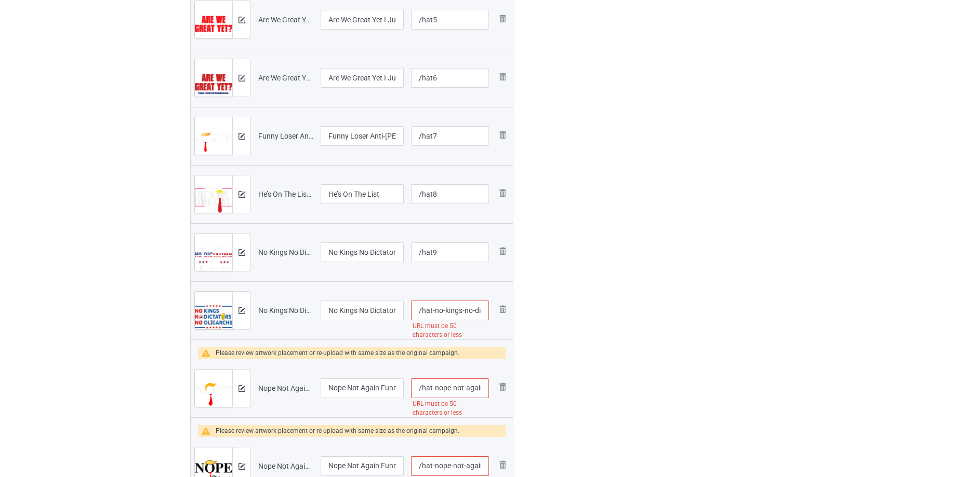
scroll to position [0, 174]
drag, startPoint x: 432, startPoint y: 307, endPoint x: 867, endPoint y: 310, distance: 434.9
type input "/hat10"
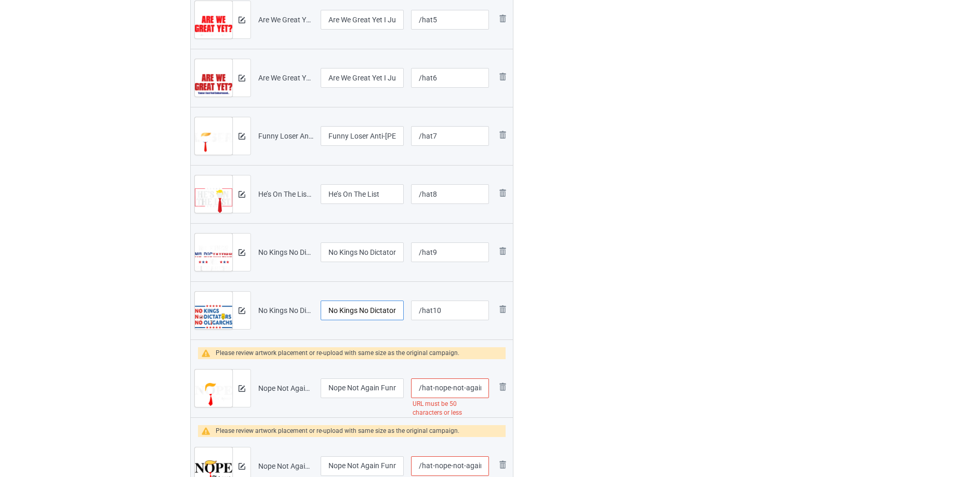
scroll to position [0, 163]
drag, startPoint x: 393, startPoint y: 308, endPoint x: 498, endPoint y: 302, distance: 104.6
click at [363, 311] on input "No Kings No Dictators No Oligarchs Anti Oligarchy 4th July T-Shirt Copy" at bounding box center [362, 311] width 83 height 20
drag, startPoint x: 329, startPoint y: 309, endPoint x: 600, endPoint y: 261, distance: 275.5
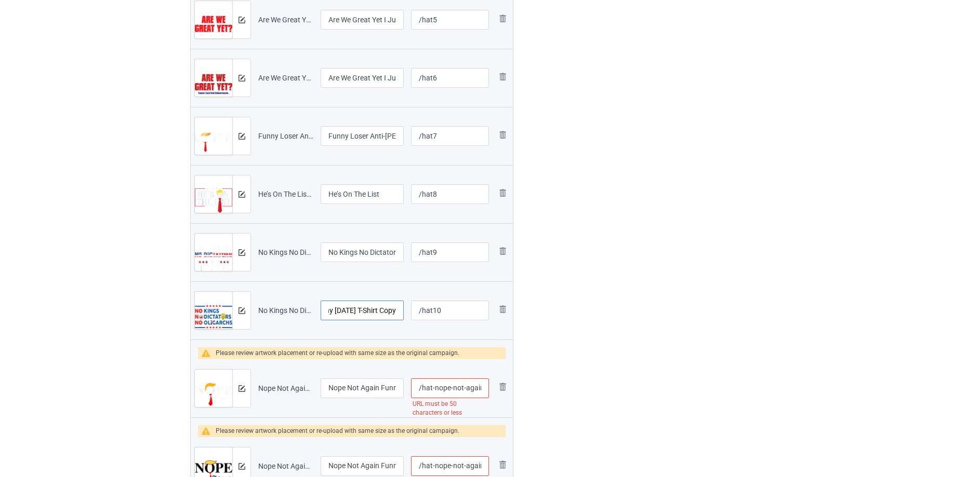
click at [600, 261] on div "Campaign to duplicate Are We Great Yet Because WTF! Funny Anti Original Artwork…" at bounding box center [483, 424] width 600 height 1605
type input "No Kings No Dictators No Oligarchs Anti Oligarchy"
drag, startPoint x: 432, startPoint y: 382, endPoint x: 882, endPoint y: 364, distance: 450.3
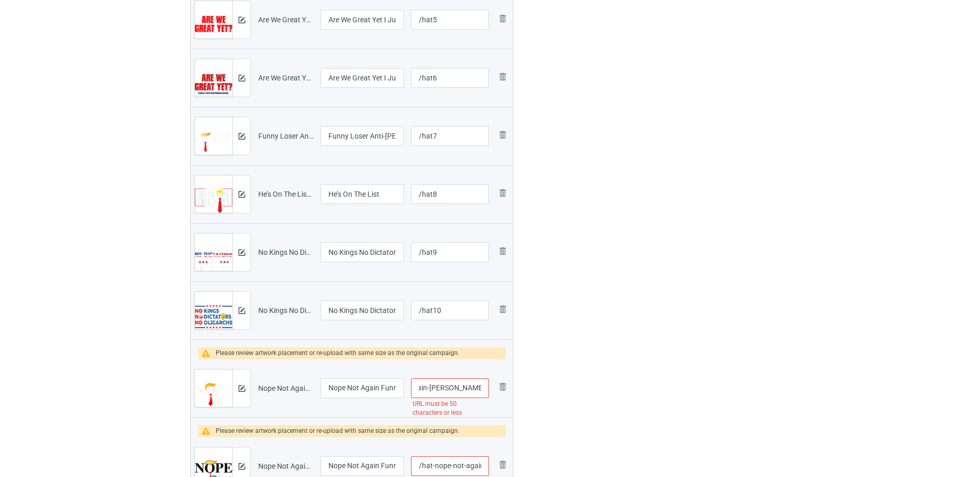
type input "/hat11"
drag, startPoint x: 355, startPoint y: 383, endPoint x: 586, endPoint y: 405, distance: 232.3
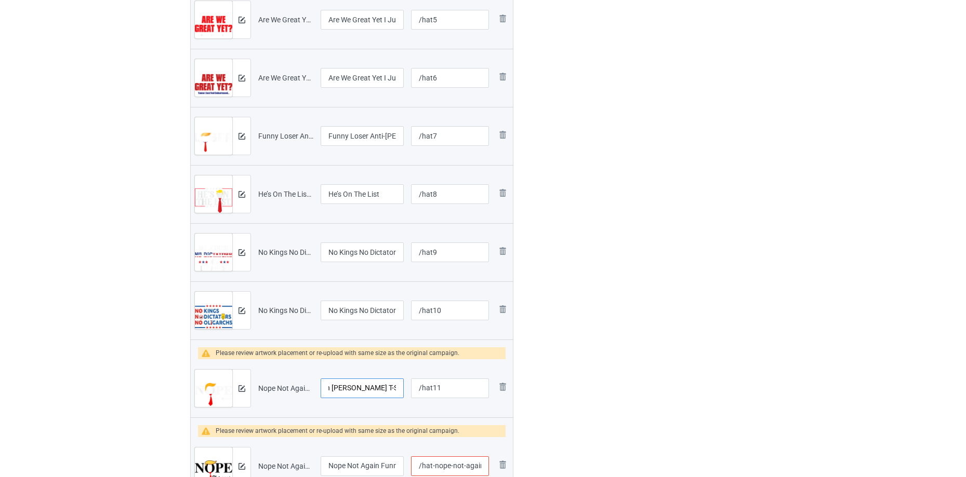
click at [757, 384] on div "Campaign to duplicate Are We Great Yet Because WTF! Funny Anti Original Artwork…" at bounding box center [483, 424] width 600 height 1605
click at [329, 391] on input "Nope Not Again Funny Trump Apparel Nope Not Again Trump T-Shirt Copy Copy Copy" at bounding box center [362, 389] width 83 height 20
drag, startPoint x: 327, startPoint y: 387, endPoint x: 578, endPoint y: 342, distance: 254.9
click at [588, 379] on div "Campaign to duplicate Are We Great Yet Because WTF! Funny Anti Original Artwork…" at bounding box center [483, 424] width 600 height 1605
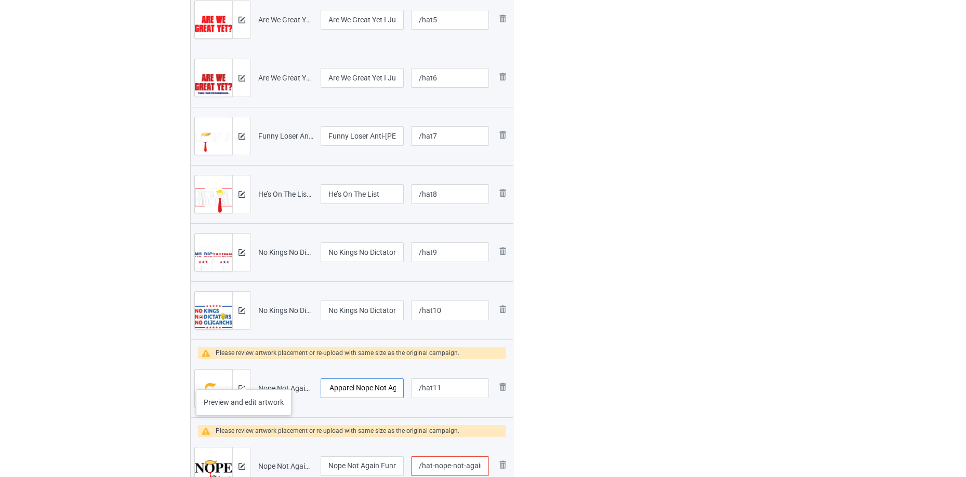
type input "Nope Not Again Funny Trump Apparel Nope Not Again Trump"
click at [244, 379] on div at bounding box center [241, 388] width 18 height 37
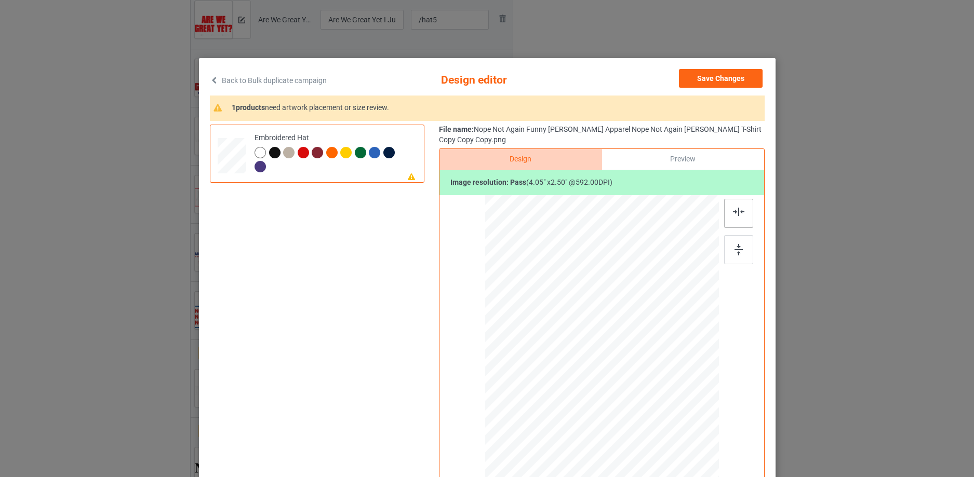
click at [733, 208] on img at bounding box center [738, 212] width 11 height 8
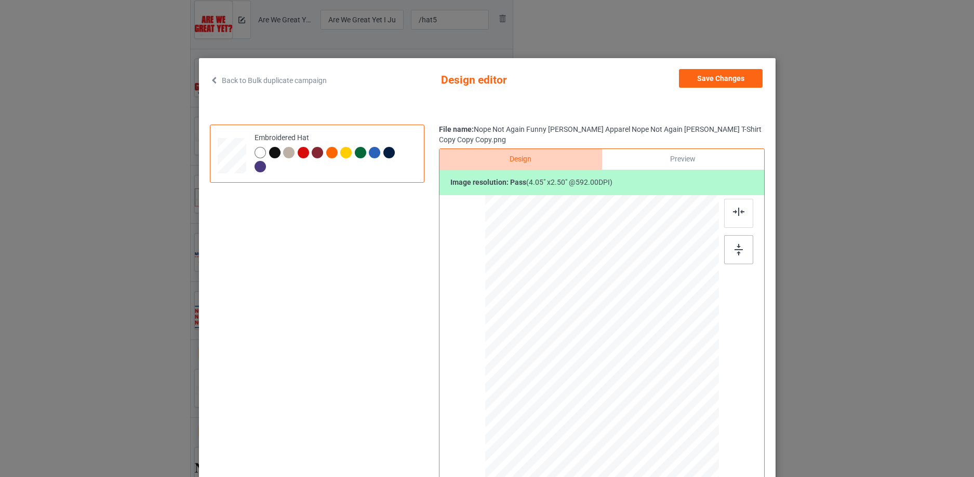
click at [737, 244] on img at bounding box center [739, 249] width 8 height 11
click at [270, 151] on div at bounding box center [274, 152] width 11 height 11
click at [740, 72] on button "Save Changes" at bounding box center [721, 78] width 84 height 19
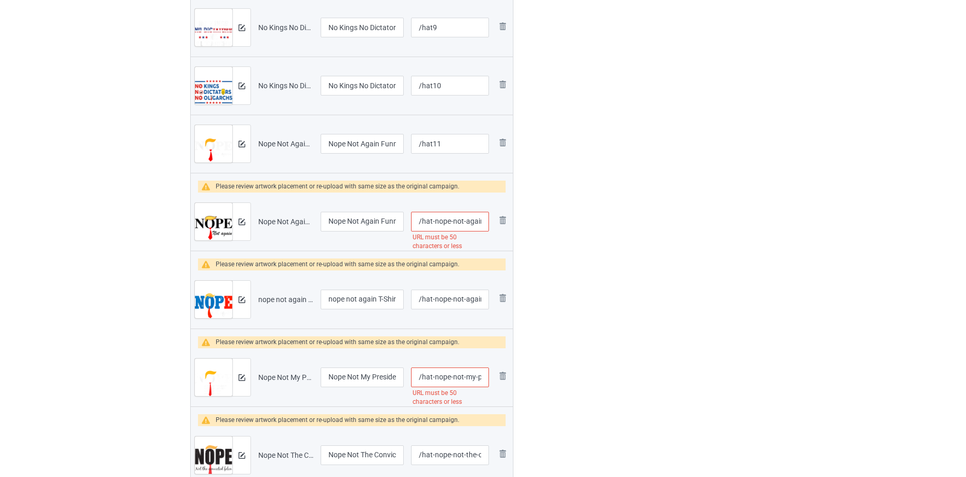
scroll to position [0, 196]
drag, startPoint x: 431, startPoint y: 219, endPoint x: 830, endPoint y: 146, distance: 405.2
type input "/hat12"
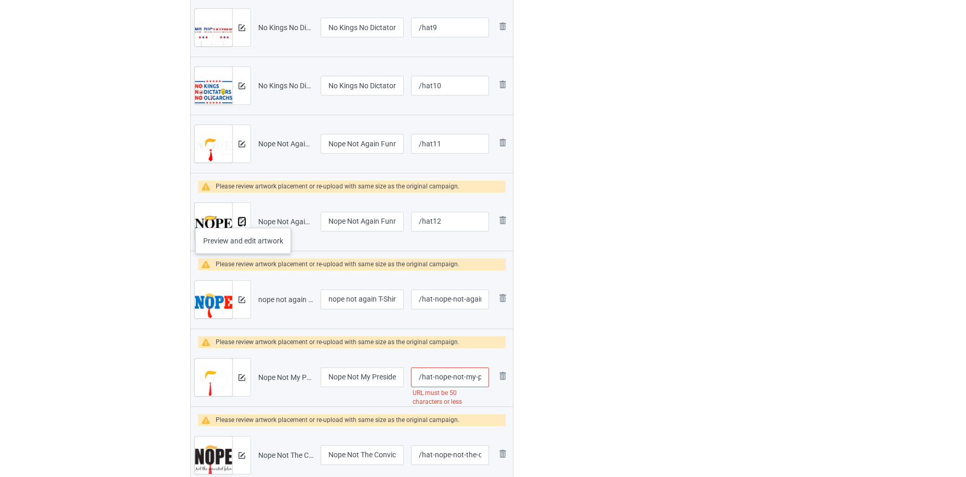
click at [243, 218] on button at bounding box center [241, 222] width 7 height 8
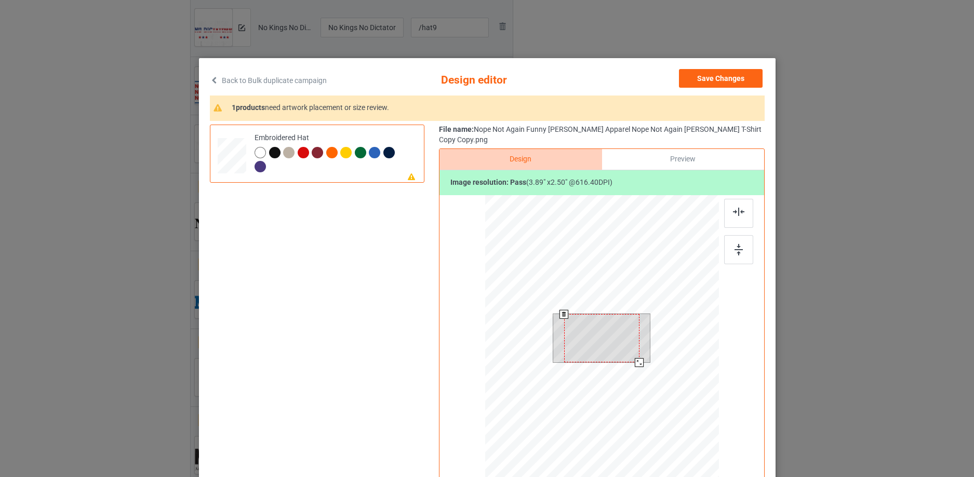
click at [627, 324] on div at bounding box center [601, 338] width 75 height 48
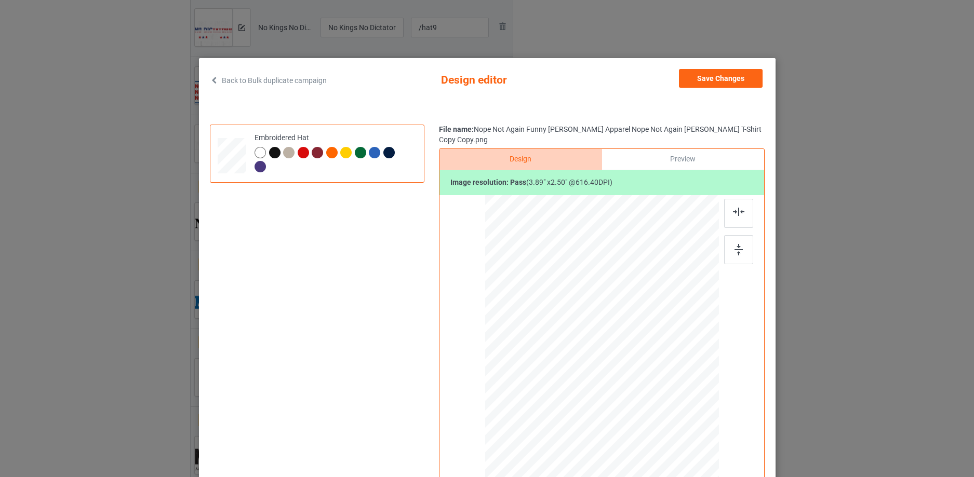
click at [707, 149] on div "Preview" at bounding box center [683, 159] width 162 height 21
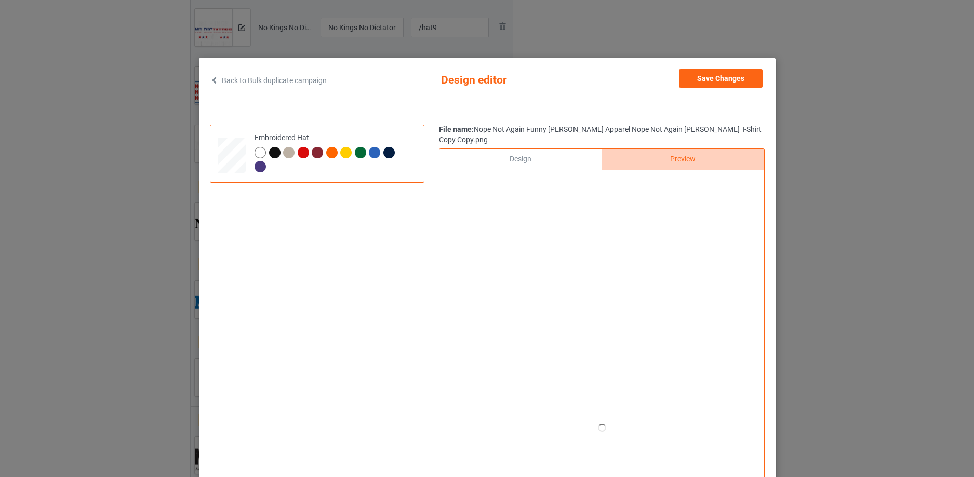
click at [547, 170] on div at bounding box center [602, 182] width 325 height 24
click at [543, 155] on div "Design" at bounding box center [521, 159] width 162 height 21
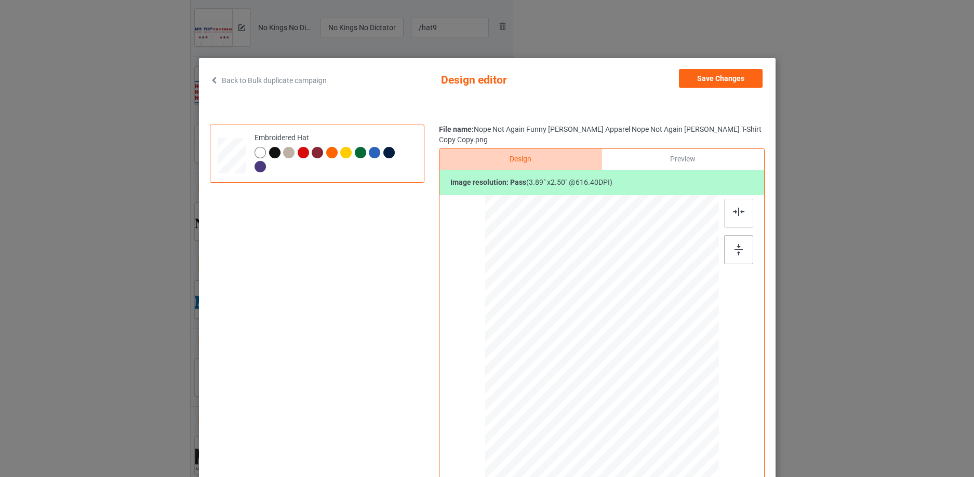
click at [730, 236] on div at bounding box center [738, 249] width 29 height 29
click at [733, 208] on img at bounding box center [738, 212] width 11 height 8
click at [658, 151] on div "Preview" at bounding box center [683, 159] width 162 height 21
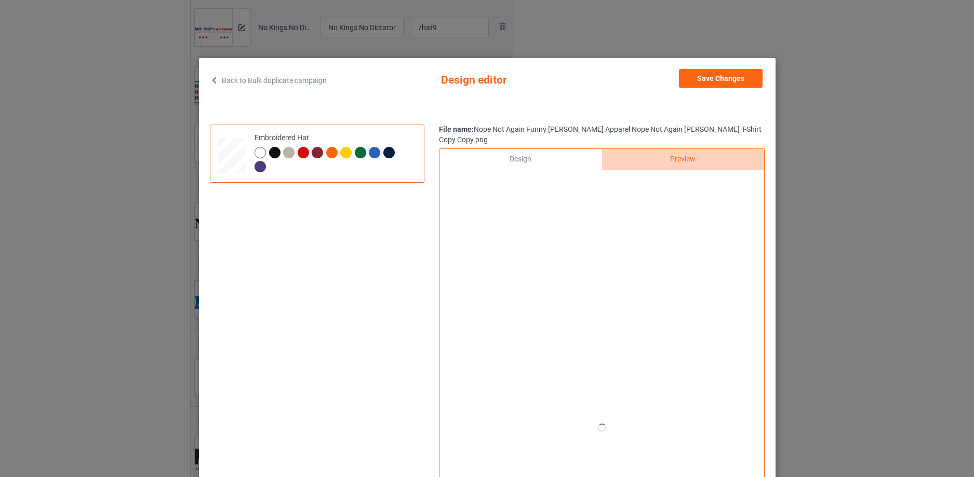
click at [578, 149] on div "Design" at bounding box center [521, 159] width 162 height 21
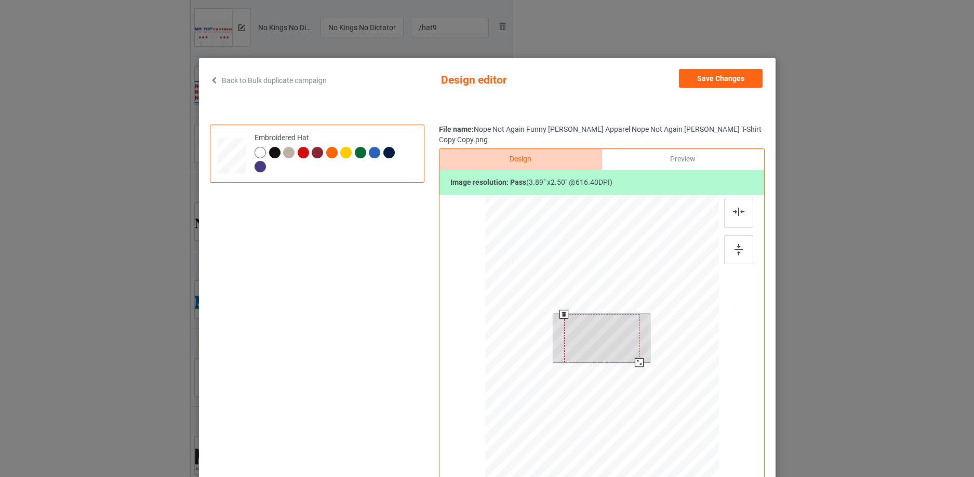
click at [598, 316] on div at bounding box center [601, 338] width 75 height 48
click at [641, 362] on div at bounding box center [602, 342] width 234 height 295
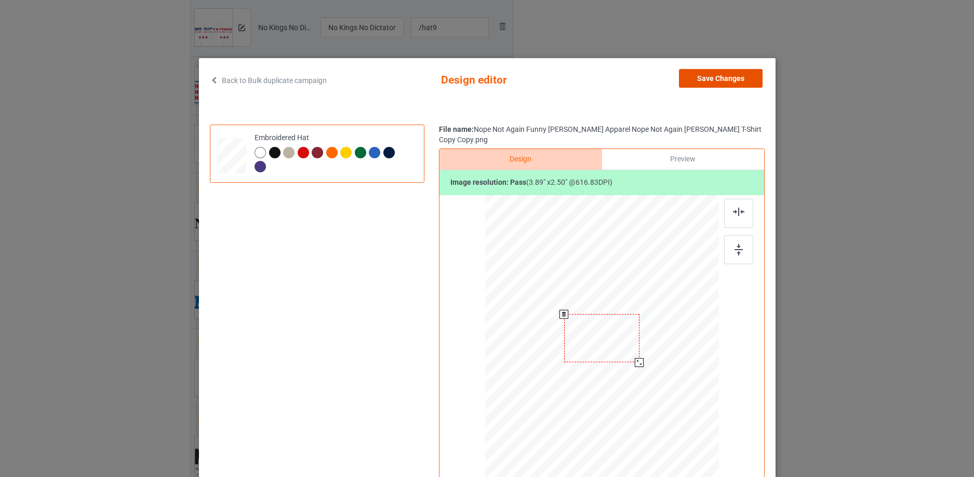
click at [730, 81] on button "Save Changes" at bounding box center [721, 78] width 84 height 19
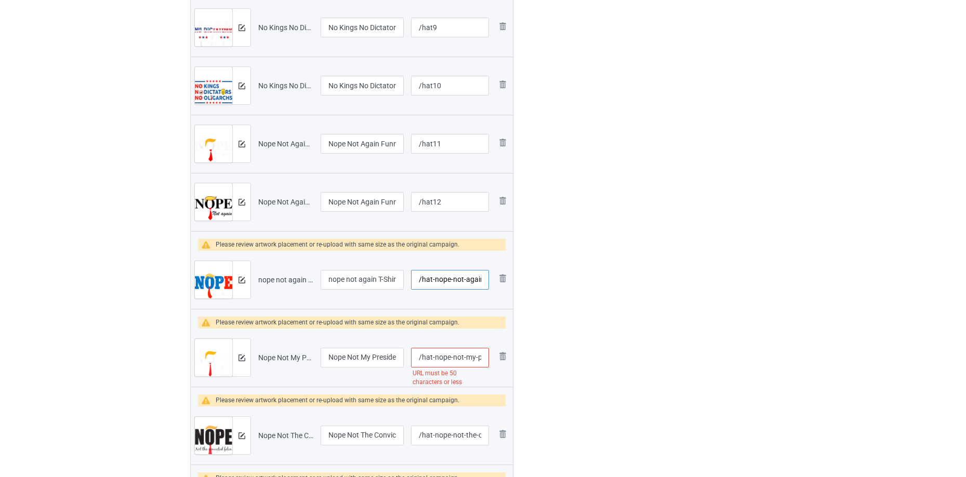
scroll to position [0, 22]
drag, startPoint x: 432, startPoint y: 279, endPoint x: 729, endPoint y: 280, distance: 297.2
click at [729, 280] on div "Campaign to duplicate Are We Great Yet Because WTF! Funny Anti Original Artwork…" at bounding box center [483, 180] width 600 height 1566
type input "/hat13"
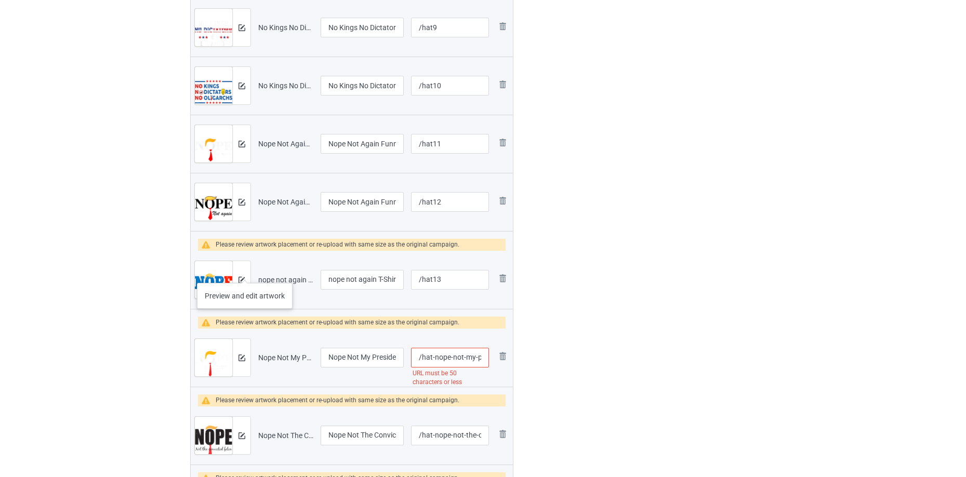
click at [245, 273] on div at bounding box center [241, 279] width 18 height 37
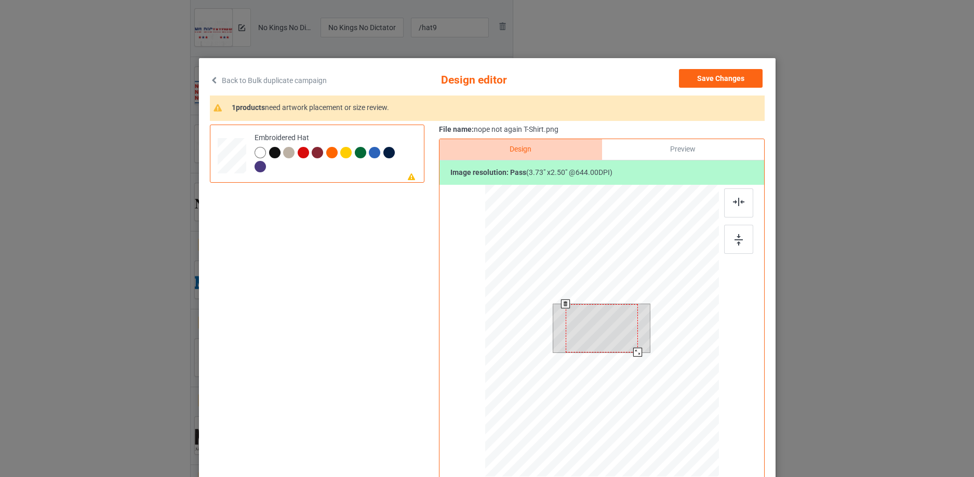
click at [651, 384] on div at bounding box center [602, 332] width 234 height 295
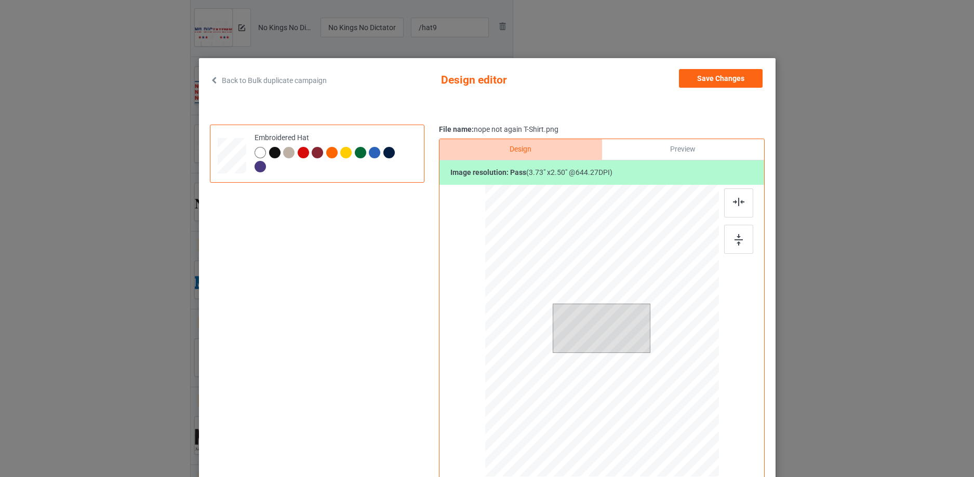
click at [271, 151] on div at bounding box center [274, 152] width 11 height 11
click at [740, 239] on div at bounding box center [738, 239] width 29 height 29
click at [734, 202] on img at bounding box center [738, 202] width 11 height 8
click at [719, 79] on button "Save Changes" at bounding box center [721, 78] width 84 height 19
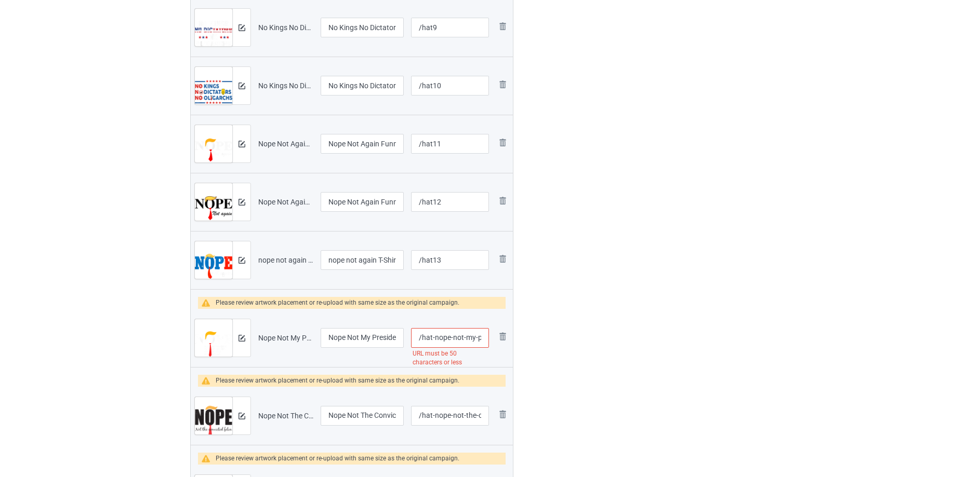
scroll to position [0, 121]
drag, startPoint x: 431, startPoint y: 335, endPoint x: 997, endPoint y: 230, distance: 575.4
type input "/hat14"
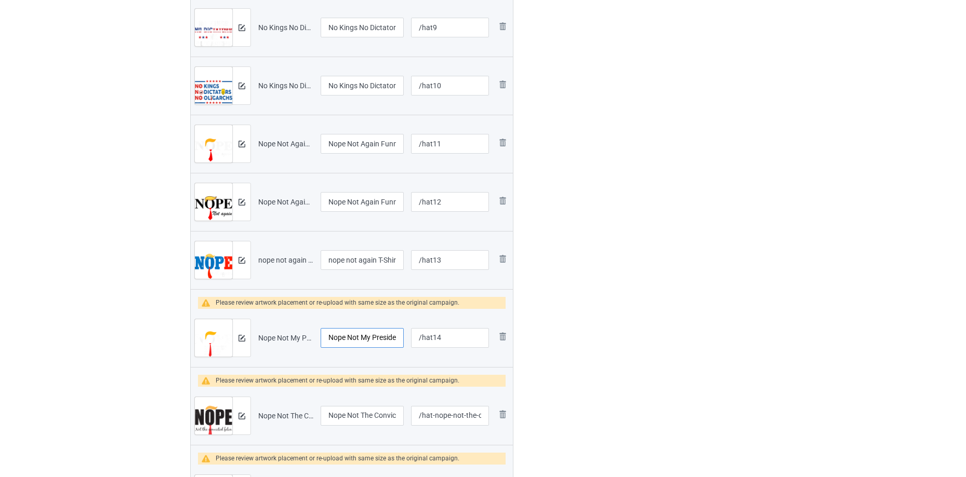
scroll to position [0, 109]
drag, startPoint x: 376, startPoint y: 336, endPoint x: 427, endPoint y: 325, distance: 52.6
click at [455, 327] on tr "Preview and edit artwork Nope Not My President King Funny Trump T-Shirt Copy.pn…" at bounding box center [352, 338] width 322 height 58
click at [352, 328] on input "Nope Not My President King Funny Trump T-Shirt Copy" at bounding box center [362, 338] width 83 height 20
drag, startPoint x: 332, startPoint y: 332, endPoint x: 519, endPoint y: 320, distance: 186.9
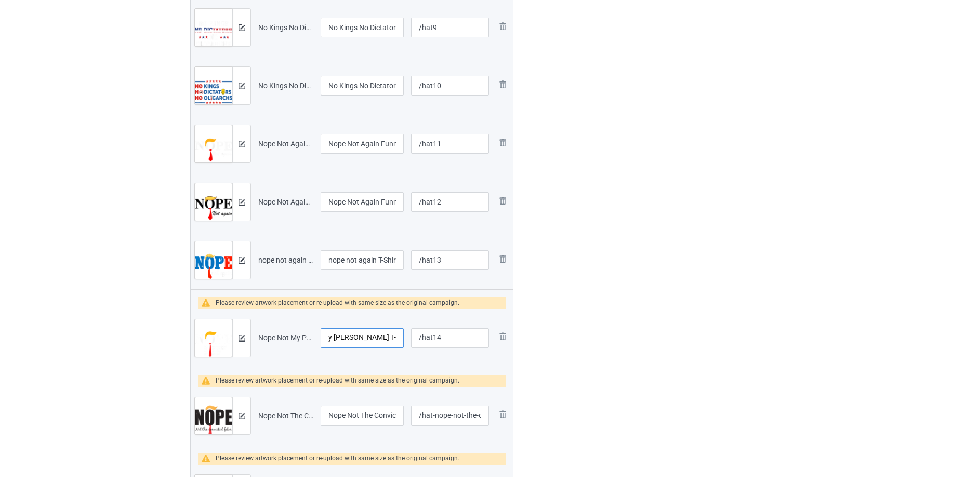
click at [517, 320] on div "Campaign to duplicate Are We Great Yet Because WTF! Funny Anti Original Artwork…" at bounding box center [352, 170] width 338 height 1546
type input "Nope Not My President King Funny"
drag, startPoint x: 342, startPoint y: 264, endPoint x: 481, endPoint y: 256, distance: 139.0
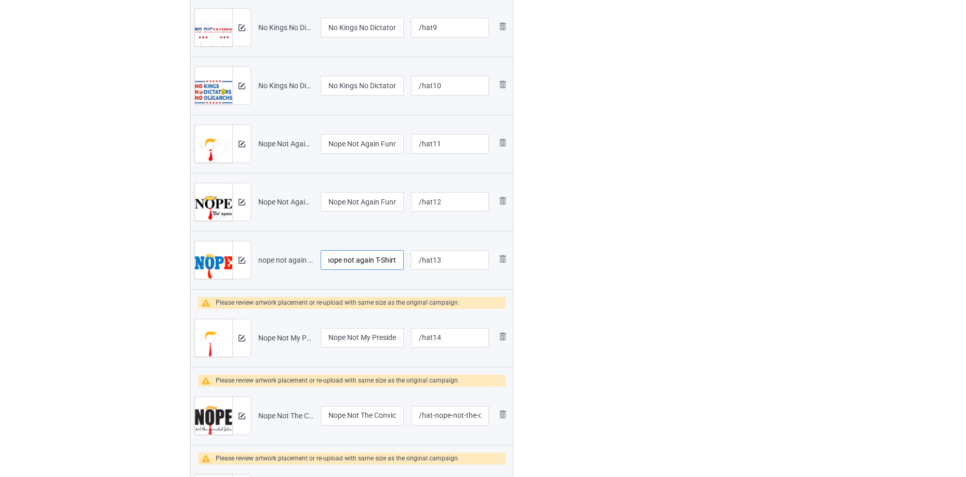
click at [514, 260] on div "Campaign to duplicate Are We Great Yet Because WTF! Funny Anti Original Artwork…" at bounding box center [352, 170] width 338 height 1546
drag, startPoint x: 369, startPoint y: 256, endPoint x: 375, endPoint y: 255, distance: 5.8
click at [370, 256] on input "nope not again T-Shirt" at bounding box center [362, 260] width 83 height 20
click at [377, 255] on input "nope not again T-Shirt" at bounding box center [362, 260] width 83 height 20
drag, startPoint x: 375, startPoint y: 256, endPoint x: 471, endPoint y: 254, distance: 96.7
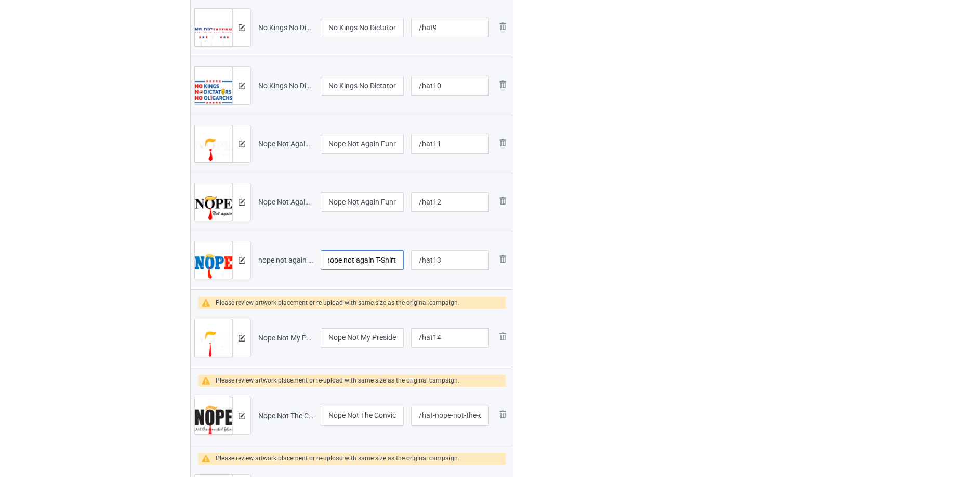
click at [471, 254] on tr "Preview and edit artwork nope not again T-Shirt.png nope not again T-Shirt /hat…" at bounding box center [352, 260] width 322 height 58
type input "nope not again"
drag, startPoint x: 374, startPoint y: 201, endPoint x: 492, endPoint y: 185, distance: 119.0
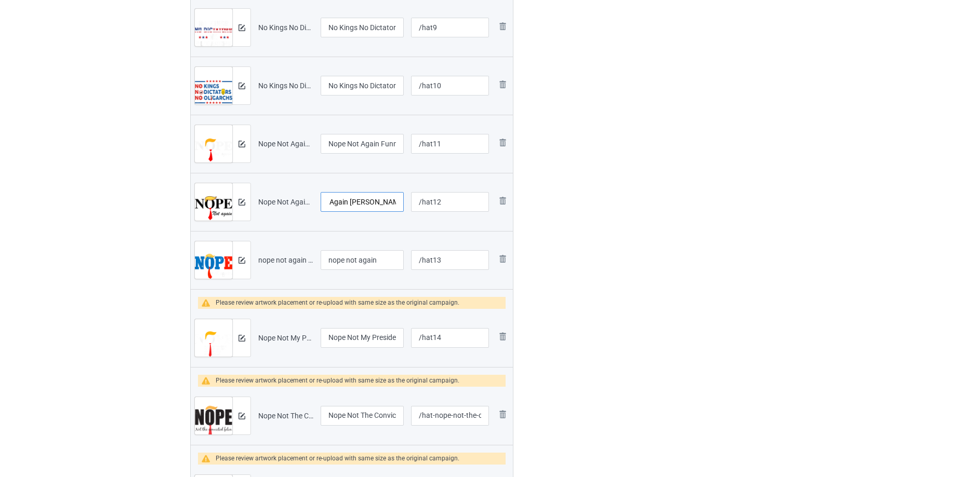
click at [533, 181] on div "Campaign to duplicate Are We Great Yet Because WTF! Funny Anti Original Artwork…" at bounding box center [483, 170] width 600 height 1546
click at [340, 202] on input "Nope Not Again Funny Trump Apparel Nope Not Again Trump T-Shirt Copy Copy" at bounding box center [362, 202] width 83 height 20
drag, startPoint x: 336, startPoint y: 202, endPoint x: 538, endPoint y: 173, distance: 204.2
click at [538, 173] on div "Campaign to duplicate Are We Great Yet Because WTF! Funny Anti Original Artwork…" at bounding box center [483, 170] width 600 height 1546
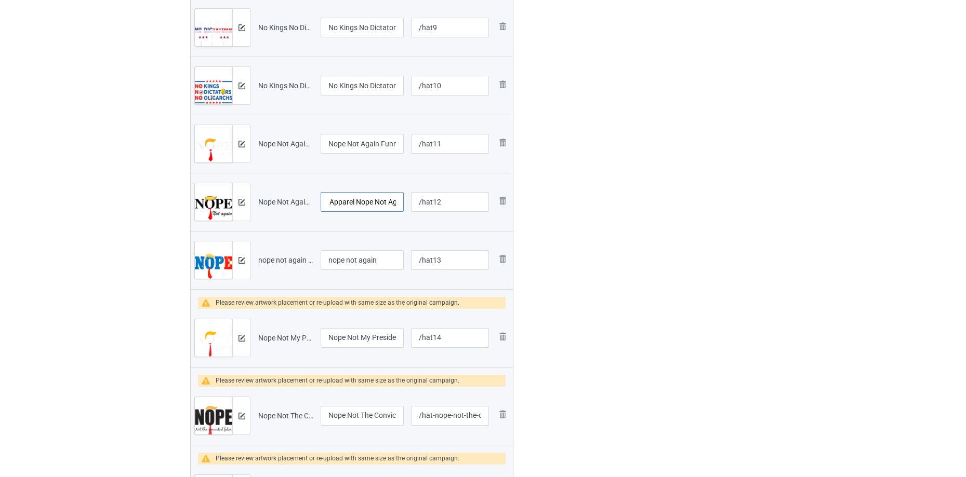
drag, startPoint x: 374, startPoint y: 198, endPoint x: 556, endPoint y: 183, distance: 183.0
click at [549, 185] on div "Campaign to duplicate Are We Great Yet Because WTF! Funny Anti Original Artwork…" at bounding box center [483, 170] width 600 height 1546
type input "Nope Not Again Funny [PERSON_NAME] Apparel Nope Not Again"
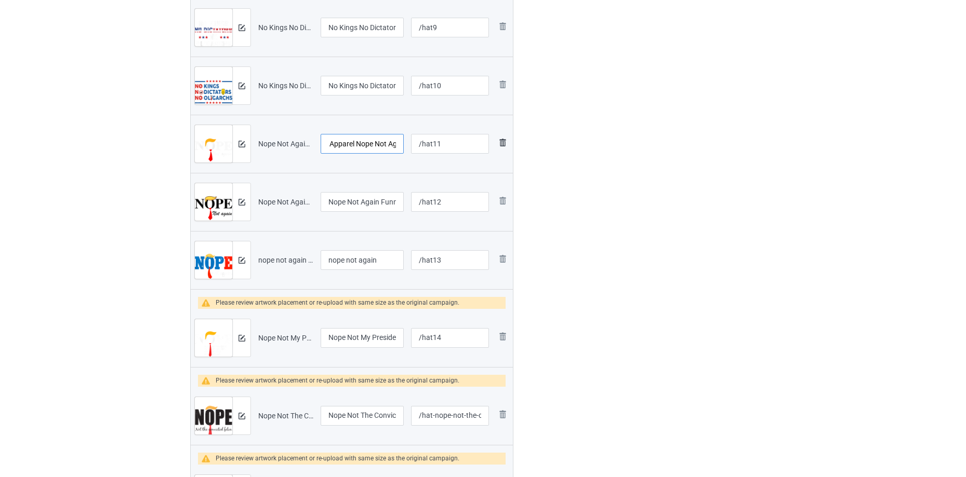
drag, startPoint x: 362, startPoint y: 141, endPoint x: 498, endPoint y: 140, distance: 135.6
click at [611, 140] on div "Campaign to duplicate Are We Great Yet Because WTF! Funny Anti Original Artwork…" at bounding box center [483, 170] width 600 height 1546
click at [376, 140] on input "Nope Not Again Funny Trump Apparel Nope Not Again Trump" at bounding box center [362, 144] width 83 height 20
drag, startPoint x: 419, startPoint y: 140, endPoint x: 479, endPoint y: 135, distance: 60.0
click at [479, 135] on tr "Preview and edit artwork Nope Not Again Funny Trump Apparel Nope Not Again Trum…" at bounding box center [352, 144] width 322 height 58
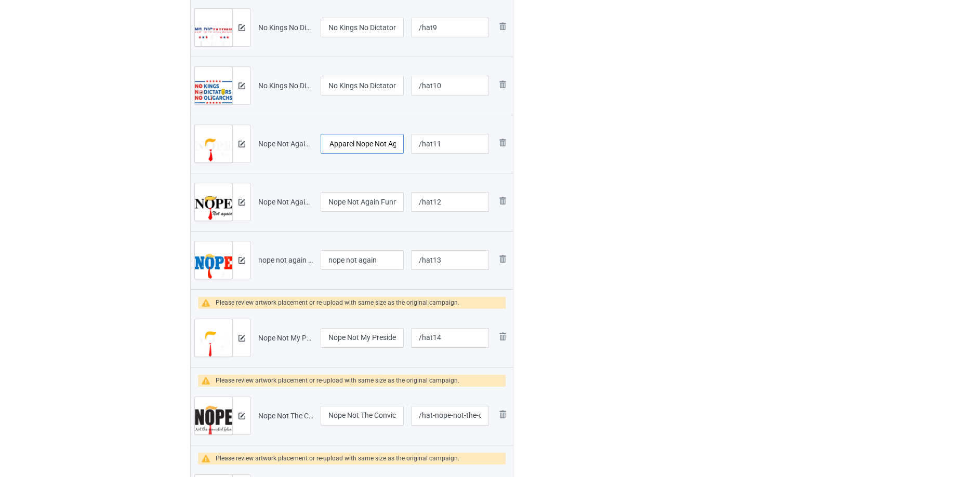
scroll to position [0, 110]
type input "Nope Not Again Funny [PERSON_NAME] Apparel Nope Not Again"
drag, startPoint x: 342, startPoint y: 82, endPoint x: 563, endPoint y: 63, distance: 221.7
click at [563, 63] on div "Campaign to duplicate Are We Great Yet Because WTF! Funny Anti Original Artwork…" at bounding box center [483, 170] width 600 height 1546
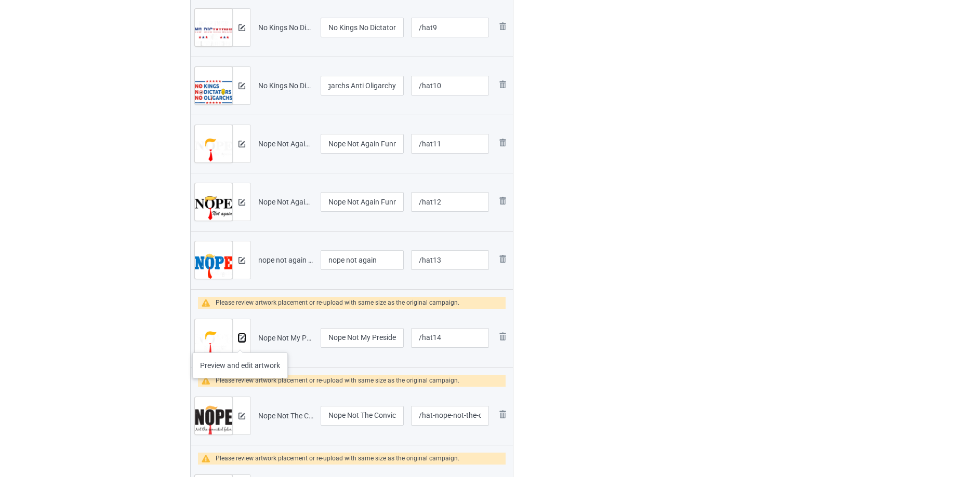
scroll to position [0, 0]
click at [240, 342] on button at bounding box center [241, 338] width 7 height 8
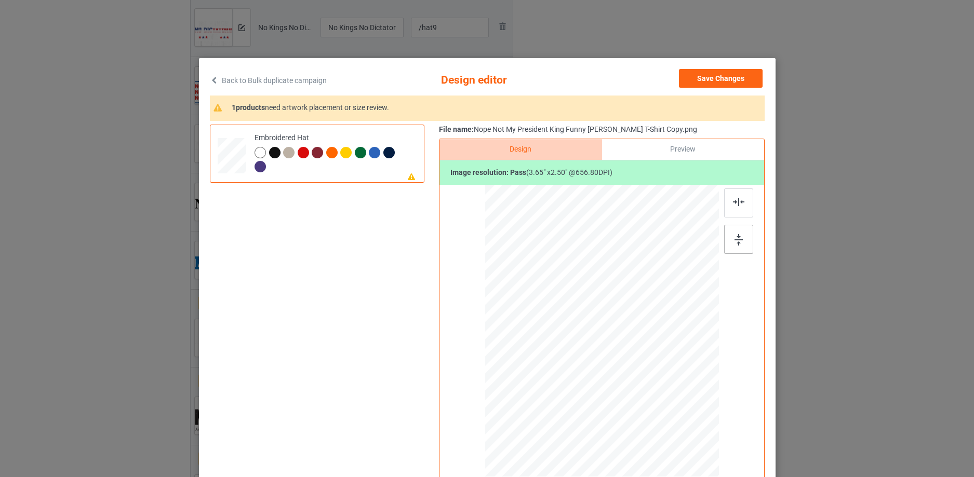
click at [744, 233] on div at bounding box center [738, 239] width 29 height 29
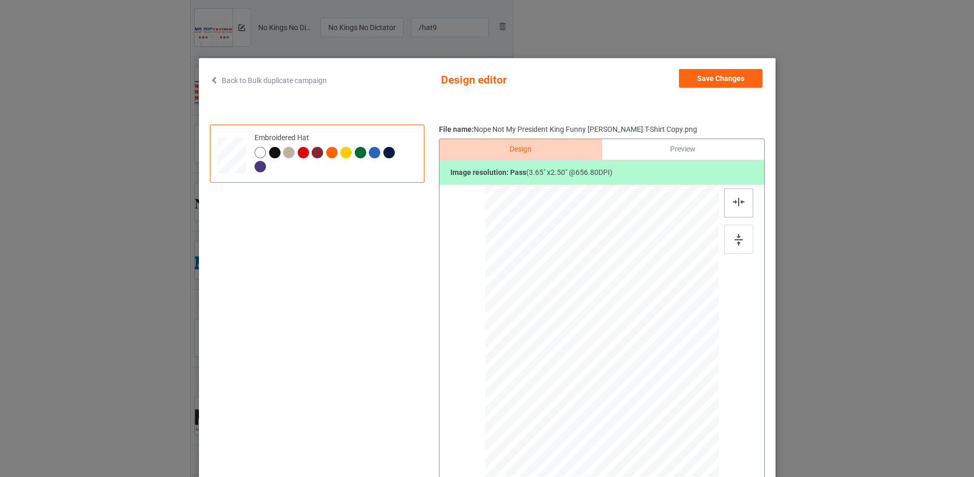
click at [738, 206] on img at bounding box center [738, 202] width 11 height 8
click at [272, 148] on div at bounding box center [274, 152] width 11 height 11
click at [726, 80] on button "Save Changes" at bounding box center [721, 78] width 84 height 19
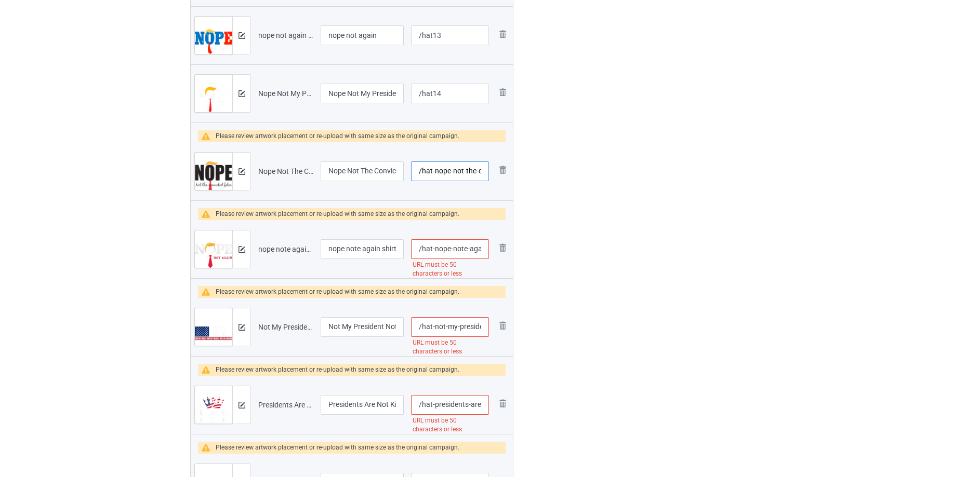
scroll to position [0, 66]
drag, startPoint x: 432, startPoint y: 171, endPoint x: 698, endPoint y: 140, distance: 267.3
type input "/hat15"
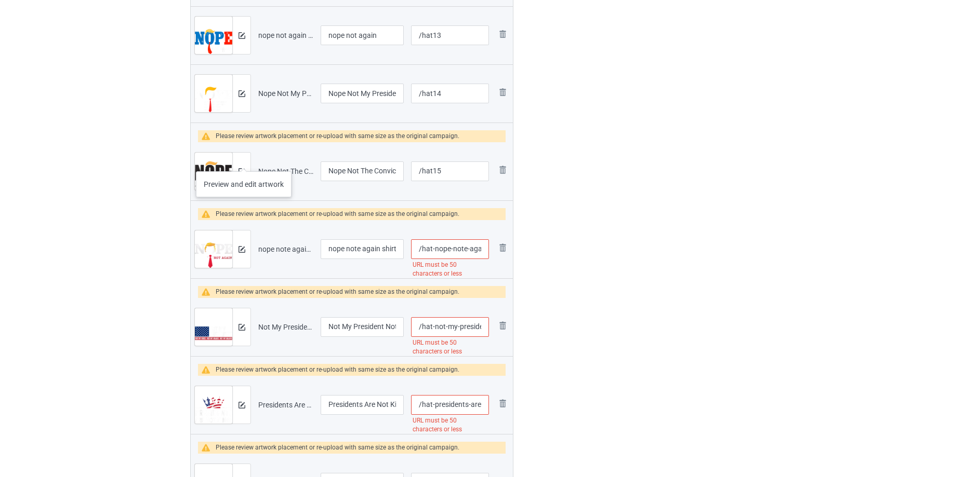
click at [244, 161] on div at bounding box center [241, 171] width 18 height 37
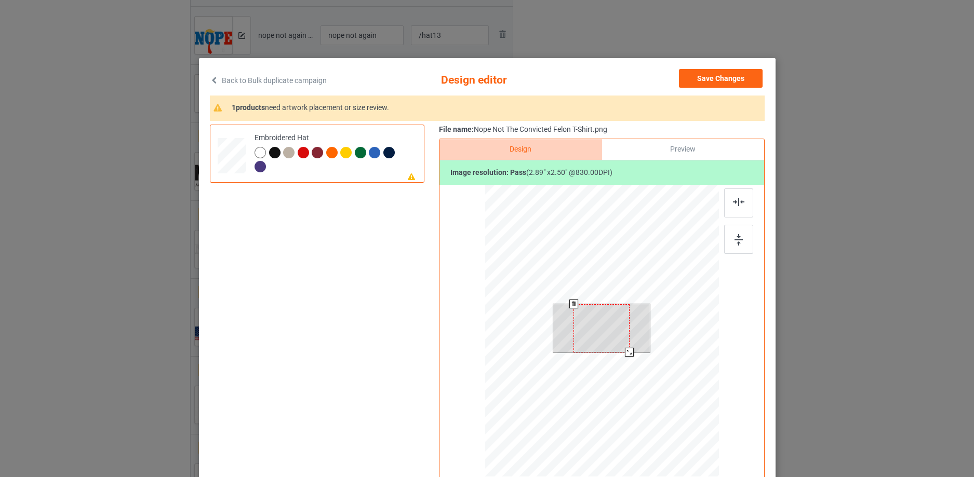
click at [654, 396] on div at bounding box center [602, 332] width 234 height 295
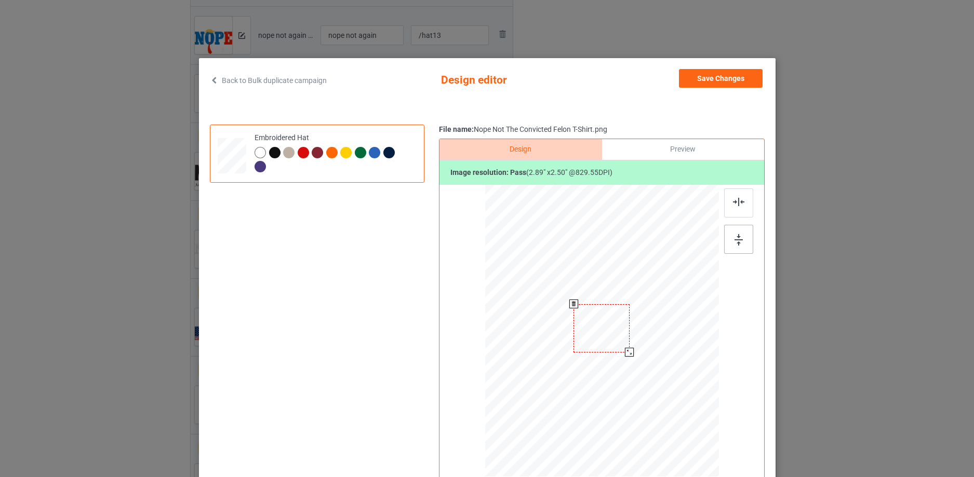
click at [735, 236] on img at bounding box center [739, 239] width 8 height 11
click at [741, 194] on div at bounding box center [738, 203] width 29 height 29
click at [257, 159] on div at bounding box center [262, 154] width 15 height 15
click at [330, 152] on div at bounding box center [331, 152] width 11 height 11
click at [302, 153] on div at bounding box center [302, 152] width 11 height 11
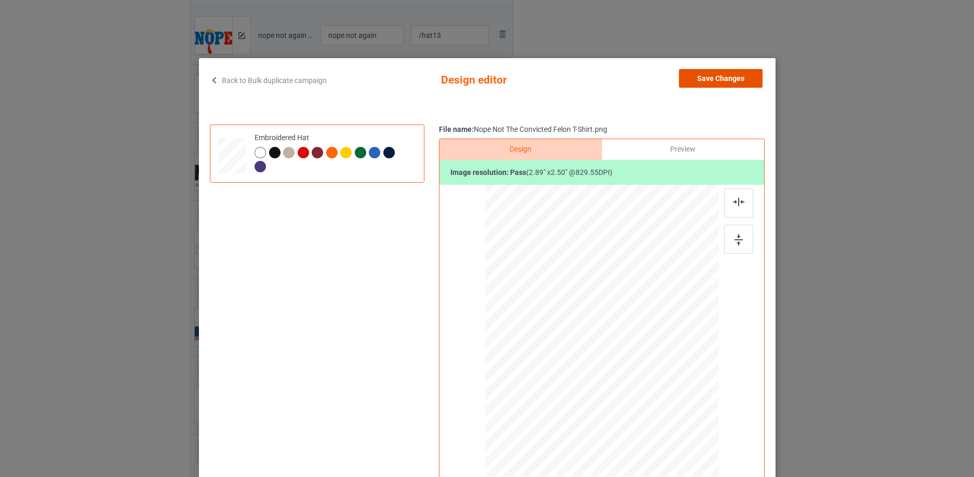
click at [728, 87] on button "Save Changes" at bounding box center [721, 78] width 84 height 19
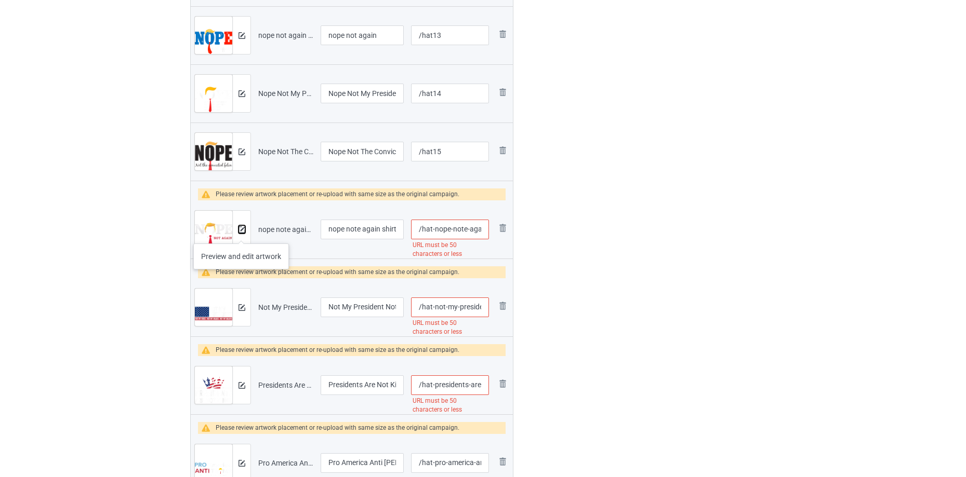
click at [241, 233] on button at bounding box center [241, 229] width 7 height 8
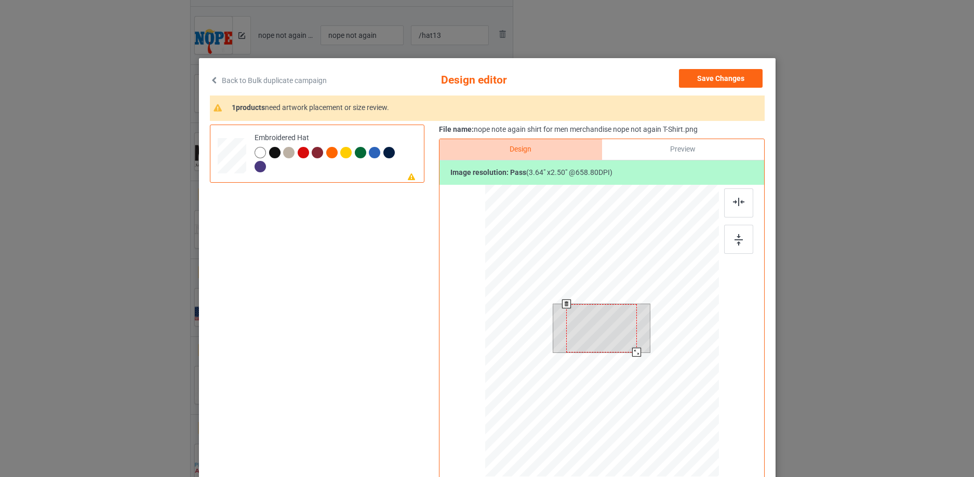
click at [614, 331] on div at bounding box center [601, 328] width 71 height 48
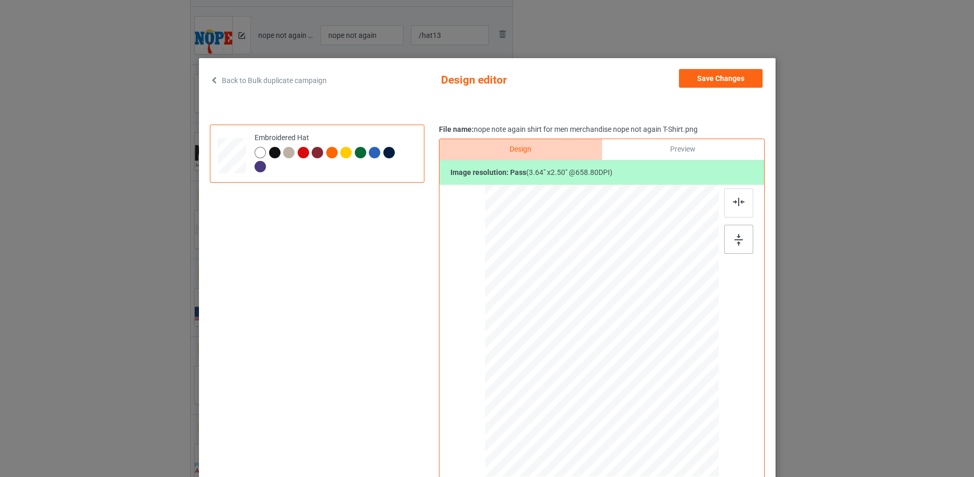
click at [741, 236] on div at bounding box center [738, 239] width 29 height 29
click at [739, 203] on img at bounding box center [738, 202] width 11 height 8
click at [271, 153] on div at bounding box center [274, 152] width 11 height 11
click at [731, 77] on button "Save Changes" at bounding box center [721, 78] width 84 height 19
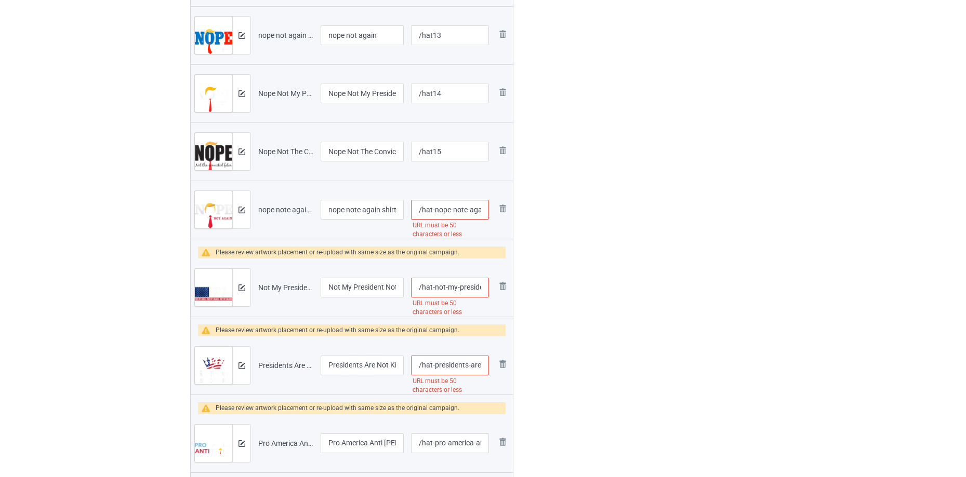
click at [430, 208] on input "/hat-nope-note-again-shirt-for-men-merchandise-nope-not-again-t-shirt" at bounding box center [450, 210] width 78 height 20
drag, startPoint x: 431, startPoint y: 208, endPoint x: 784, endPoint y: 206, distance: 352.8
click at [784, 206] on div "Bulk duplicate campaign Campaign to duplicate Are We Great Yet Because WTF! Fun…" at bounding box center [483, 377] width 966 height 2499
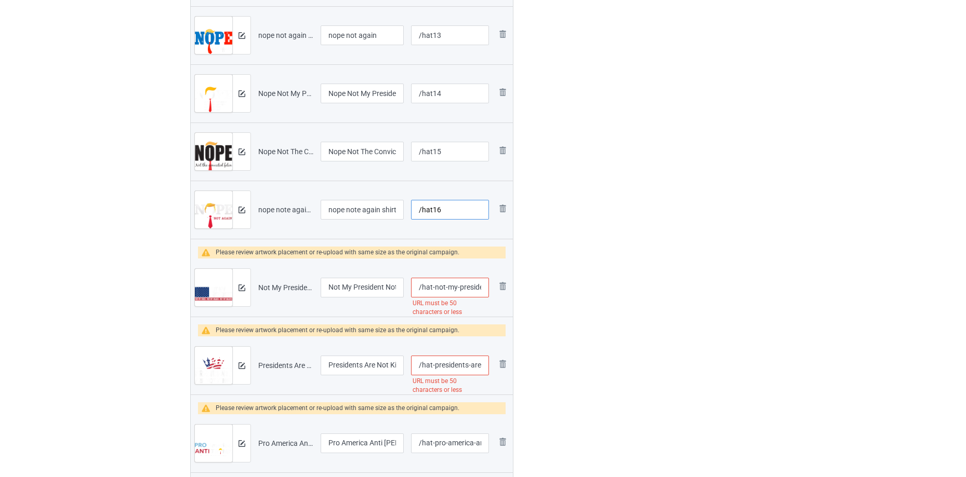
type input "/hat16"
drag, startPoint x: 431, startPoint y: 285, endPoint x: 718, endPoint y: 246, distance: 290.0
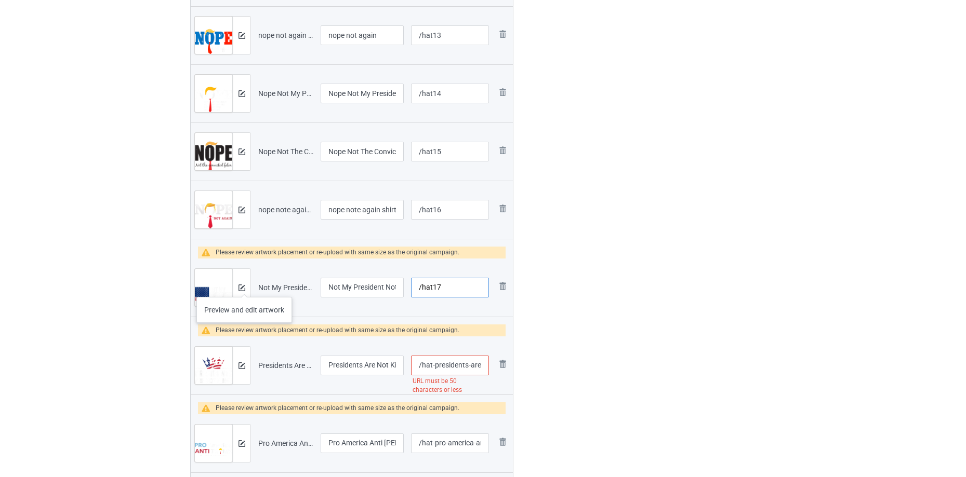
type input "/hat17"
click at [244, 287] on img at bounding box center [241, 288] width 7 height 7
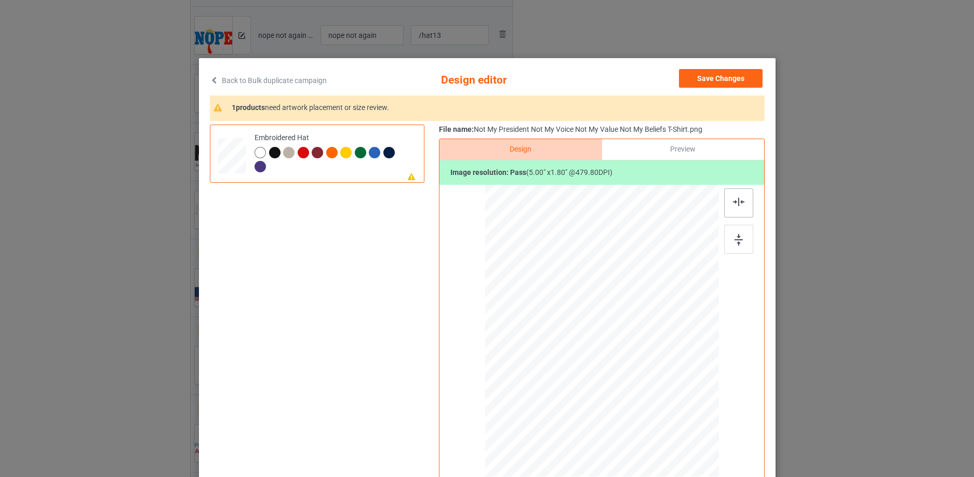
click at [738, 212] on div at bounding box center [738, 203] width 29 height 29
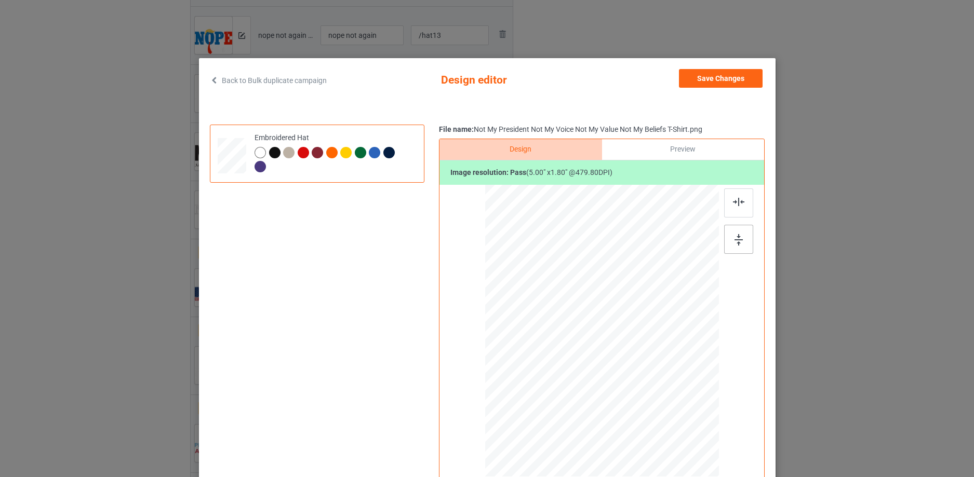
click at [735, 249] on div at bounding box center [738, 239] width 29 height 29
click at [733, 202] on img at bounding box center [738, 202] width 11 height 8
click at [273, 149] on div at bounding box center [274, 152] width 11 height 11
click at [626, 337] on div at bounding box center [601, 328] width 97 height 35
click at [728, 77] on button "Save Changes" at bounding box center [721, 78] width 84 height 19
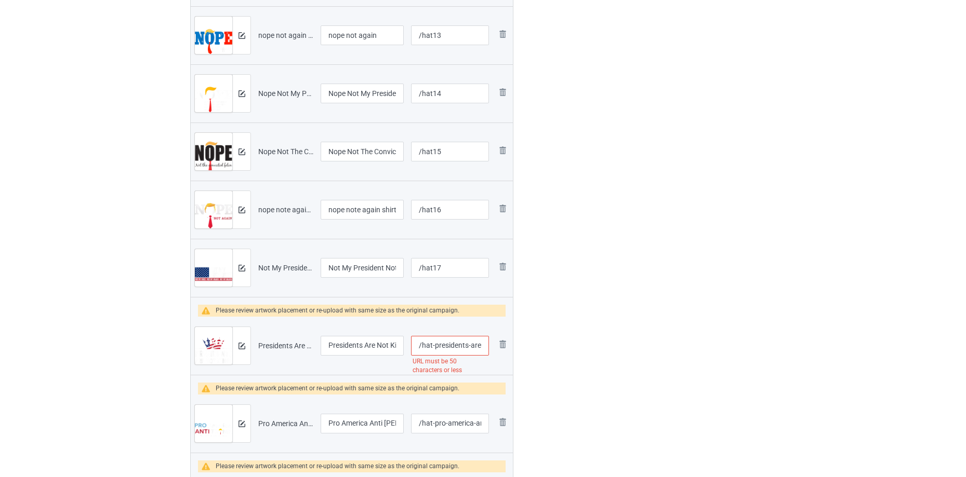
scroll to position [0, 117]
drag, startPoint x: 432, startPoint y: 348, endPoint x: 887, endPoint y: 264, distance: 462.3
click at [887, 264] on div "Bulk duplicate campaign Campaign to duplicate Are We Great Yet Because WTF! Fun…" at bounding box center [483, 367] width 966 height 2479
type input "/hat18"
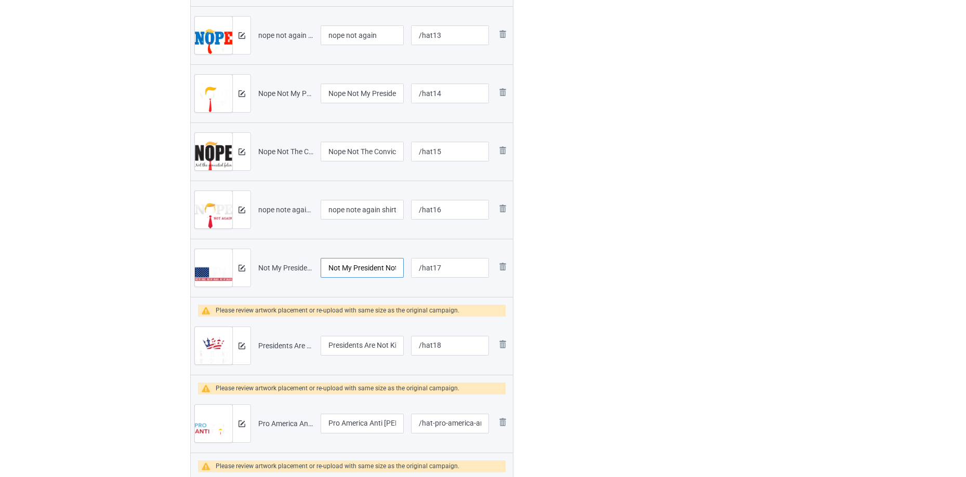
scroll to position [0, 150]
drag, startPoint x: 363, startPoint y: 266, endPoint x: 508, endPoint y: 267, distance: 145.5
click at [382, 260] on input "Not My President Not My Voice Not My Value Not My Beliefs T-Shirt" at bounding box center [362, 268] width 83 height 20
drag, startPoint x: 374, startPoint y: 262, endPoint x: 509, endPoint y: 249, distance: 135.7
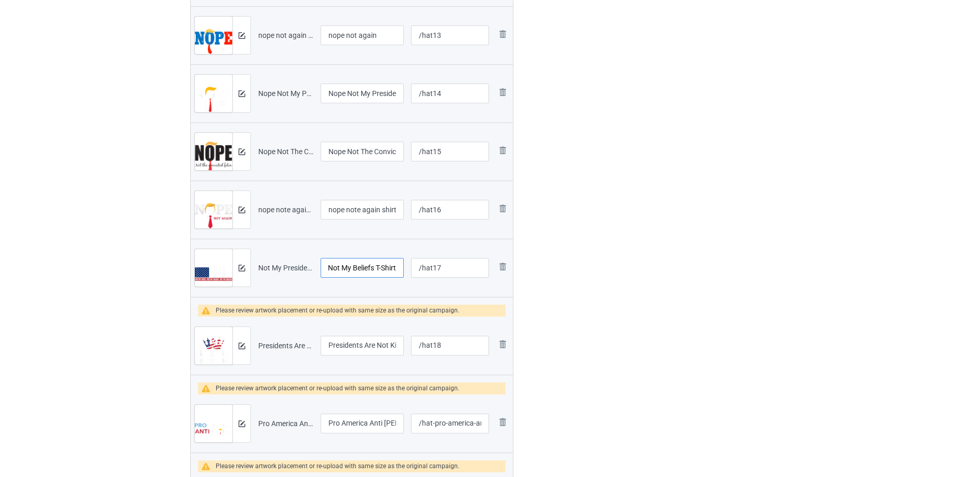
click at [505, 251] on tr "Preview and edit artwork Not My President Not My Voice Not My Value Not My Beli…" at bounding box center [352, 268] width 322 height 58
type input "Not My President Not My Voice Not My Value Not My Beliefs"
drag, startPoint x: 354, startPoint y: 209, endPoint x: 422, endPoint y: 198, distance: 68.4
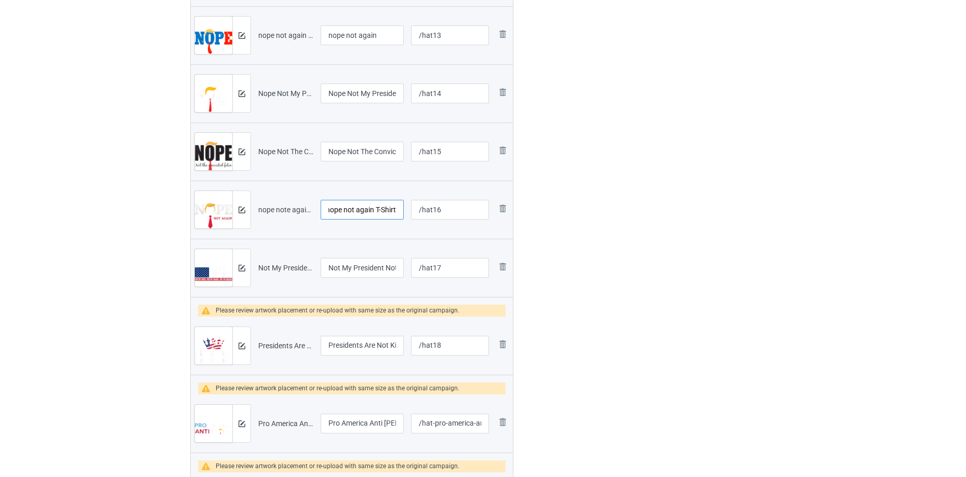
click at [373, 207] on input "nope note again shirt for men merchandise nope not again T-Shirt" at bounding box center [362, 210] width 83 height 20
drag, startPoint x: 477, startPoint y: 205, endPoint x: 482, endPoint y: 204, distance: 5.3
click at [482, 205] on tr "Preview and edit artwork nope note again shirt for men merchandise nope not aga…" at bounding box center [352, 210] width 322 height 58
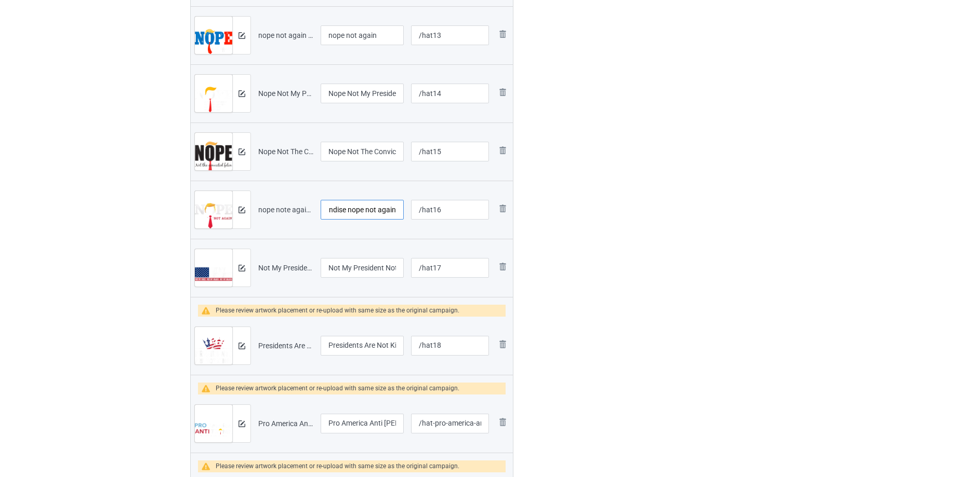
type input "nope note again shirt for men merchandise nope not again"
drag, startPoint x: 351, startPoint y: 152, endPoint x: 506, endPoint y: 146, distance: 155.5
click at [506, 146] on tr "Preview and edit artwork Nope Not The Convicted Felon T-Shirt.png Nope Not The …" at bounding box center [352, 152] width 322 height 58
click at [368, 152] on input "Nope Not The Convicted Felon T-Shirt" at bounding box center [362, 152] width 83 height 20
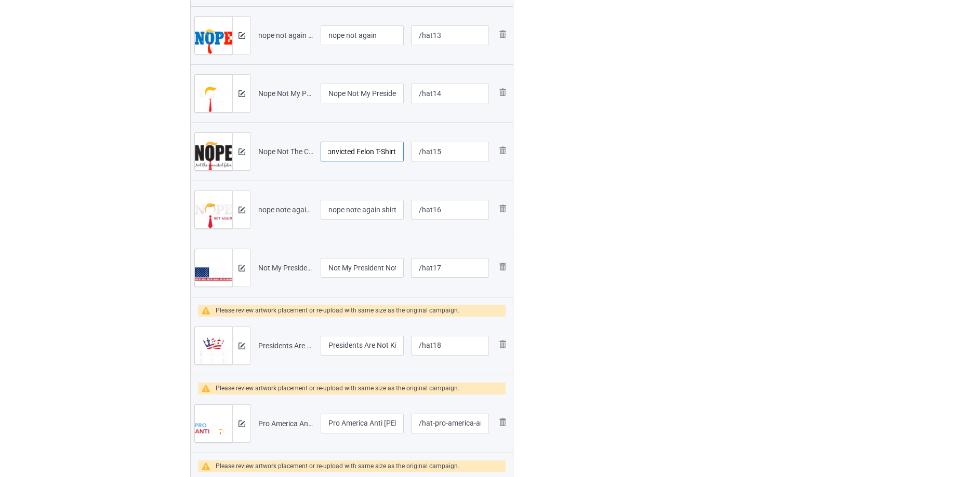
drag, startPoint x: 374, startPoint y: 150, endPoint x: 394, endPoint y: 110, distance: 45.5
click at [477, 143] on tr "Preview and edit artwork Nope Not The Convicted Felon T-Shirt.png Nope Not The …" at bounding box center [352, 152] width 322 height 58
type input "Nope Not The Convicted Felon"
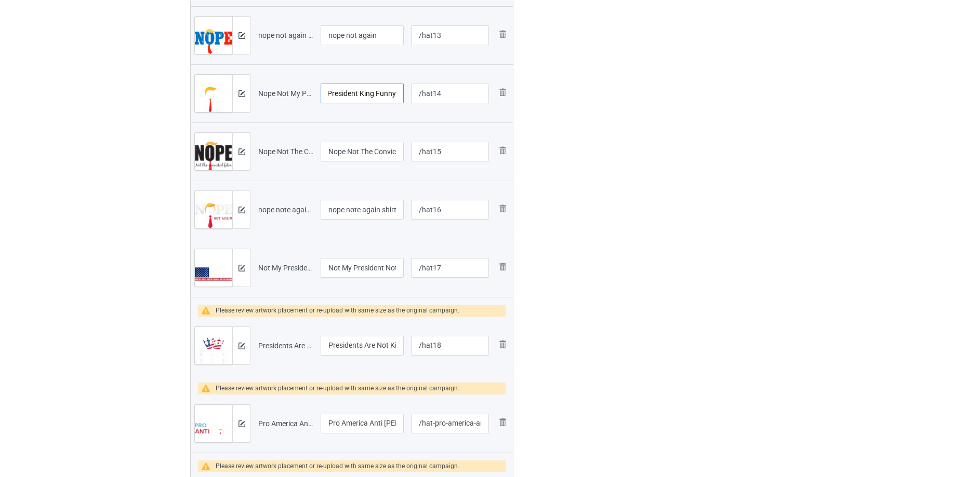
drag, startPoint x: 355, startPoint y: 94, endPoint x: 585, endPoint y: 93, distance: 229.7
click at [241, 343] on img at bounding box center [241, 346] width 7 height 7
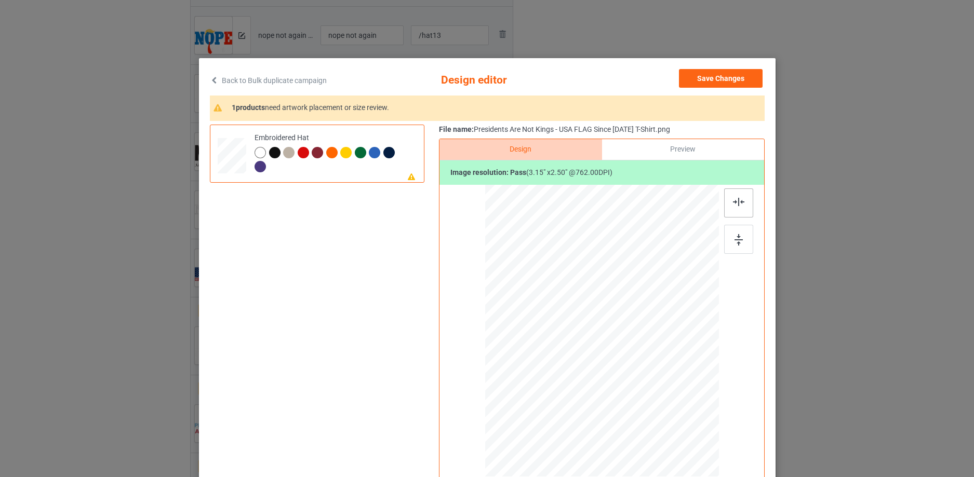
drag, startPoint x: 734, startPoint y: 200, endPoint x: 734, endPoint y: 210, distance: 9.9
click at [734, 201] on img at bounding box center [738, 202] width 11 height 8
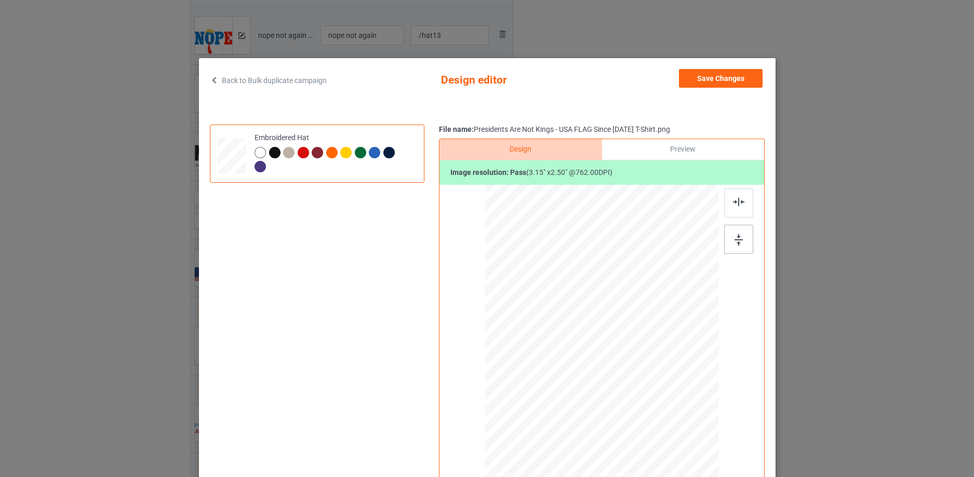
click at [735, 239] on img at bounding box center [739, 239] width 8 height 11
click at [269, 152] on div at bounding box center [274, 152] width 11 height 11
click at [605, 324] on div at bounding box center [601, 328] width 61 height 48
click at [736, 77] on button "Save Changes" at bounding box center [721, 78] width 84 height 19
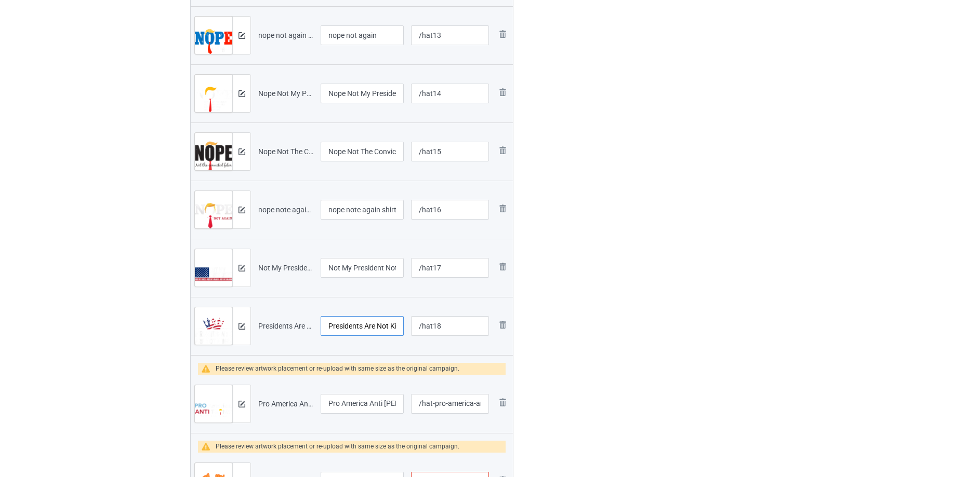
scroll to position [0, 113]
drag, startPoint x: 351, startPoint y: 327, endPoint x: 688, endPoint y: 261, distance: 343.1
click at [795, 244] on div "Bulk duplicate campaign Campaign to duplicate Are We Great Yet Because WTF! Fun…" at bounding box center [483, 357] width 966 height 2459
click at [375, 326] on input "Presidents Are Not Kings - USA FLAG Since 1776 T-Shirt" at bounding box center [362, 326] width 83 height 20
drag, startPoint x: 375, startPoint y: 326, endPoint x: 466, endPoint y: 327, distance: 91.5
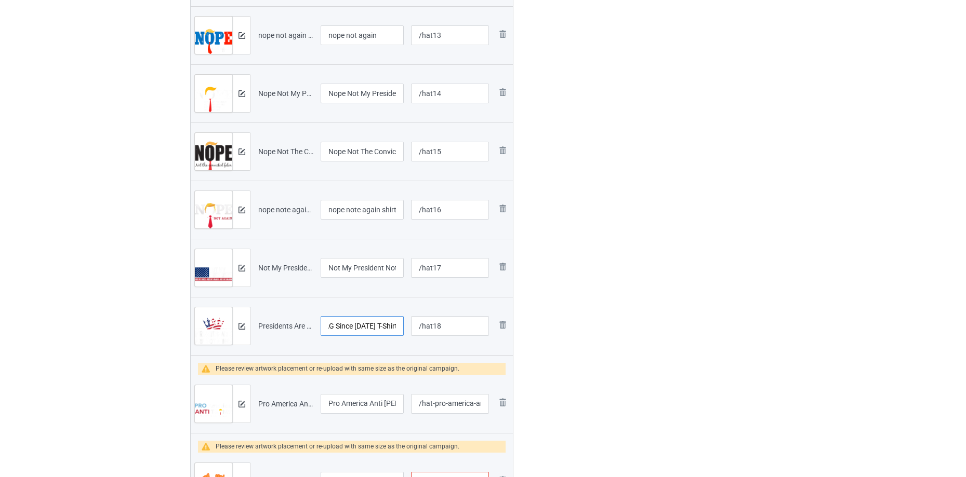
click at [466, 327] on tr "Preview and edit artwork Presidents Are Not Kings - USA FLAG Since 1776 T-Shirt…" at bounding box center [352, 326] width 322 height 58
type input "Presidents Are Not Kings - USA FLAG Since [DATE]"
drag, startPoint x: 404, startPoint y: 272, endPoint x: 979, endPoint y: 154, distance: 587.1
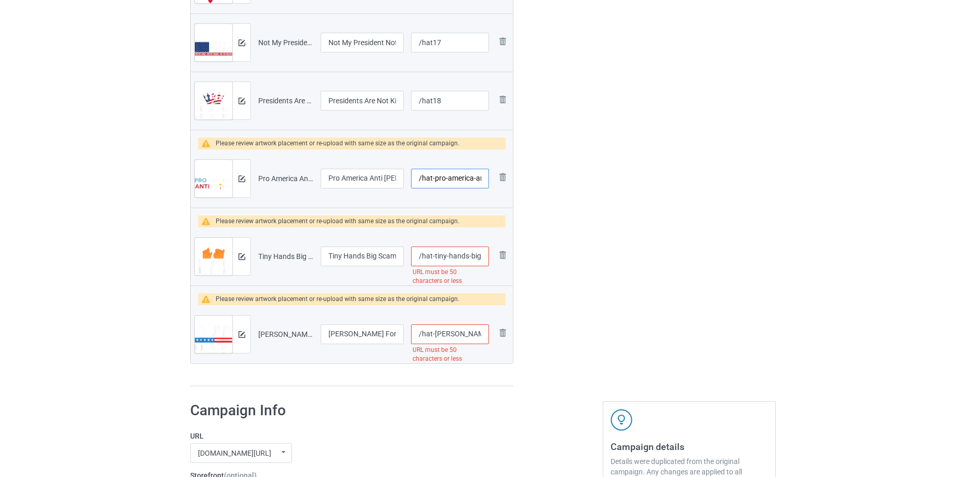
scroll to position [0, 48]
drag, startPoint x: 431, startPoint y: 173, endPoint x: 813, endPoint y: 145, distance: 382.4
click at [813, 145] on div "Bulk duplicate campaign Campaign to duplicate Are We Great Yet Because WTF! Fun…" at bounding box center [483, 132] width 966 height 2459
type input "/hat19"
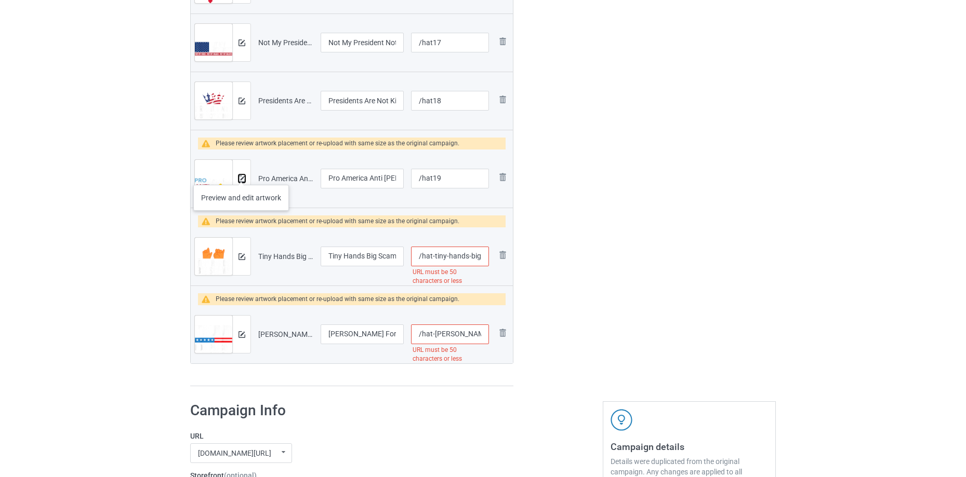
click at [241, 175] on button at bounding box center [241, 179] width 7 height 8
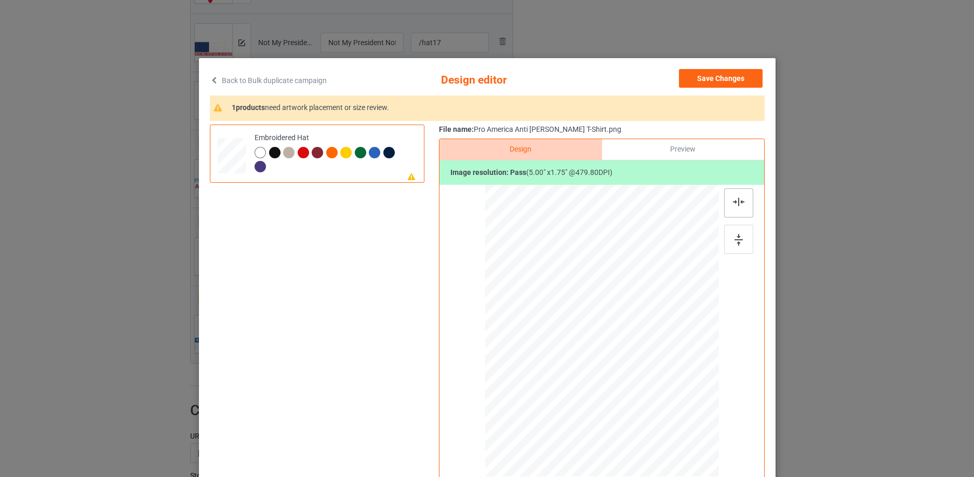
drag, startPoint x: 745, startPoint y: 240, endPoint x: 737, endPoint y: 208, distance: 32.5
click at [744, 238] on div at bounding box center [738, 239] width 29 height 29
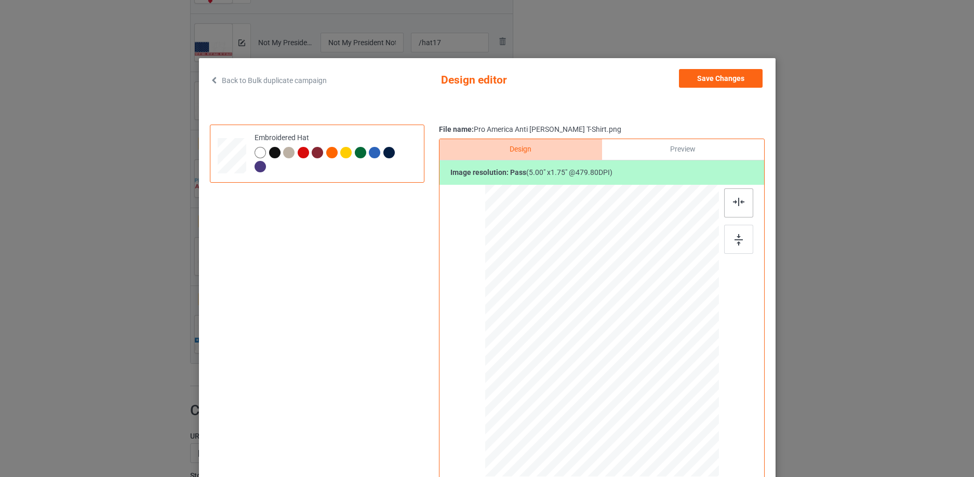
click at [735, 200] on img at bounding box center [738, 202] width 11 height 8
click at [271, 151] on div at bounding box center [274, 152] width 11 height 11
click at [738, 78] on button "Save Changes" at bounding box center [721, 78] width 84 height 19
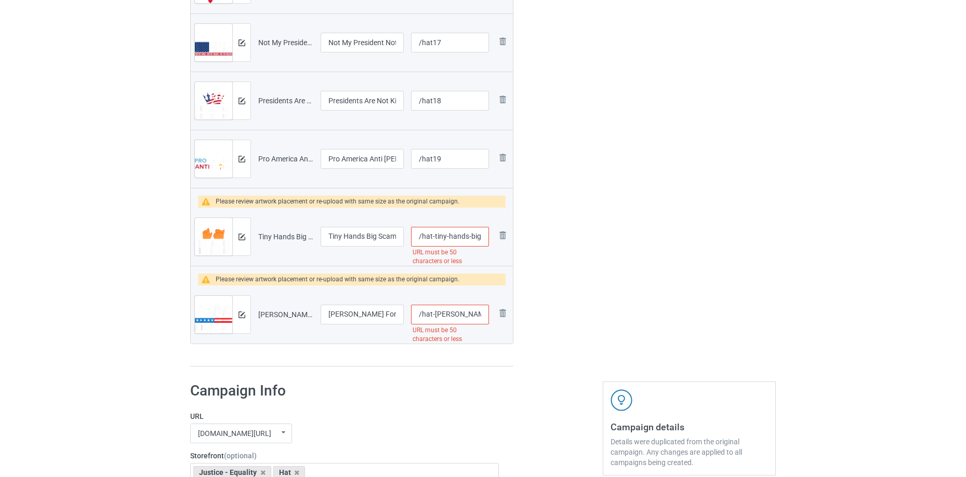
scroll to position [0, 161]
drag, startPoint x: 431, startPoint y: 235, endPoint x: 997, endPoint y: 101, distance: 581.6
type input "/hat20"
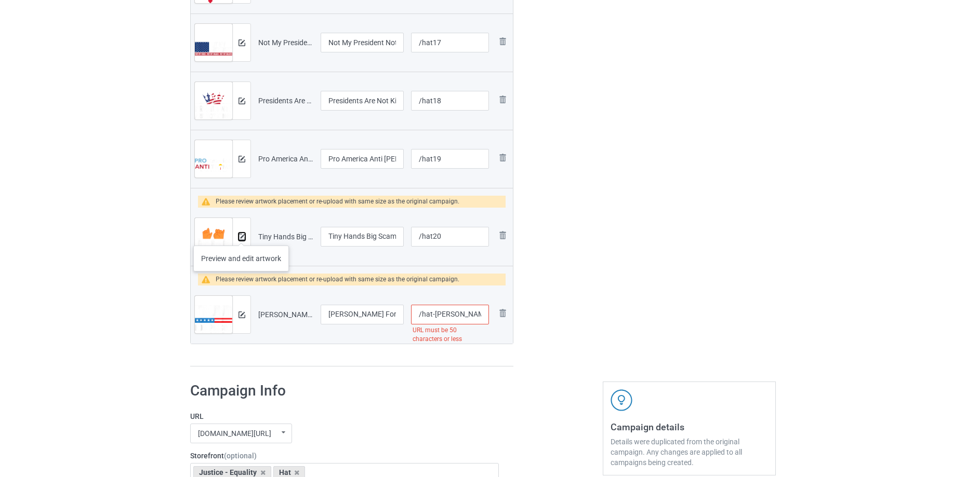
click at [241, 235] on img at bounding box center [241, 237] width 7 height 7
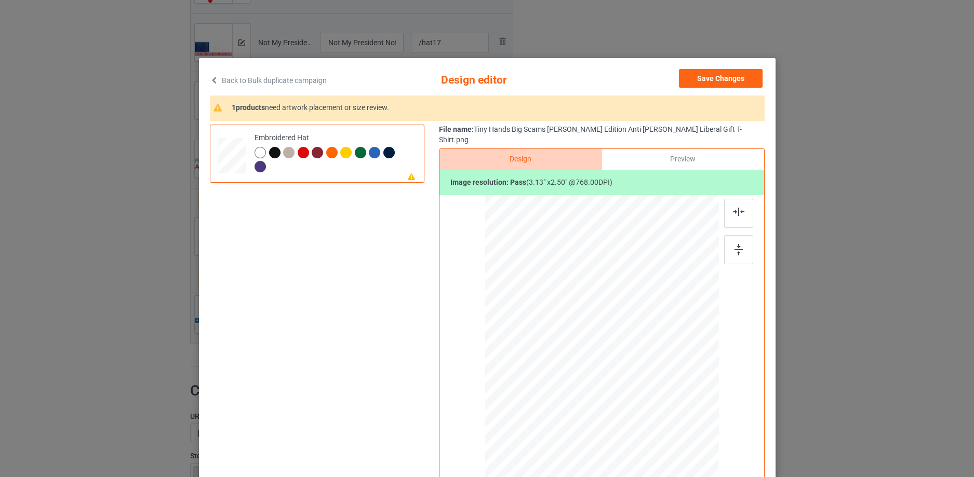
click at [273, 154] on div at bounding box center [274, 152] width 11 height 11
click at [740, 237] on div at bounding box center [738, 249] width 29 height 29
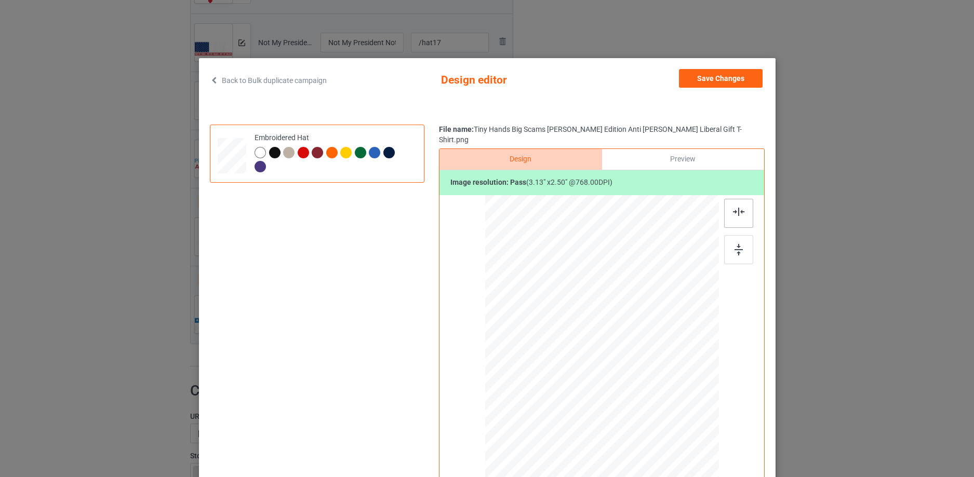
click at [733, 208] on img at bounding box center [738, 212] width 11 height 8
click at [725, 78] on button "Save Changes" at bounding box center [721, 78] width 84 height 19
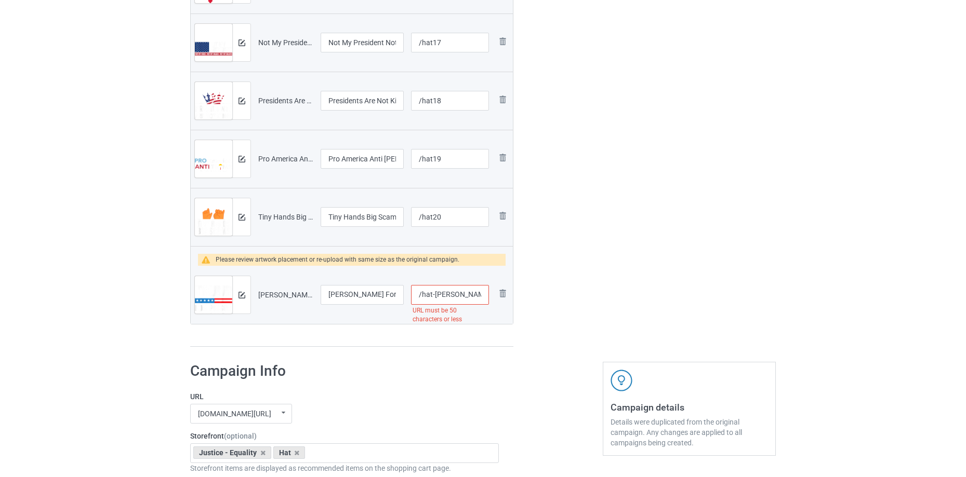
scroll to position [0, 145]
drag, startPoint x: 432, startPoint y: 293, endPoint x: 941, endPoint y: 207, distance: 516.4
click at [941, 207] on div "Bulk duplicate campaign Campaign to duplicate Are We Great Yet Because WTF! Fun…" at bounding box center [483, 113] width 966 height 2420
type input "/hat21"
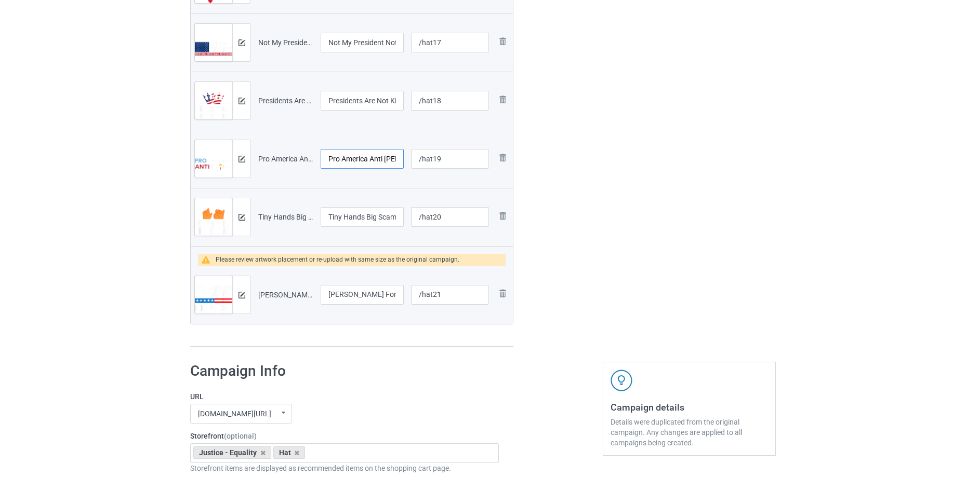
scroll to position [0, 33]
drag, startPoint x: 359, startPoint y: 161, endPoint x: 571, endPoint y: 137, distance: 213.3
click at [341, 155] on input "Pro America Anti Trump T-Shirt" at bounding box center [362, 159] width 83 height 20
drag, startPoint x: 354, startPoint y: 154, endPoint x: 476, endPoint y: 88, distance: 139.0
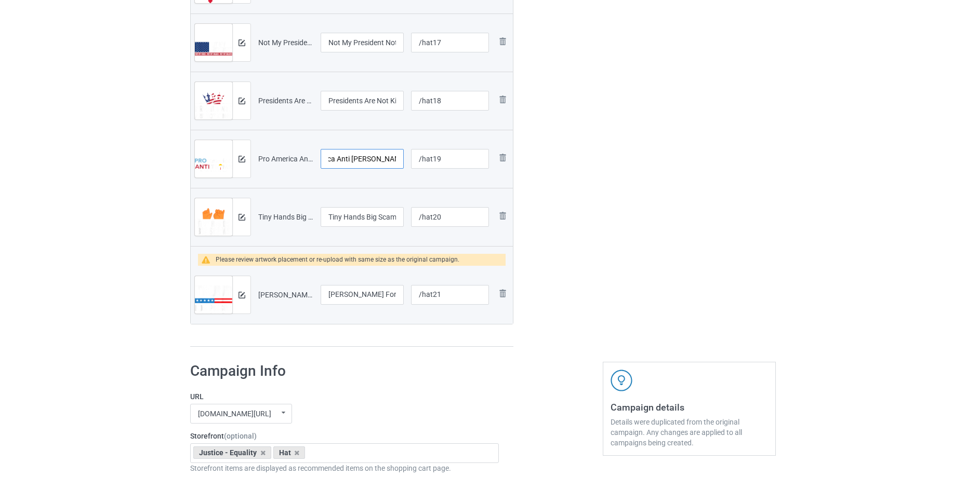
click at [500, 134] on tr "Preview and edit artwork Pro America Anti Trump T-Shirt.png Pro America Anti Tr…" at bounding box center [352, 159] width 322 height 58
type input "Pro America Anti"
drag, startPoint x: 361, startPoint y: 96, endPoint x: 601, endPoint y: 69, distance: 241.0
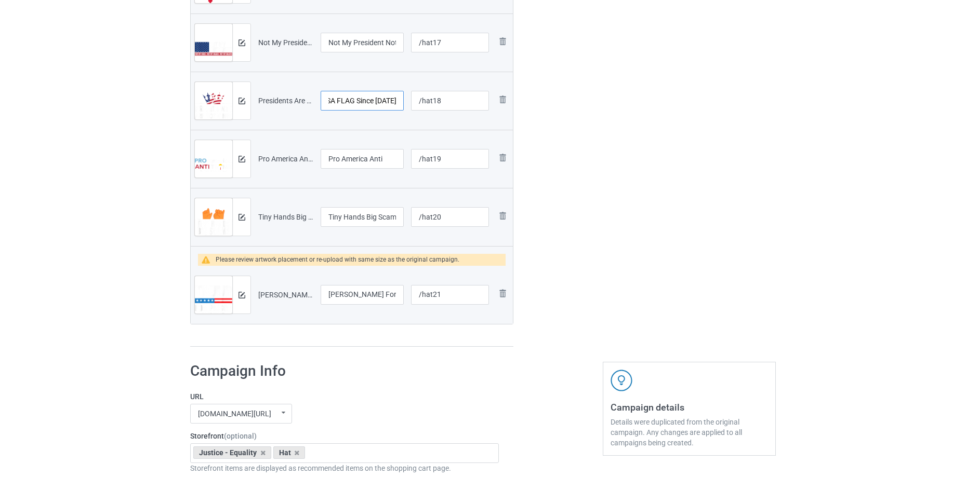
drag, startPoint x: 357, startPoint y: 218, endPoint x: 405, endPoint y: 220, distance: 47.8
click at [470, 210] on tr "Preview and edit artwork Tiny Hands Big Scams Trump Edition Anti Donald Liberal…" at bounding box center [352, 217] width 322 height 58
click at [377, 218] on input "Tiny Hands Big Scams Trump Edition Anti Donald Liberal Gift T-Shirt" at bounding box center [362, 217] width 83 height 20
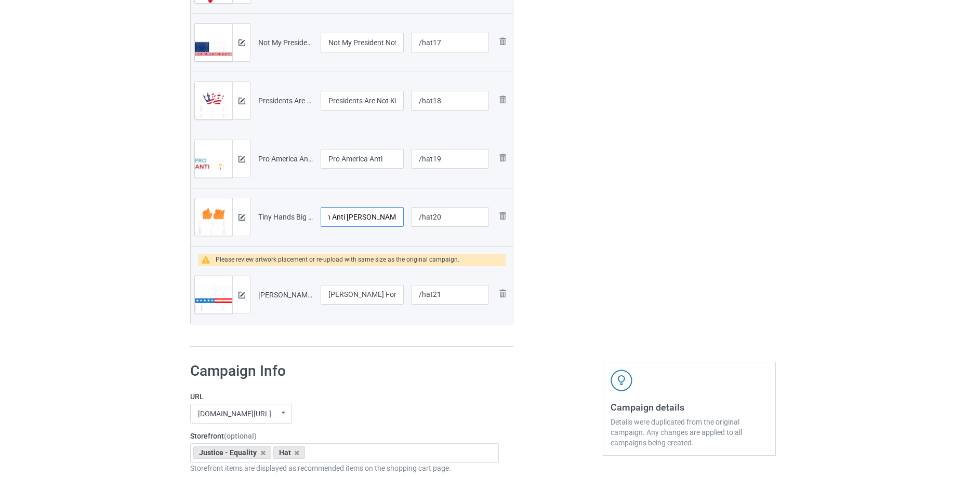
drag, startPoint x: 360, startPoint y: 216, endPoint x: 464, endPoint y: 205, distance: 104.5
click at [463, 205] on tr "Preview and edit artwork Tiny Hands Big Scams Trump Edition Anti Donald Liberal…" at bounding box center [352, 217] width 322 height 58
type input "Tiny Hands Big Scams Trump Edition Anti Donald Liberal"
click at [246, 215] on div at bounding box center [241, 216] width 18 height 37
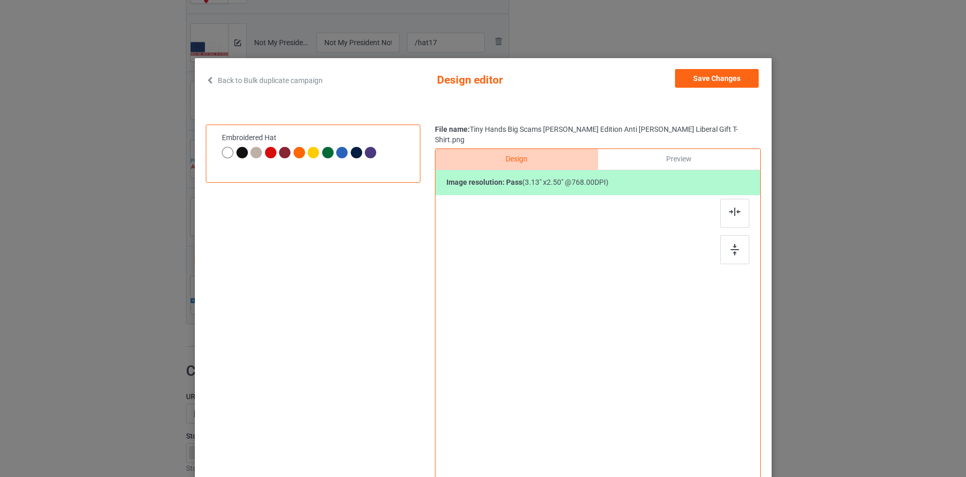
scroll to position [0, 0]
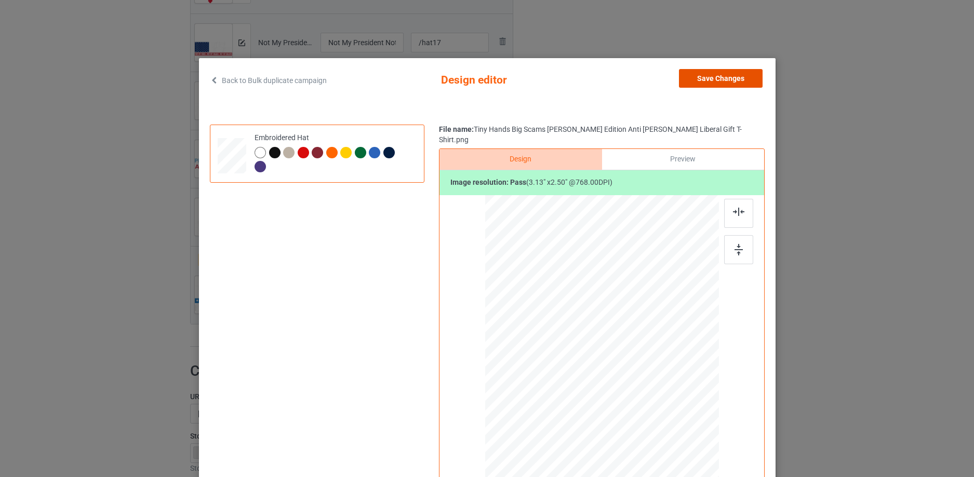
click at [745, 84] on button "Save Changes" at bounding box center [721, 78] width 84 height 19
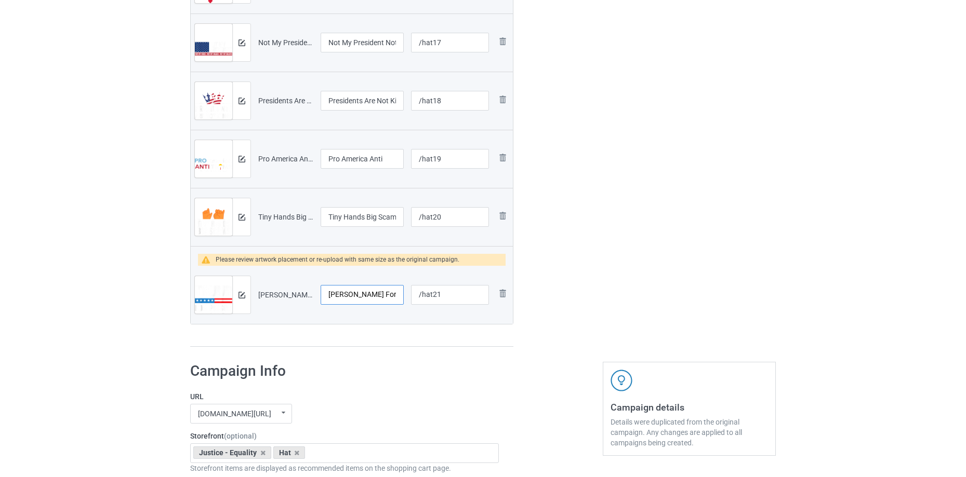
scroll to position [0, 138]
drag, startPoint x: 356, startPoint y: 293, endPoint x: 393, endPoint y: 297, distance: 37.7
click at [378, 296] on input "Trump For Prison Funny Anti Donald Trump Lock Him Up T-Shirt" at bounding box center [362, 295] width 83 height 20
drag, startPoint x: 375, startPoint y: 295, endPoint x: 467, endPoint y: 293, distance: 92.0
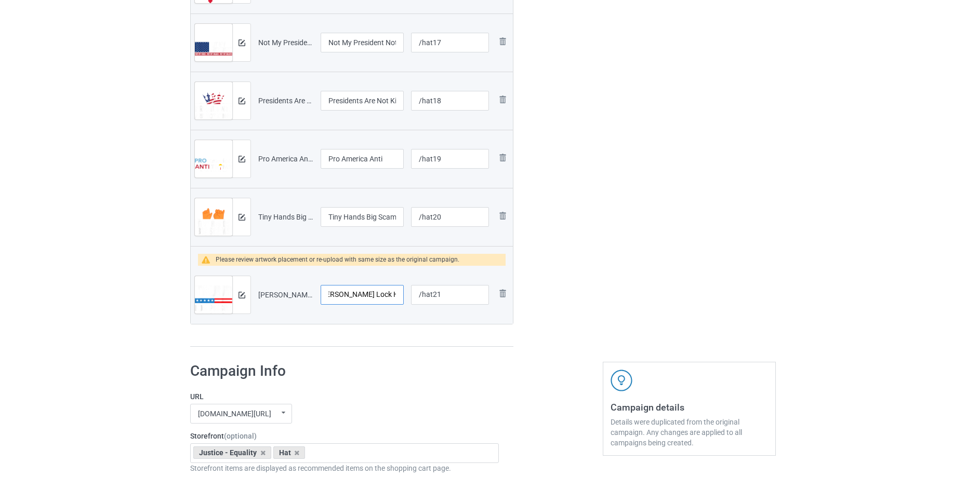
click at [467, 293] on tr "Preview and edit artwork Trump For Prison Funny Anti Donald Trump Lock Him Up T…" at bounding box center [352, 295] width 322 height 58
type input "[PERSON_NAME] For Prison Funny Anti [PERSON_NAME] Lock Him Up"
click at [248, 290] on div at bounding box center [241, 294] width 18 height 37
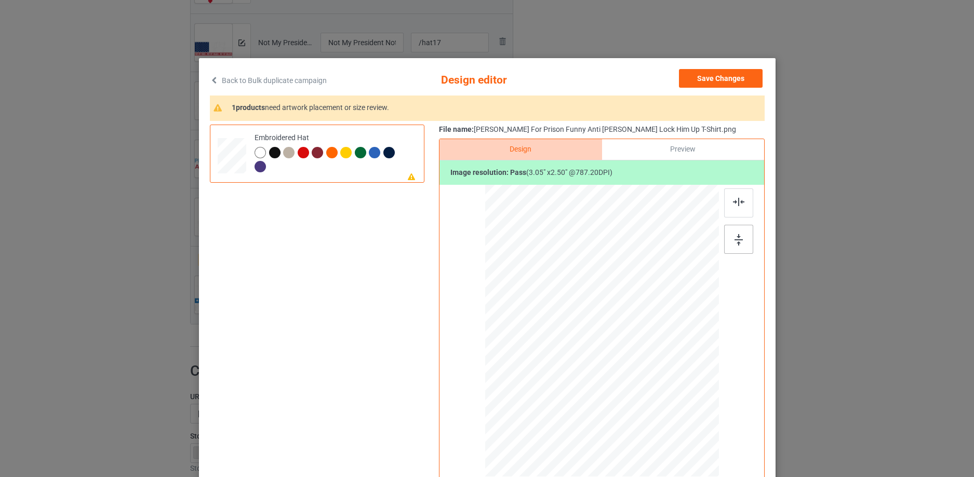
click at [731, 233] on div at bounding box center [738, 239] width 29 height 29
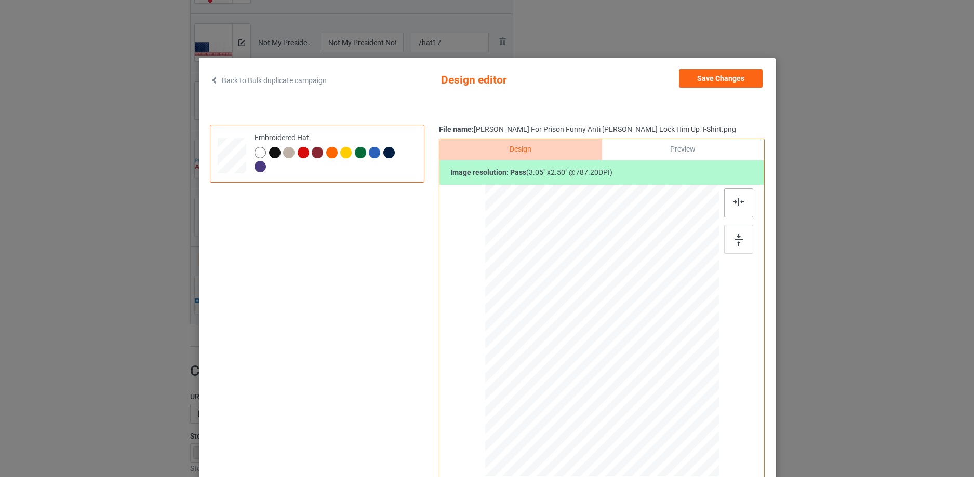
click at [739, 209] on div at bounding box center [738, 203] width 29 height 29
click at [272, 150] on div at bounding box center [274, 152] width 11 height 11
click at [745, 72] on button "Save Changes" at bounding box center [721, 78] width 84 height 19
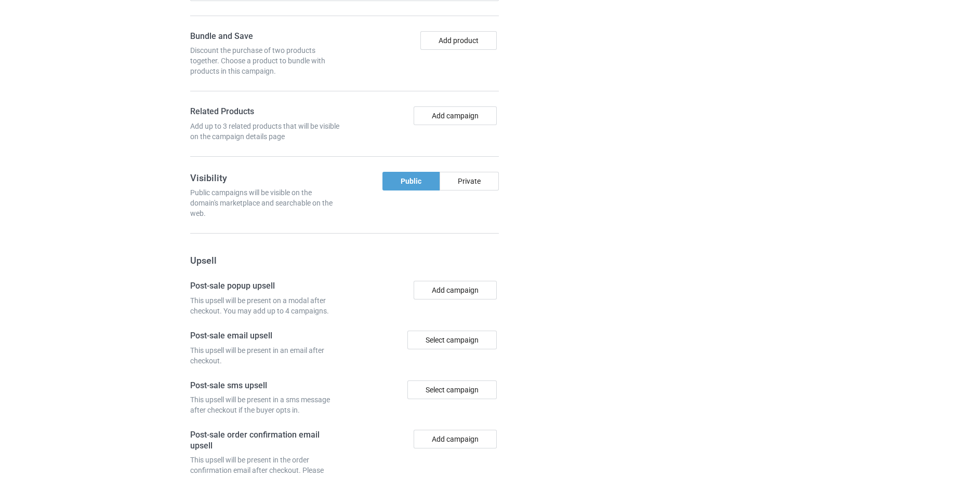
scroll to position [1952, 0]
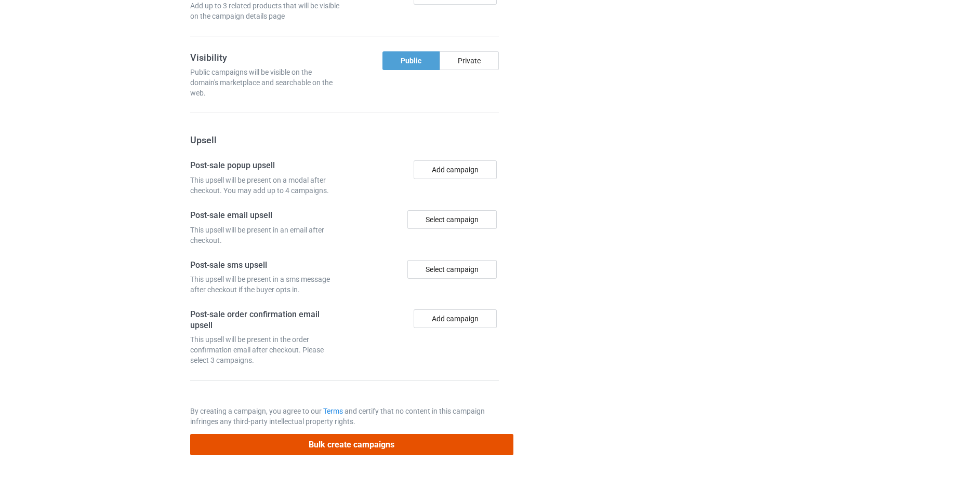
click at [479, 440] on button "Bulk create campaigns" at bounding box center [351, 444] width 323 height 21
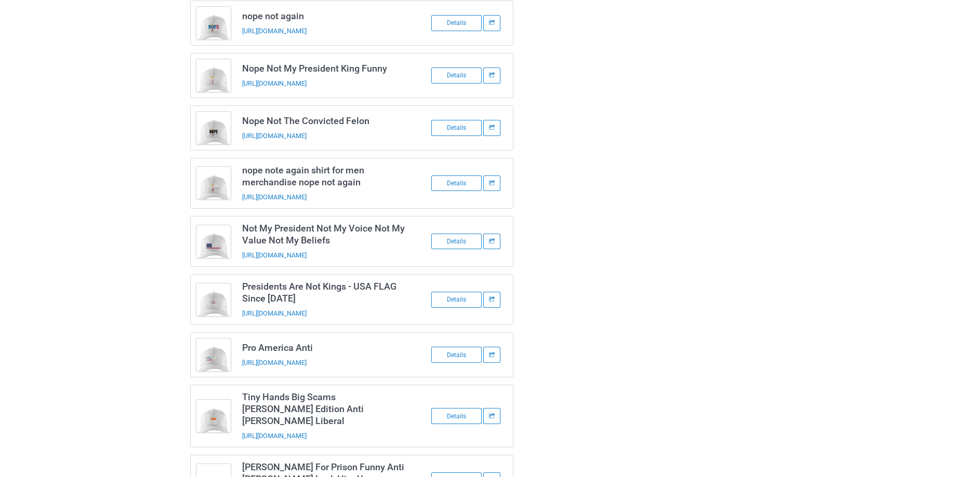
scroll to position [725, 0]
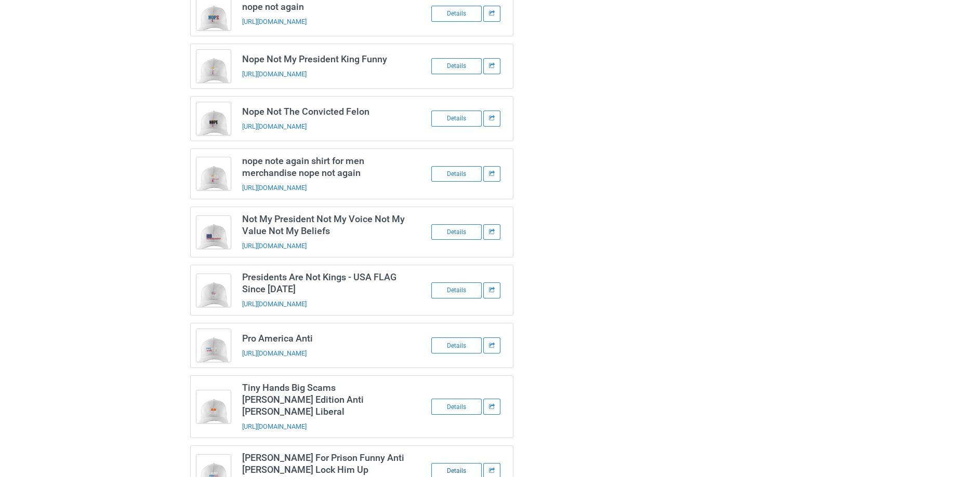
click at [469, 463] on div "Details" at bounding box center [456, 471] width 50 height 16
click at [455, 399] on div "Details" at bounding box center [456, 407] width 50 height 16
click at [453, 338] on div "Details" at bounding box center [456, 346] width 50 height 16
click at [460, 283] on div "Details" at bounding box center [456, 291] width 50 height 16
click at [460, 224] on div "Details" at bounding box center [456, 232] width 50 height 16
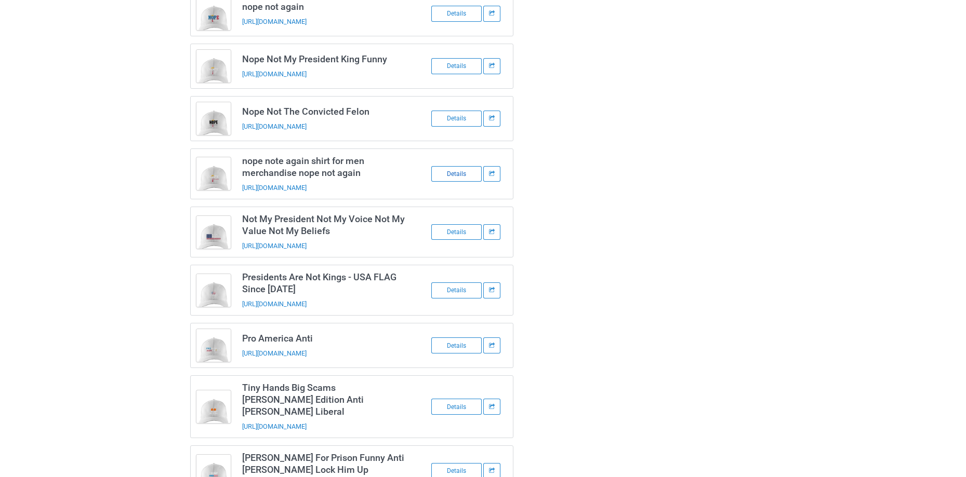
click at [462, 166] on div "Details" at bounding box center [456, 174] width 50 height 16
click at [460, 111] on div "Details" at bounding box center [456, 119] width 50 height 16
click at [458, 58] on div "Details" at bounding box center [456, 66] width 50 height 16
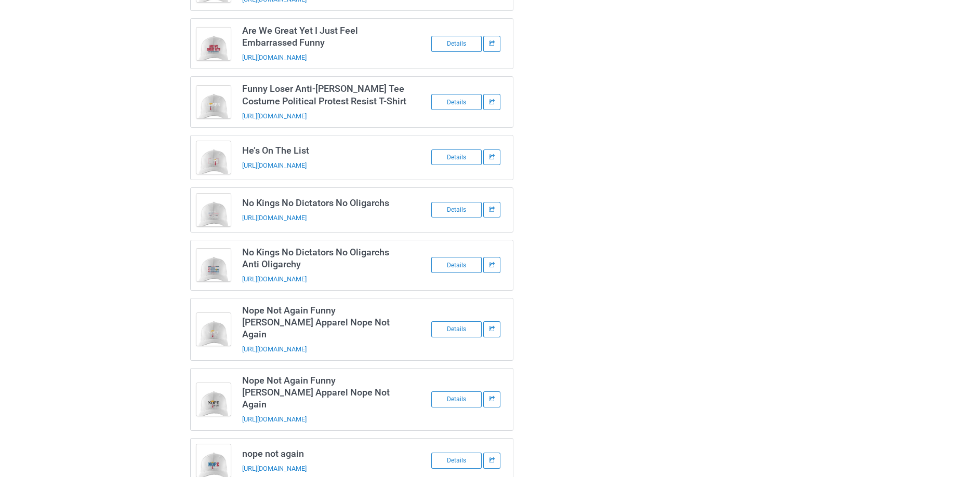
scroll to position [272, 0]
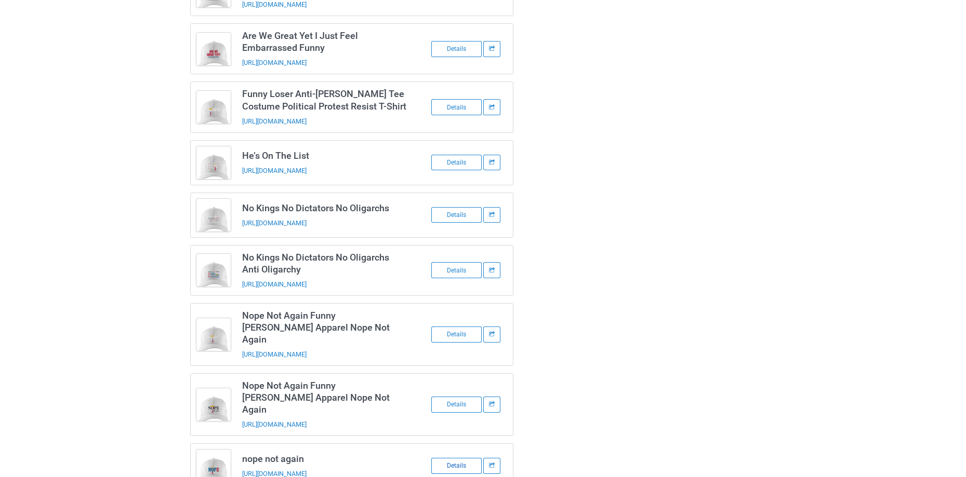
click at [445, 458] on div "Details" at bounding box center [456, 466] width 50 height 16
click at [456, 397] on div "Details" at bounding box center [456, 405] width 50 height 16
click at [460, 327] on div "Details" at bounding box center [456, 335] width 50 height 16
click at [460, 267] on div "Details" at bounding box center [456, 270] width 50 height 16
click at [458, 210] on div "Details" at bounding box center [456, 215] width 50 height 16
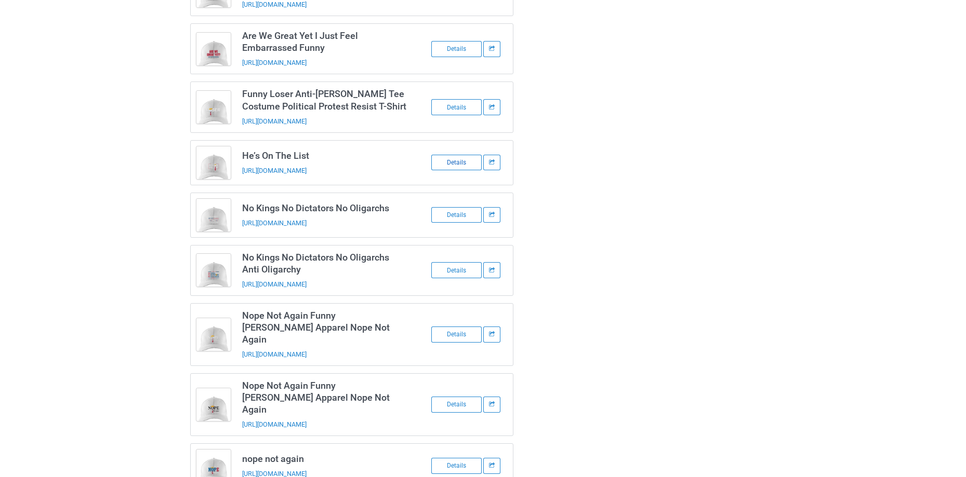
click at [462, 159] on div "Details" at bounding box center [456, 163] width 50 height 16
click at [462, 105] on div "Details" at bounding box center [456, 107] width 50 height 16
click at [461, 47] on div "Details" at bounding box center [456, 49] width 50 height 16
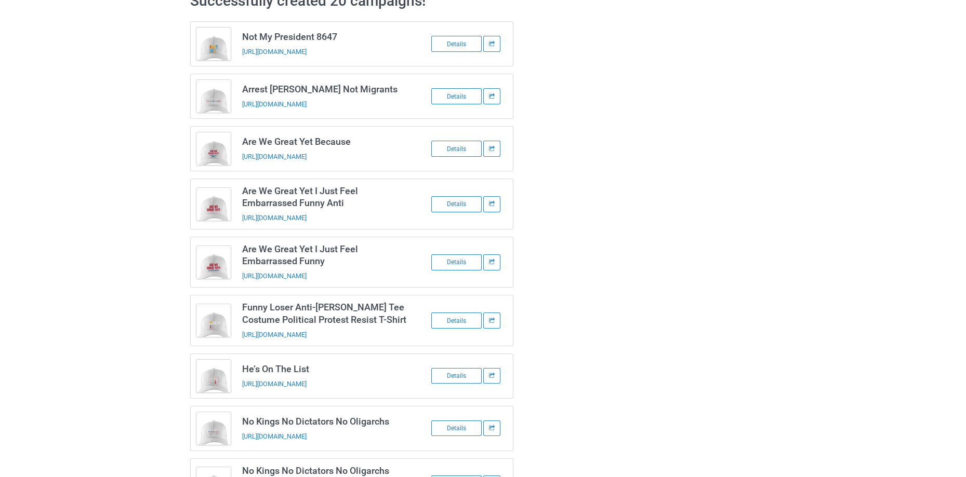
scroll to position [0, 0]
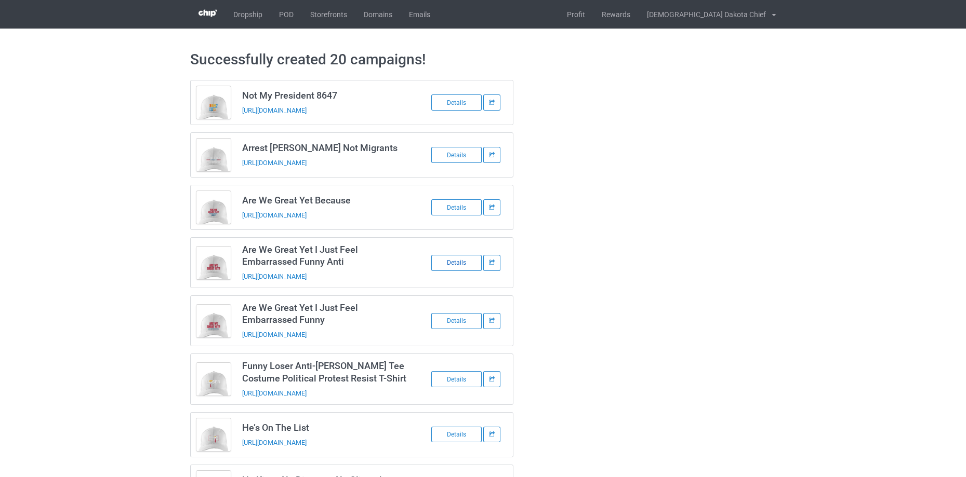
click at [450, 264] on div "Details" at bounding box center [456, 263] width 50 height 16
click at [456, 204] on div "Details" at bounding box center [456, 208] width 50 height 16
click at [460, 151] on div "Details" at bounding box center [456, 155] width 50 height 16
click at [460, 98] on div "Details" at bounding box center [456, 103] width 50 height 16
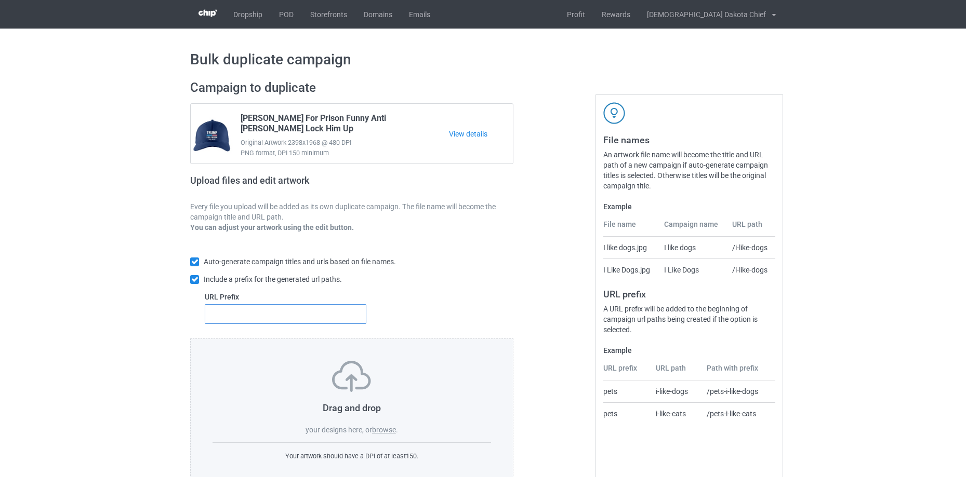
click at [263, 324] on input "text" at bounding box center [286, 314] width 162 height 20
type input "h"
type input "[PERSON_NAME]"
click at [394, 434] on label "browse" at bounding box center [384, 430] width 24 height 8
click at [0, 0] on input "browse" at bounding box center [0, 0] width 0 height 0
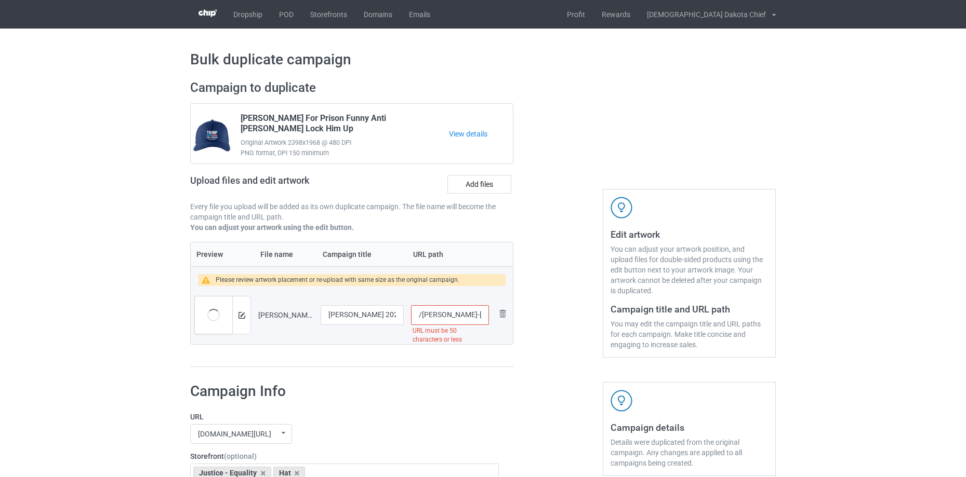
scroll to position [0, 169]
drag, startPoint x: 444, startPoint y: 310, endPoint x: 851, endPoint y: 306, distance: 406.9
type input "/[PERSON_NAME]"
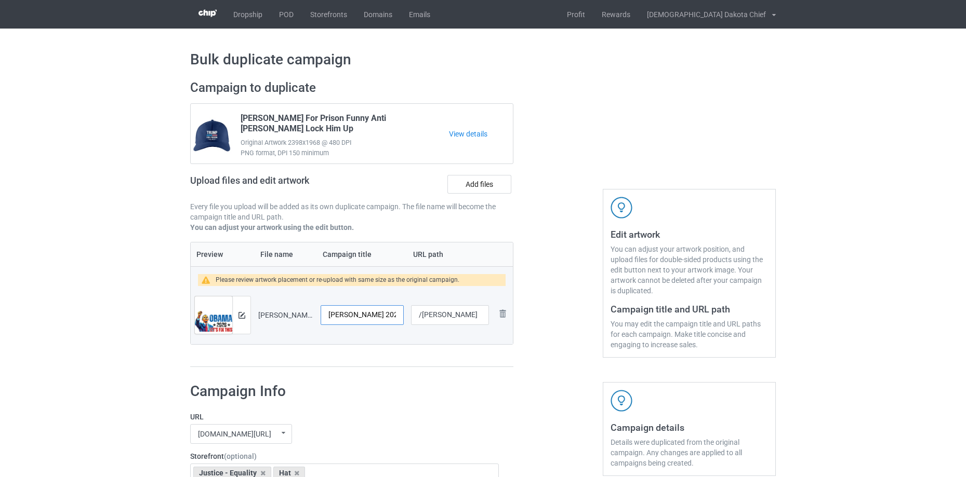
scroll to position [0, 145]
drag, startPoint x: 367, startPoint y: 310, endPoint x: 595, endPoint y: 309, distance: 227.6
click at [650, 311] on div "Campaign to duplicate [PERSON_NAME] For Prison Funny Anti [PERSON_NAME] Lock Hi…" at bounding box center [483, 224] width 600 height 302
click at [377, 312] on input "[PERSON_NAME] 2028 Let's Fix This [PERSON_NAME] 48th President USA Flag T-Shirt" at bounding box center [362, 316] width 83 height 20
drag, startPoint x: 375, startPoint y: 314, endPoint x: 524, endPoint y: 300, distance: 150.2
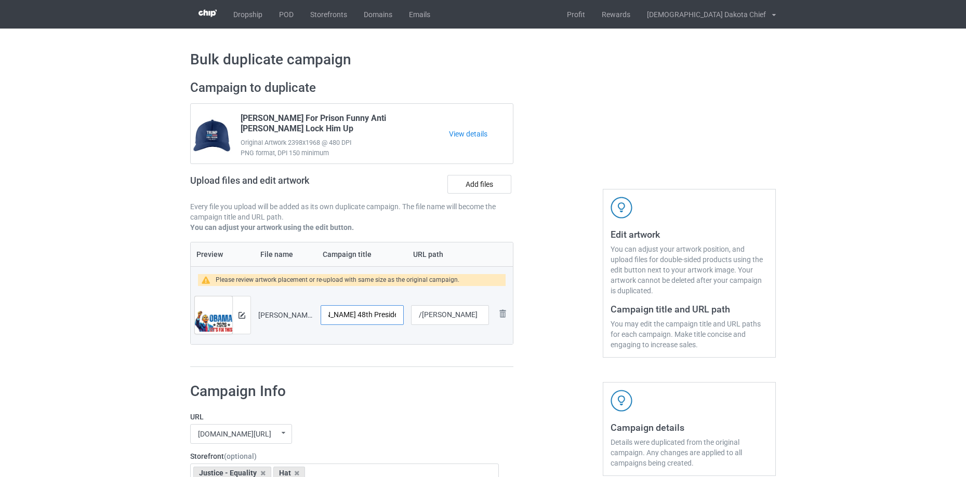
click at [524, 300] on div "Campaign to duplicate [PERSON_NAME] For Prison Funny Anti [PERSON_NAME] Lock Hi…" at bounding box center [483, 224] width 600 height 302
type input "[PERSON_NAME] 2028 Let's Fix This [PERSON_NAME] 48th President USA Flag"
click at [240, 314] on img at bounding box center [241, 315] width 7 height 7
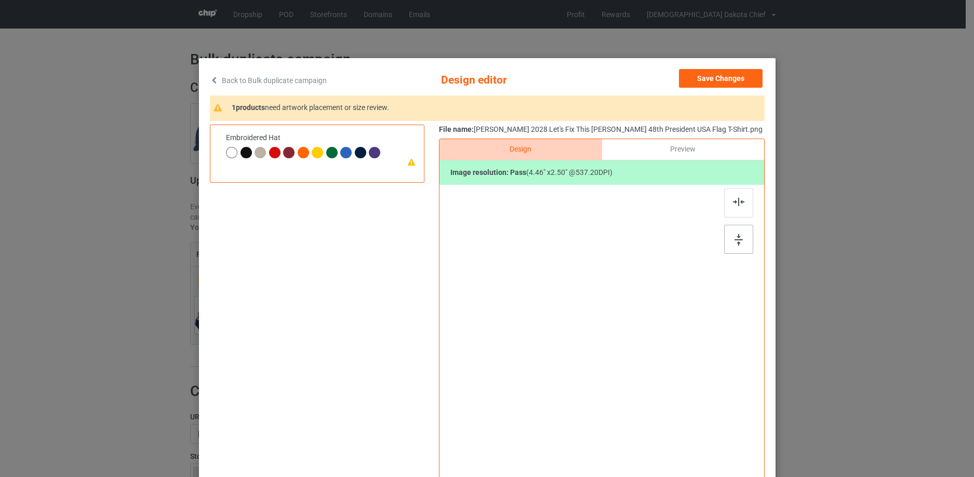
click at [735, 239] on img at bounding box center [739, 239] width 8 height 11
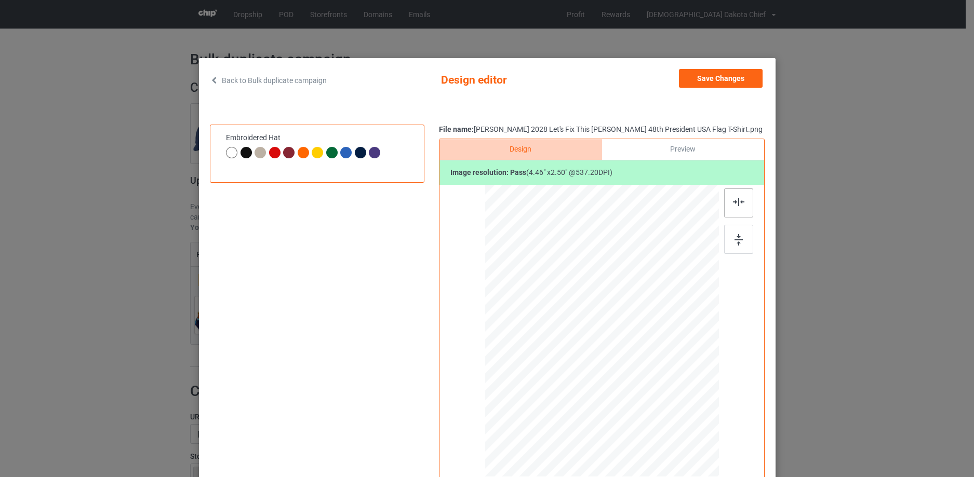
click at [733, 200] on img at bounding box center [738, 202] width 11 height 8
click at [735, 81] on button "Save Changes" at bounding box center [721, 78] width 84 height 19
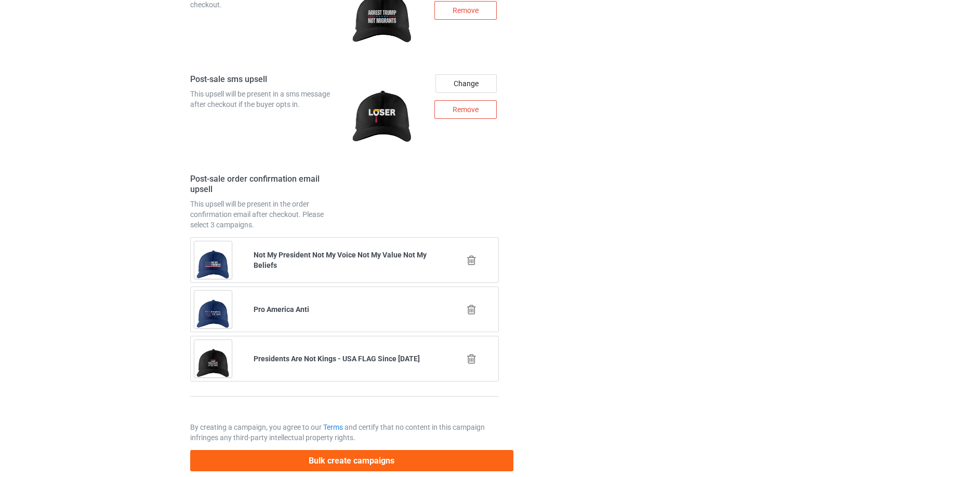
scroll to position [1461, 0]
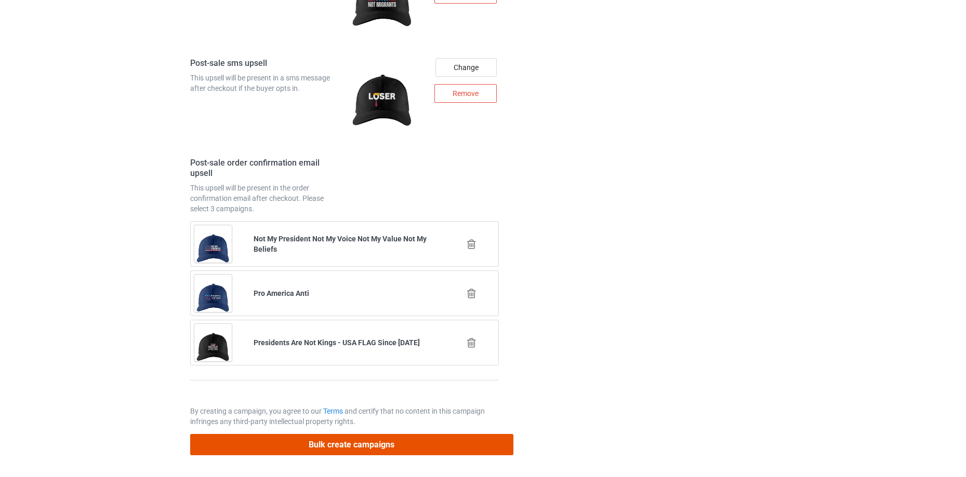
click at [451, 443] on button "Bulk create campaigns" at bounding box center [351, 444] width 323 height 21
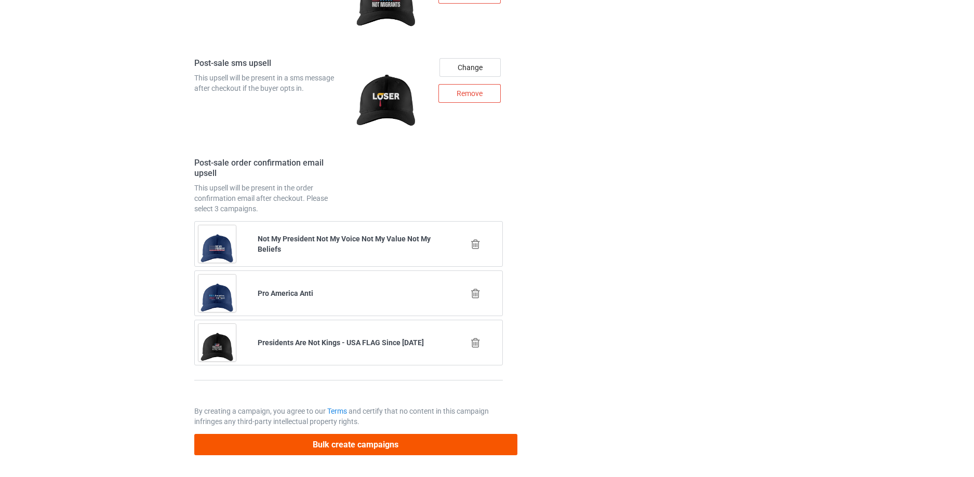
scroll to position [0, 0]
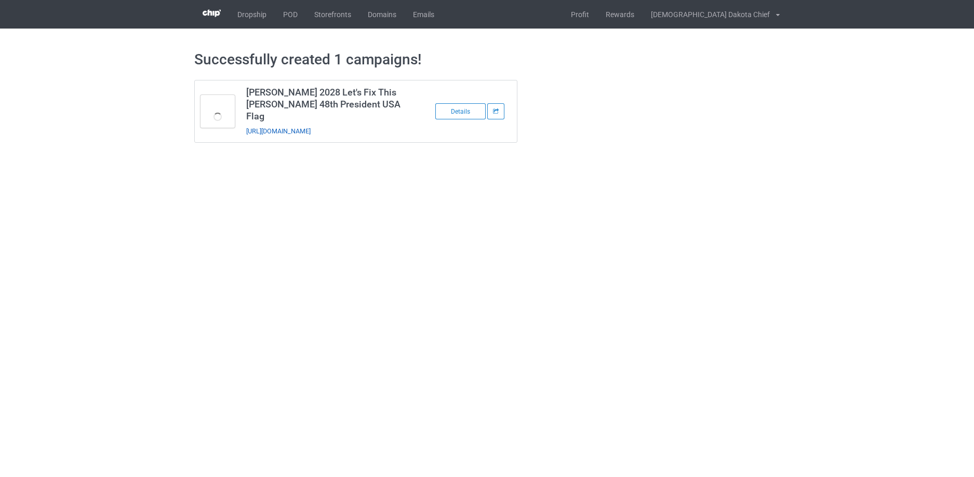
click at [311, 127] on link "[URL][DOMAIN_NAME]" at bounding box center [278, 131] width 64 height 8
